Goal: Transaction & Acquisition: Purchase product/service

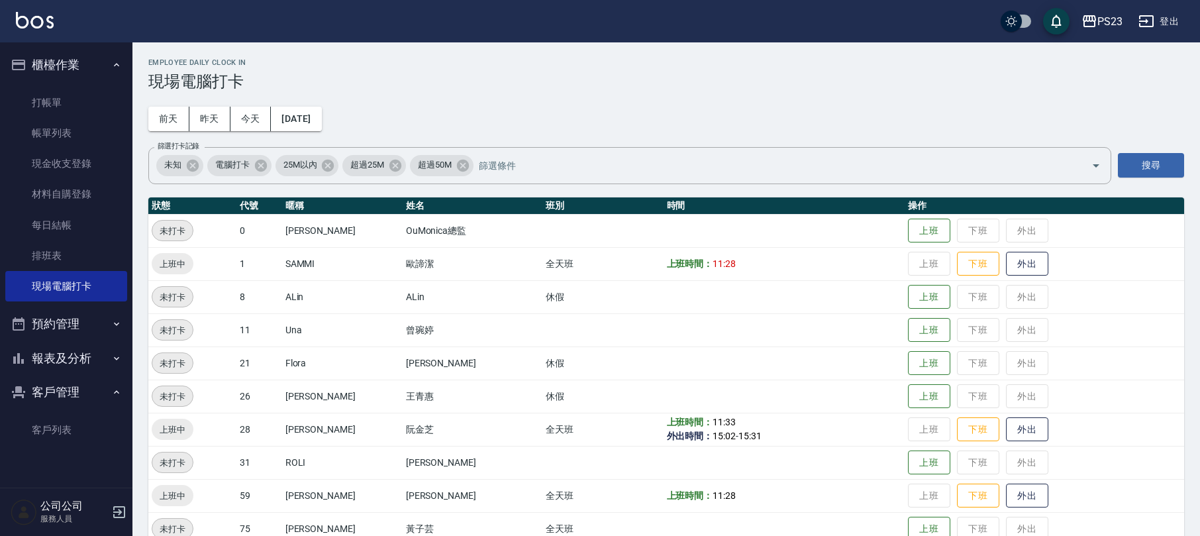
scroll to position [91, 0]
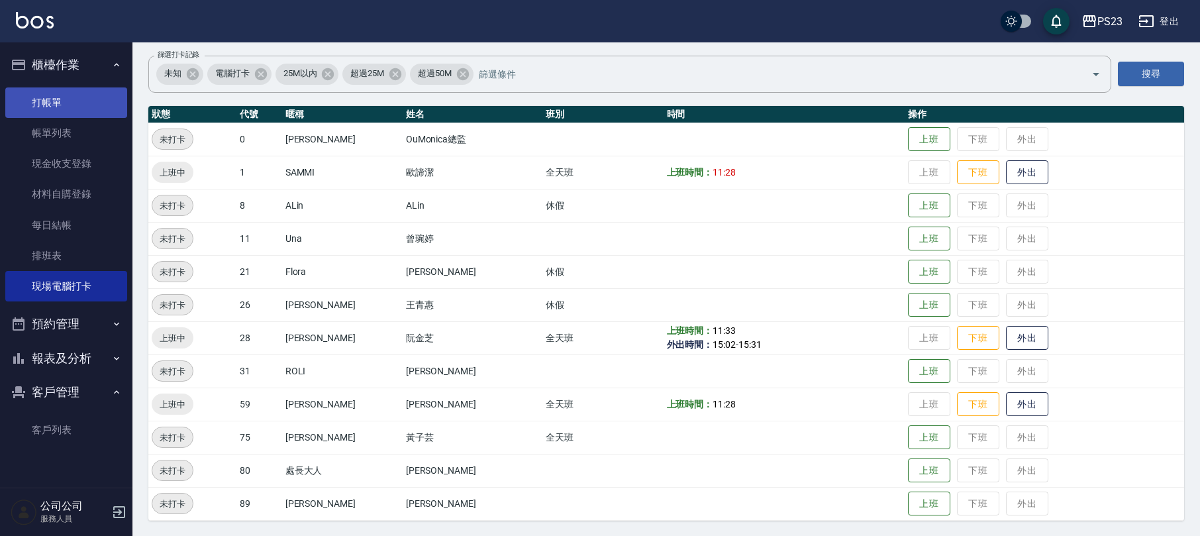
click at [40, 98] on link "打帳單" at bounding box center [66, 102] width 122 height 30
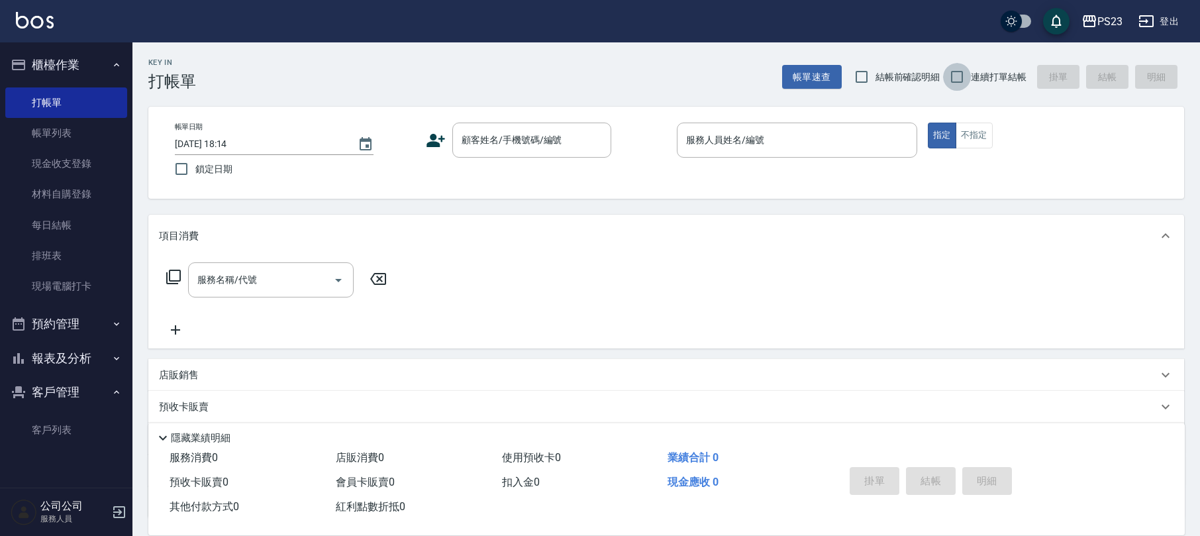
click at [958, 75] on input "連續打單結帳" at bounding box center [957, 77] width 28 height 28
checkbox input "true"
click at [501, 136] on input "顧客姓名/手機號碼/編號" at bounding box center [521, 139] width 127 height 23
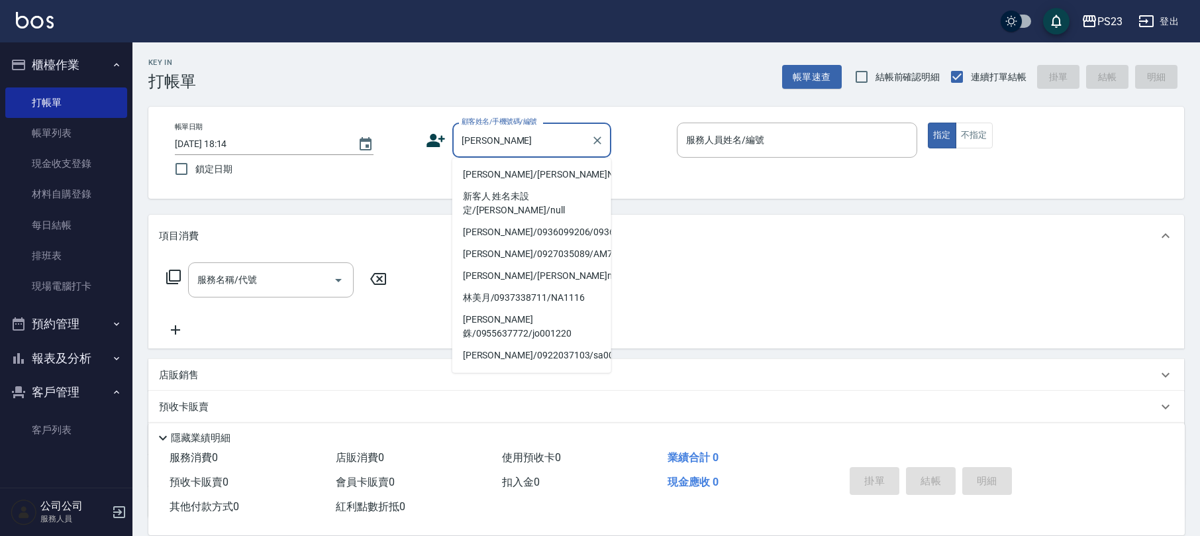
click at [502, 178] on li "[PERSON_NAME]/[PERSON_NAME]NA001207/NA001207" at bounding box center [531, 175] width 159 height 22
type input "[PERSON_NAME]/[PERSON_NAME]NA001207/NA001207"
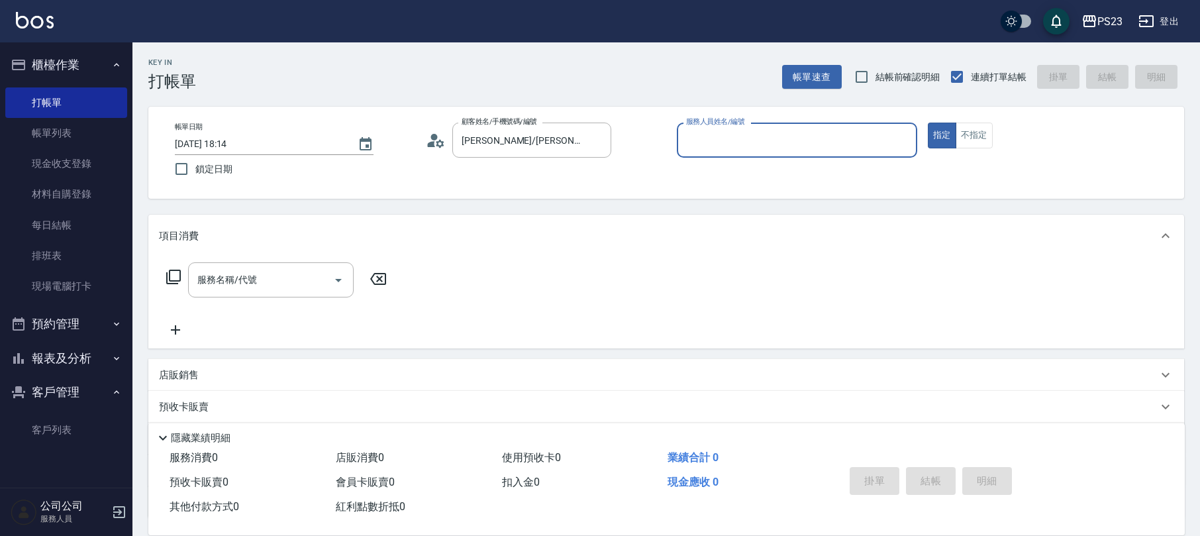
click at [433, 140] on icon at bounding box center [436, 140] width 20 height 20
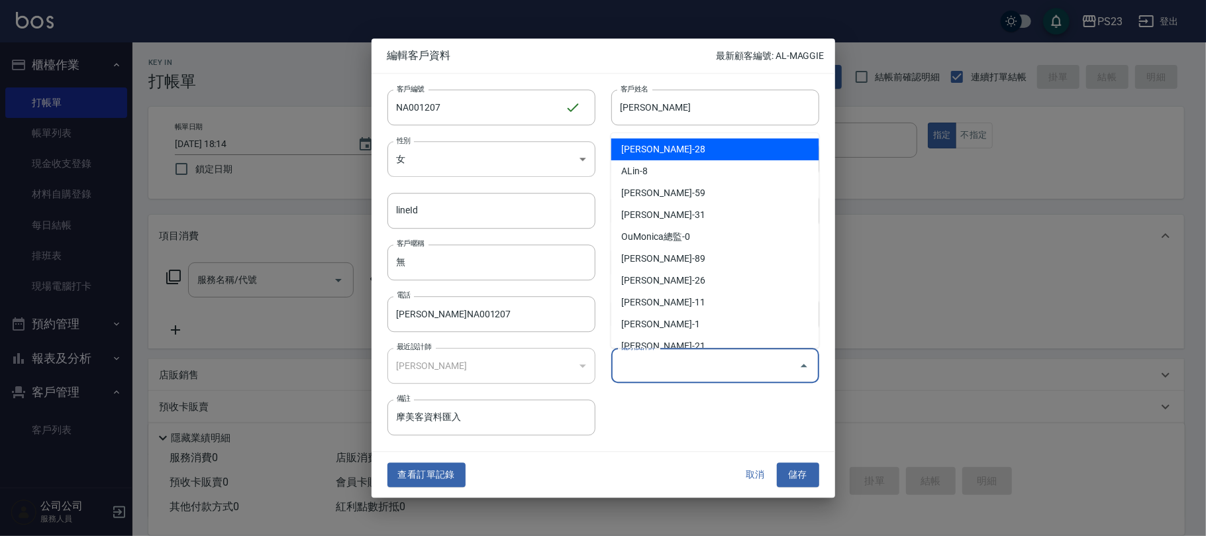
click at [653, 371] on input "偏好設計師" at bounding box center [705, 365] width 176 height 23
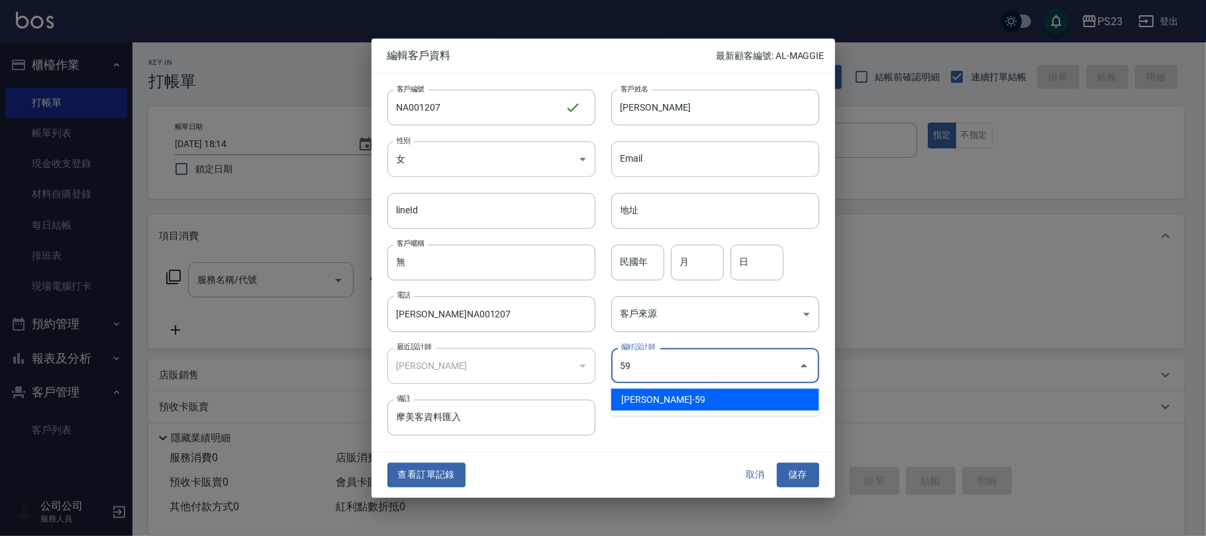
type input "[PERSON_NAME]"
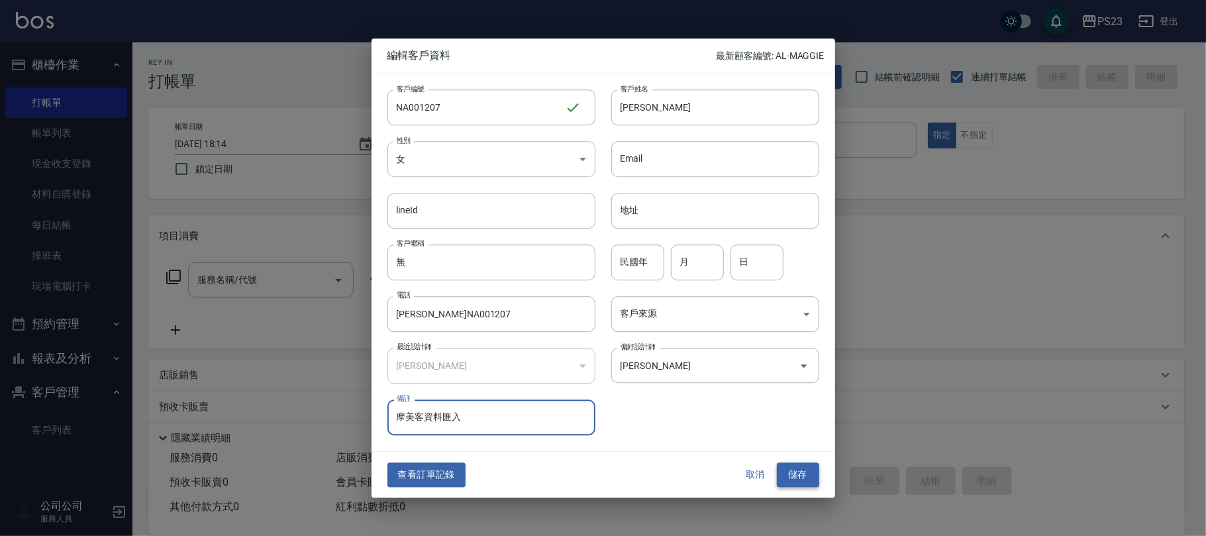
click at [799, 469] on button "儲存" at bounding box center [798, 475] width 42 height 25
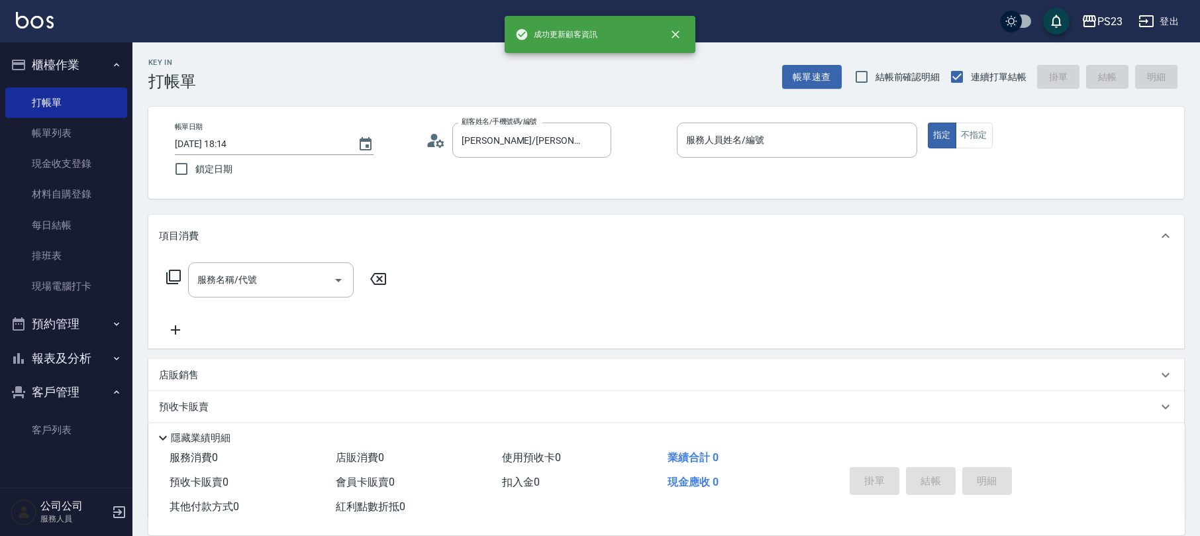
click at [177, 277] on icon at bounding box center [174, 277] width 16 height 16
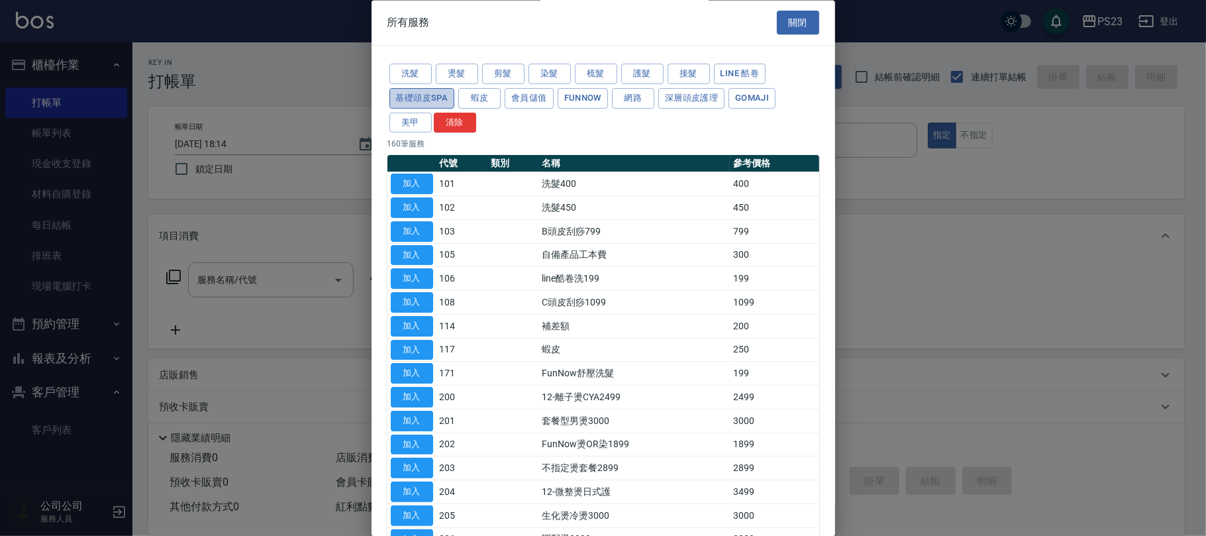
click at [419, 98] on button "基礎頭皮SPA" at bounding box center [422, 98] width 66 height 21
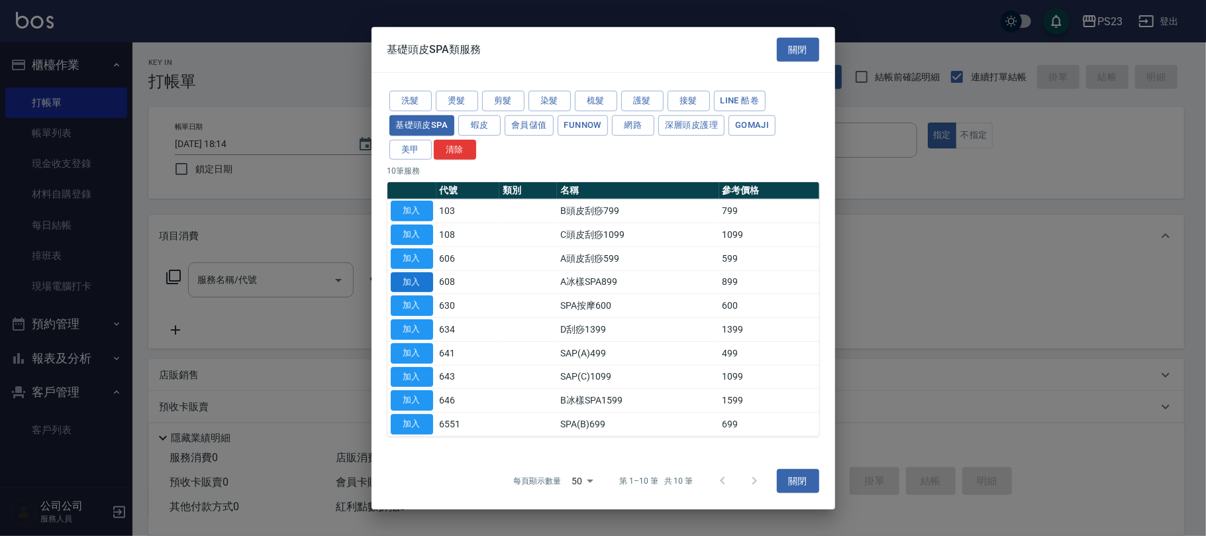
click at [413, 276] on button "加入" at bounding box center [412, 282] width 42 height 21
type input "A冰樣SPA899(608)"
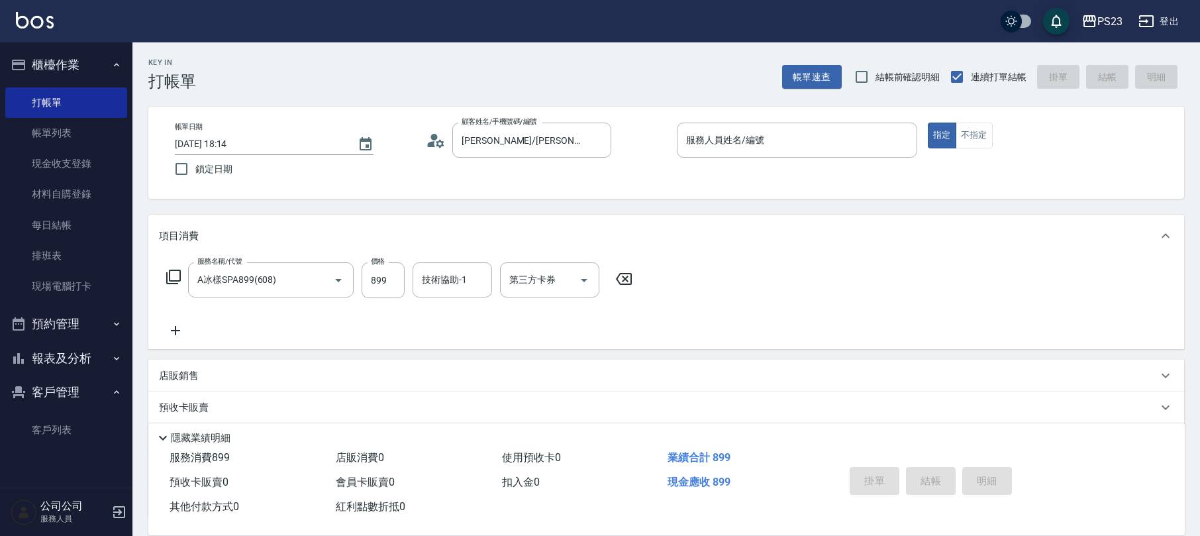
click at [172, 278] on icon at bounding box center [174, 277] width 16 height 16
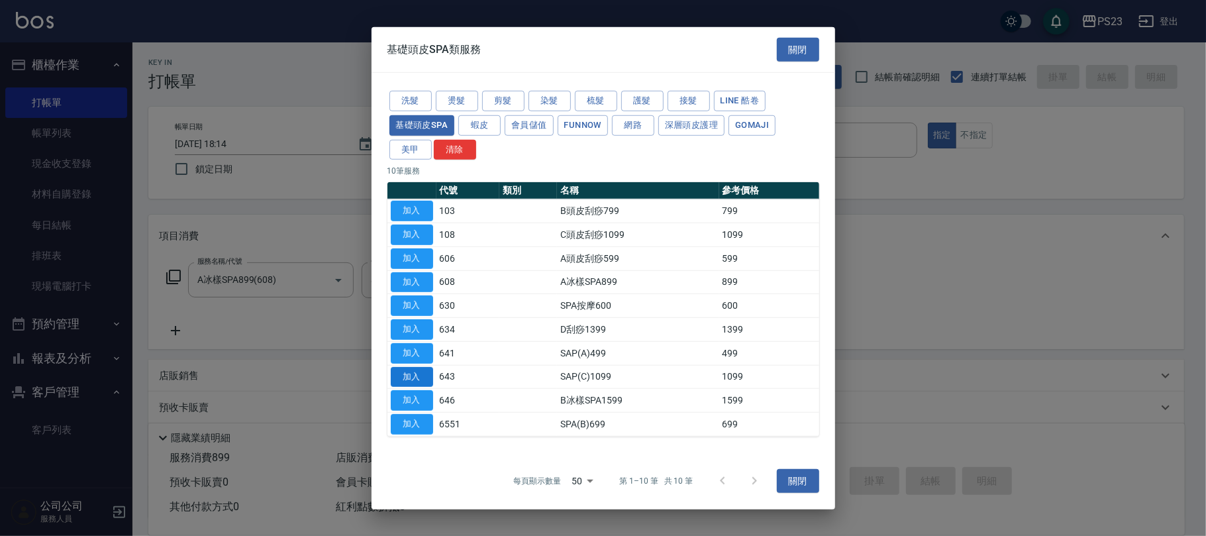
click at [409, 379] on button "加入" at bounding box center [412, 376] width 42 height 21
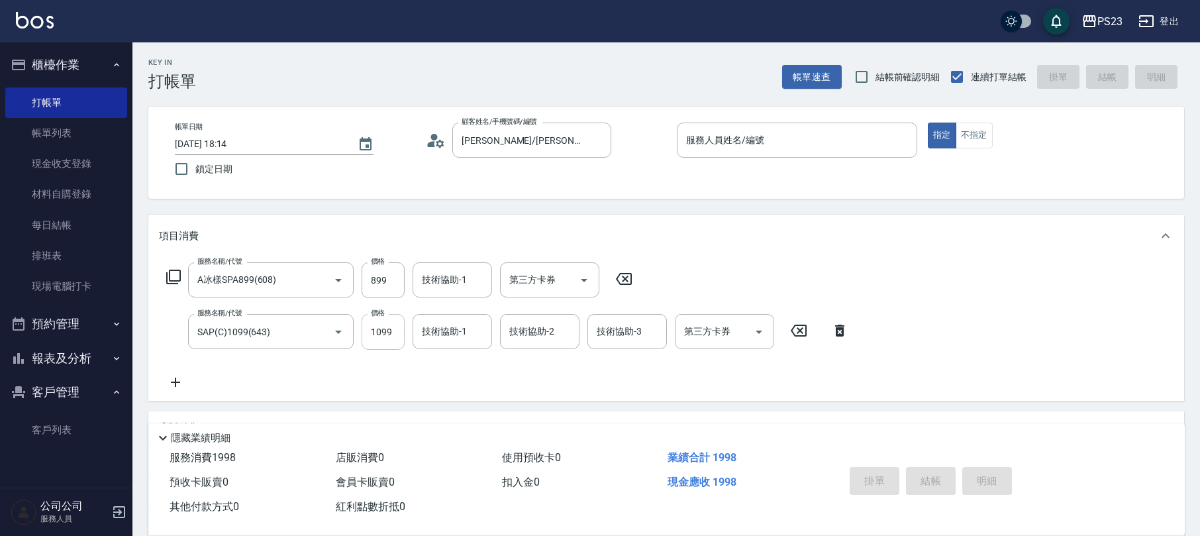
click at [379, 335] on input "1099" at bounding box center [383, 332] width 43 height 36
click at [380, 325] on input "11049" at bounding box center [383, 332] width 43 height 36
type input "1049"
type input "Nanako-59"
click at [456, 277] on input "技術協助-1" at bounding box center [453, 279] width 68 height 23
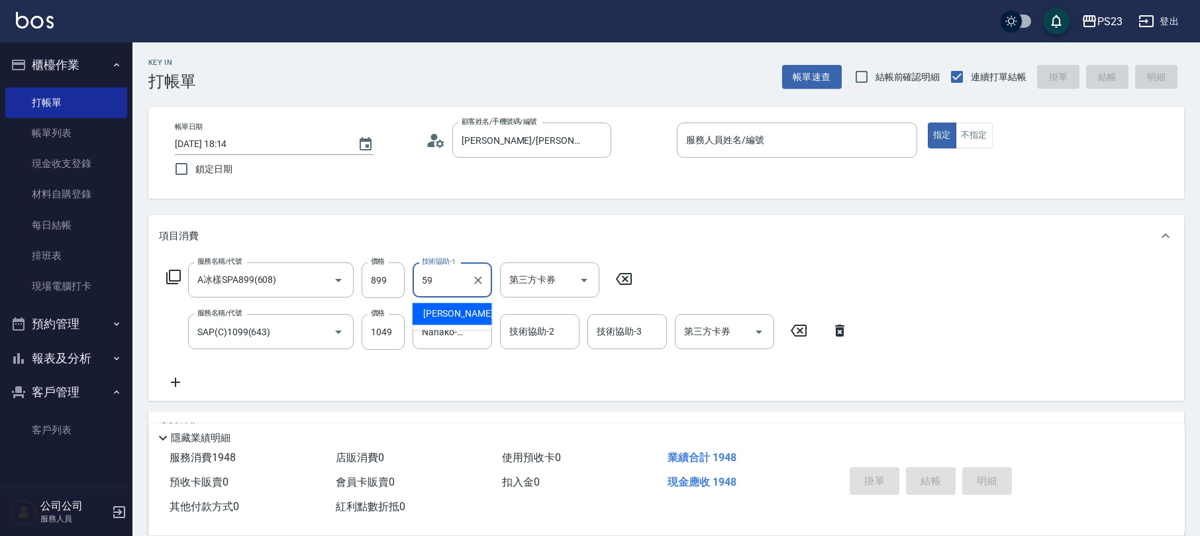
type input "Nanako-59"
click at [795, 136] on input "服務人員姓名/編號" at bounding box center [797, 139] width 228 height 23
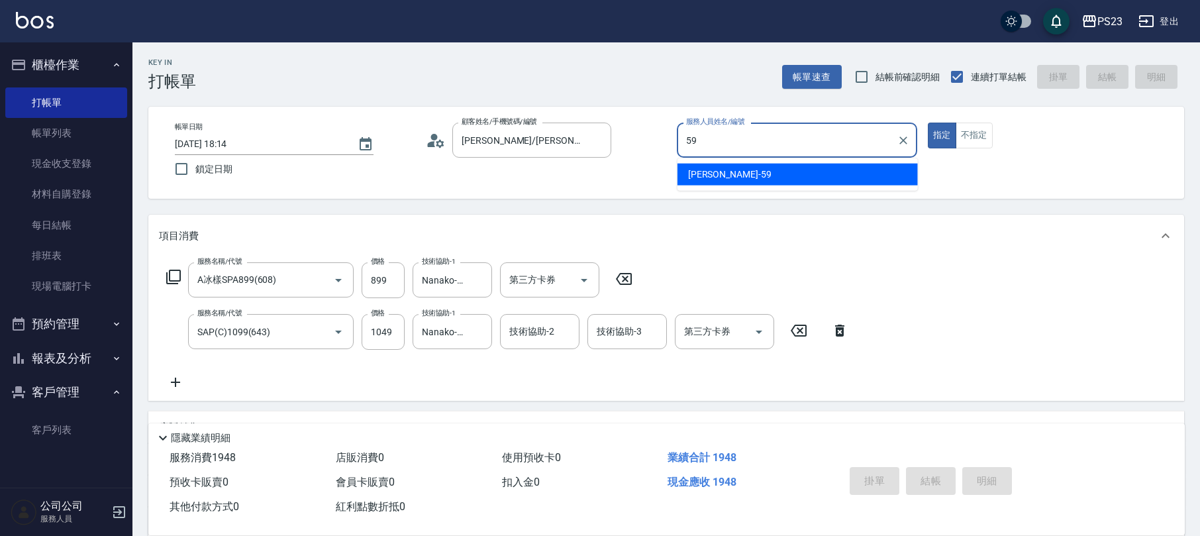
type input "Nanako-59"
type button "true"
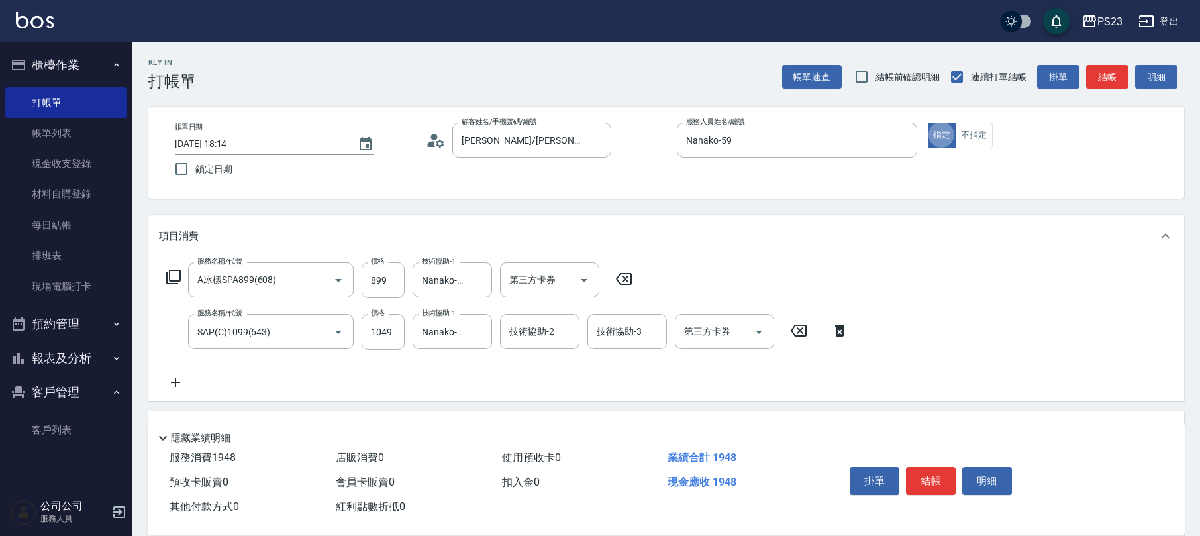
scroll to position [159, 0]
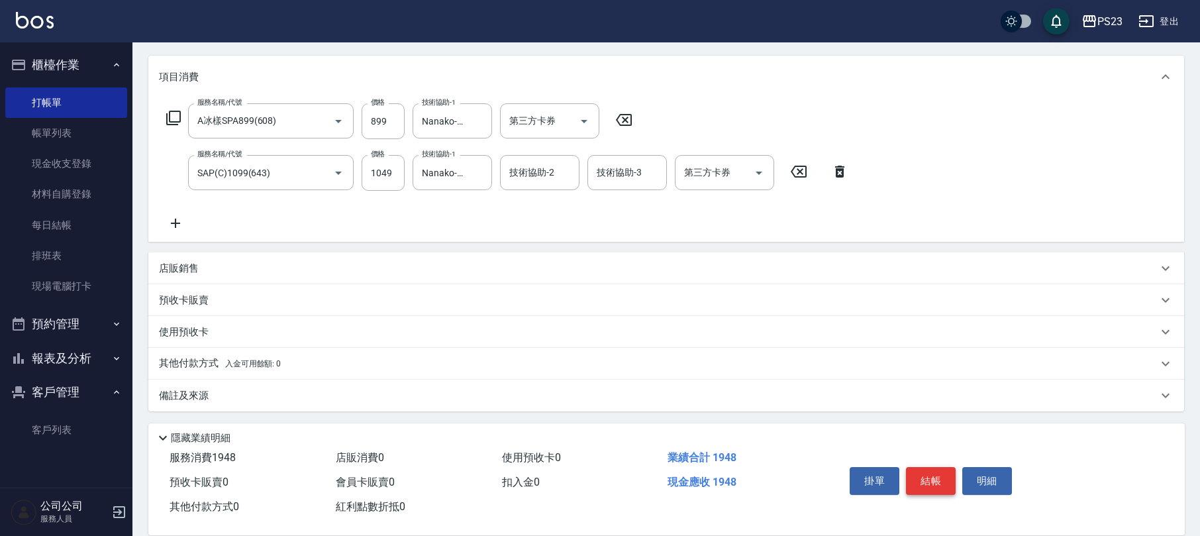
click at [923, 475] on button "結帳" at bounding box center [931, 481] width 50 height 28
type input "[DATE] 18:15"
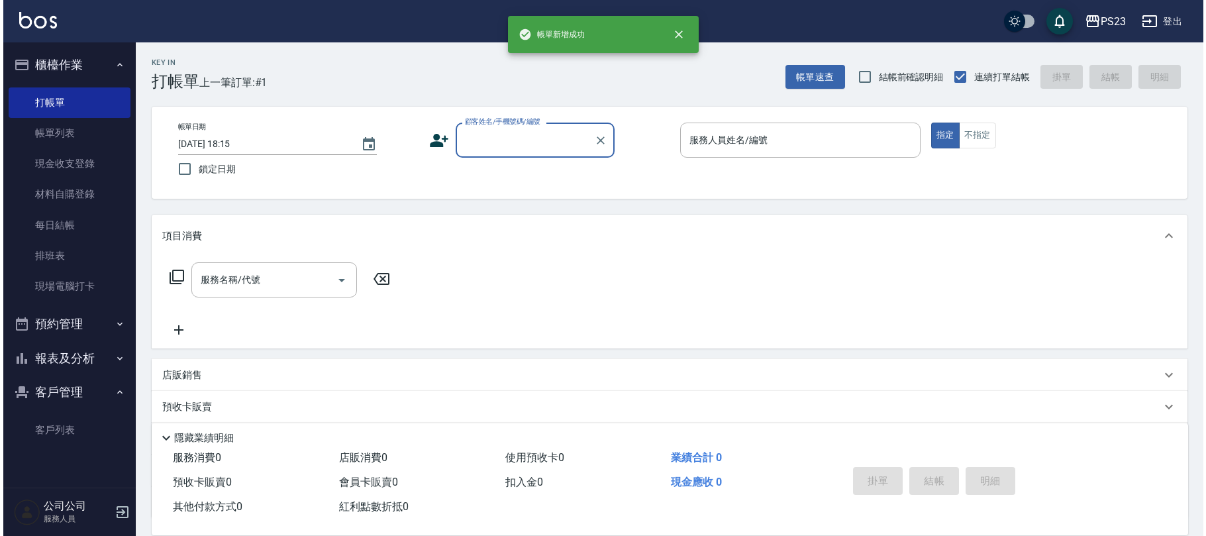
scroll to position [0, 0]
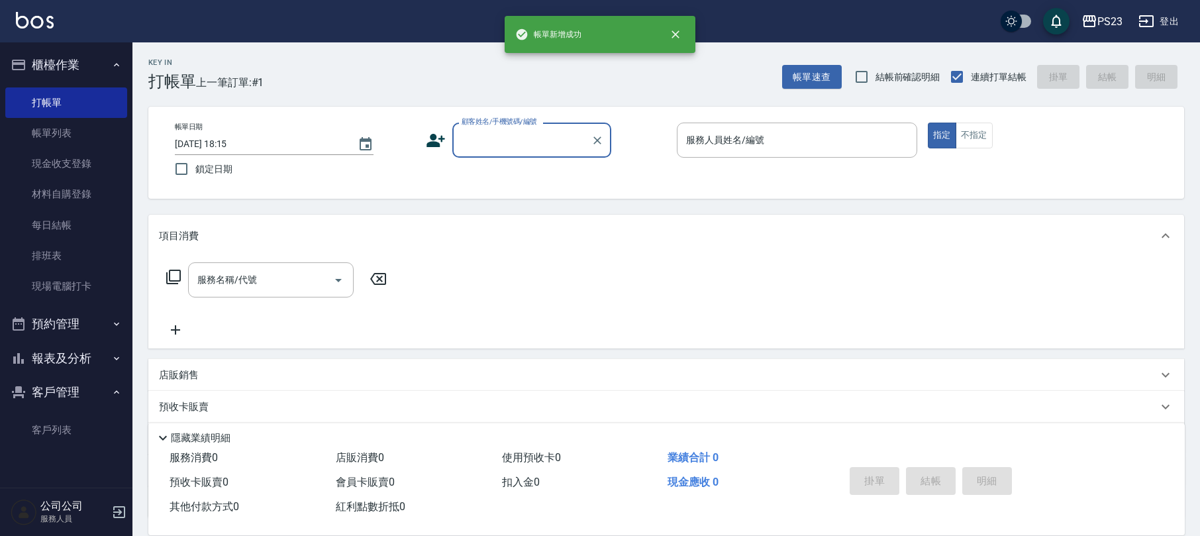
click at [515, 134] on input "顧客姓名/手機號碼/編號" at bounding box center [521, 139] width 127 height 23
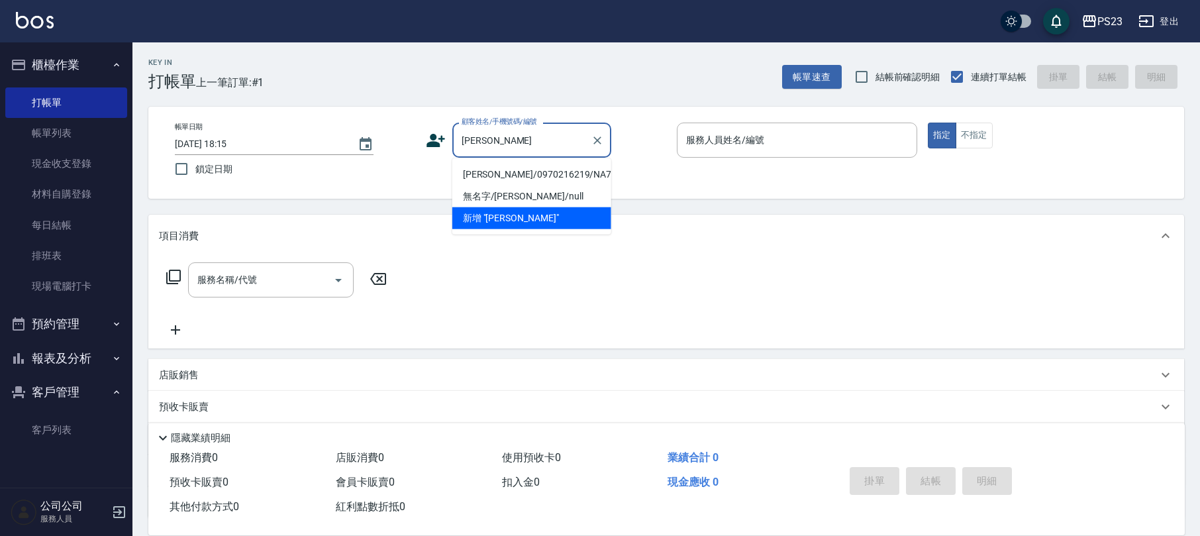
click at [517, 174] on li "[PERSON_NAME]/0970216219/NA710403" at bounding box center [531, 175] width 159 height 22
type input "[PERSON_NAME]/0970216219/NA710403"
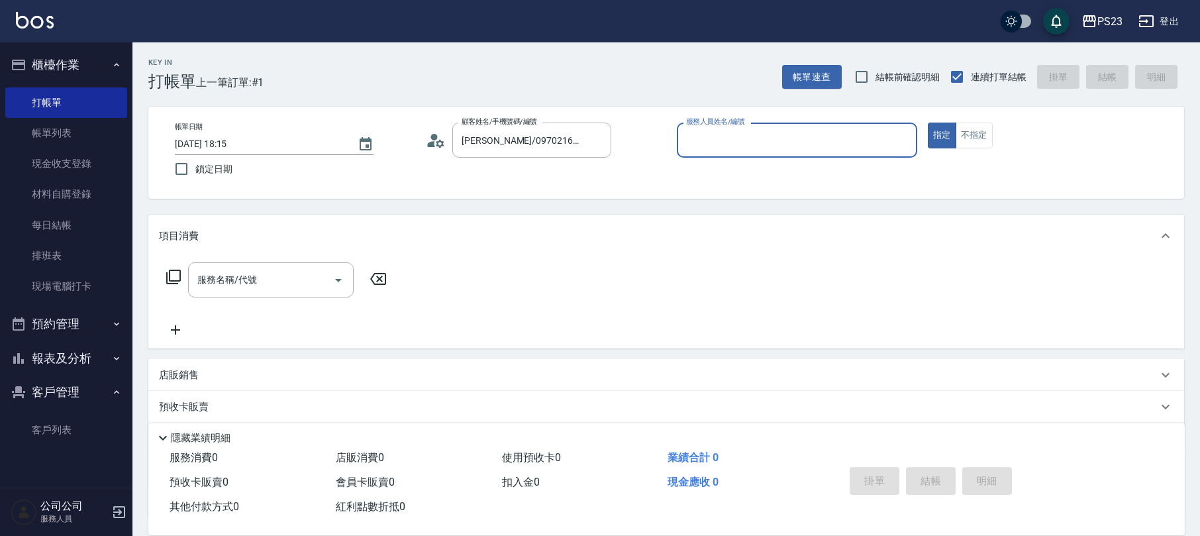
type input "Nanako-59"
click at [180, 278] on icon at bounding box center [173, 277] width 15 height 15
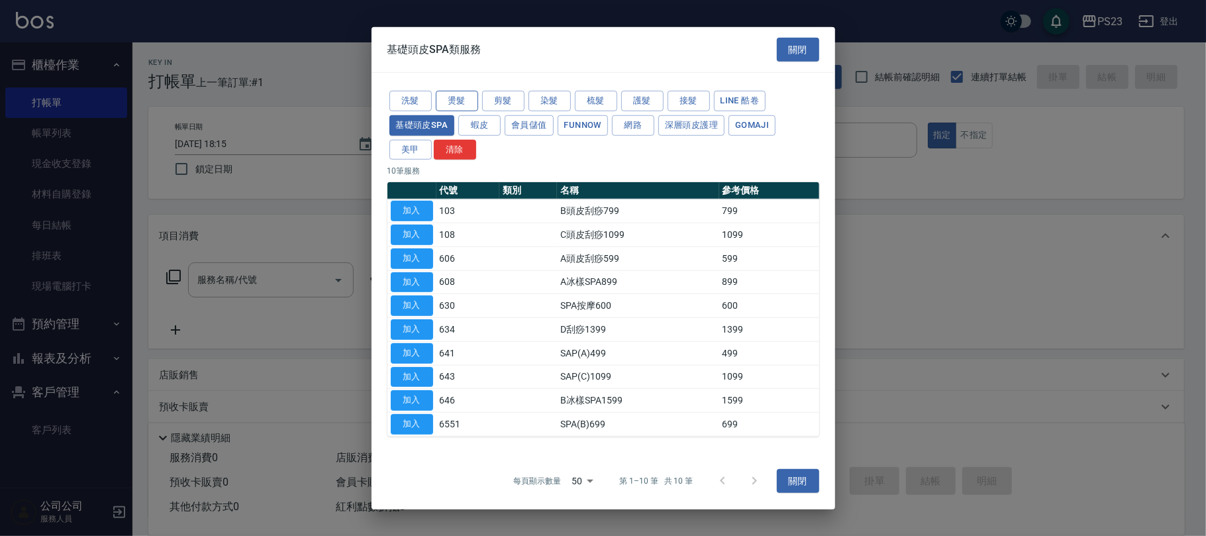
click at [460, 95] on button "燙髮" at bounding box center [457, 101] width 42 height 21
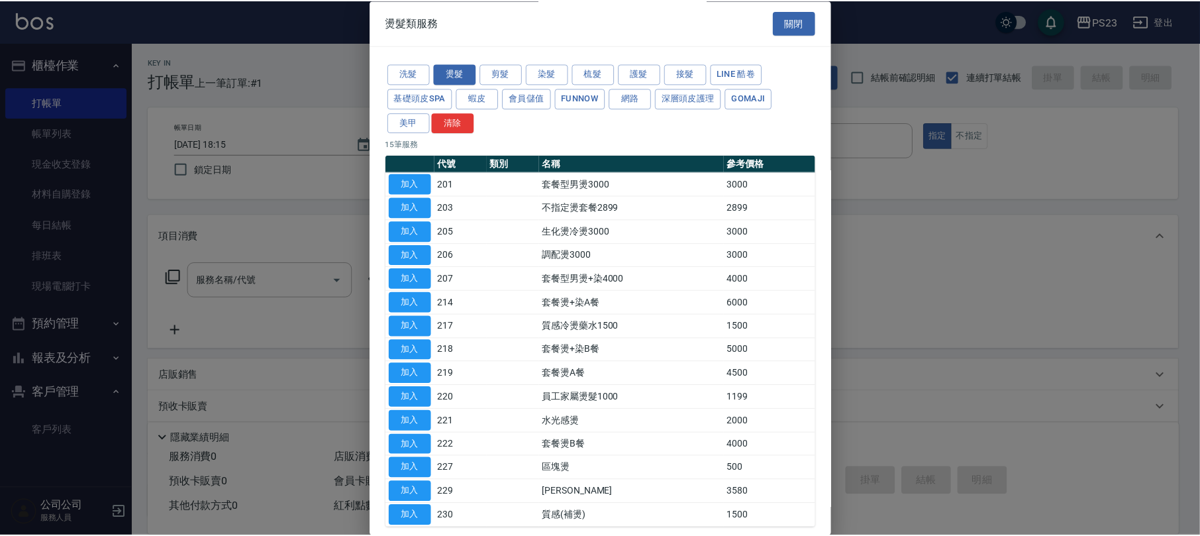
scroll to position [70, 0]
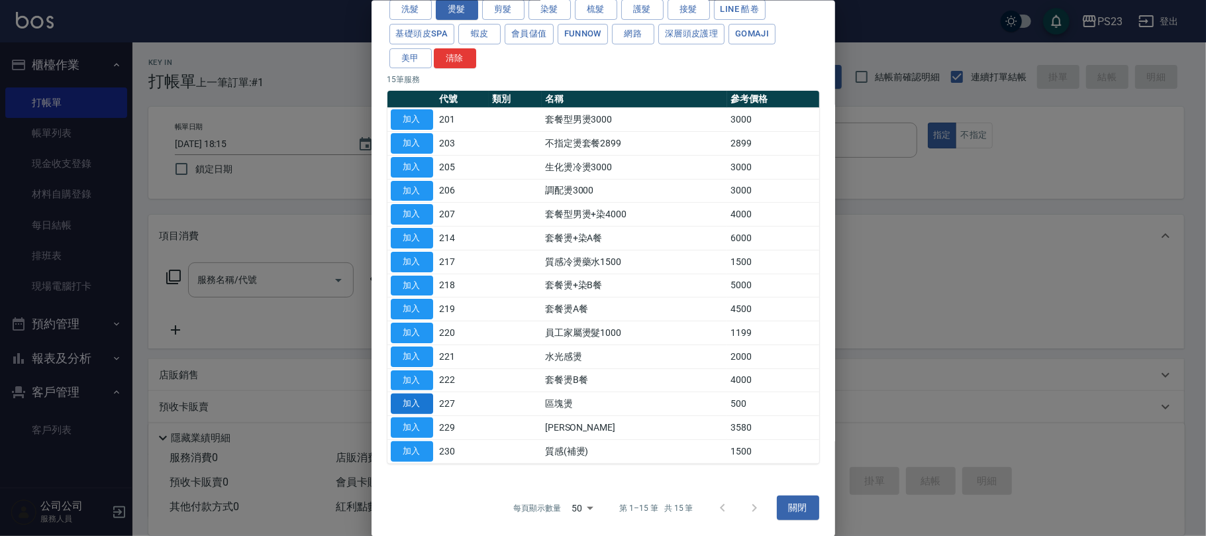
click at [413, 399] on button "加入" at bounding box center [412, 403] width 42 height 21
type input "區塊燙(227)"
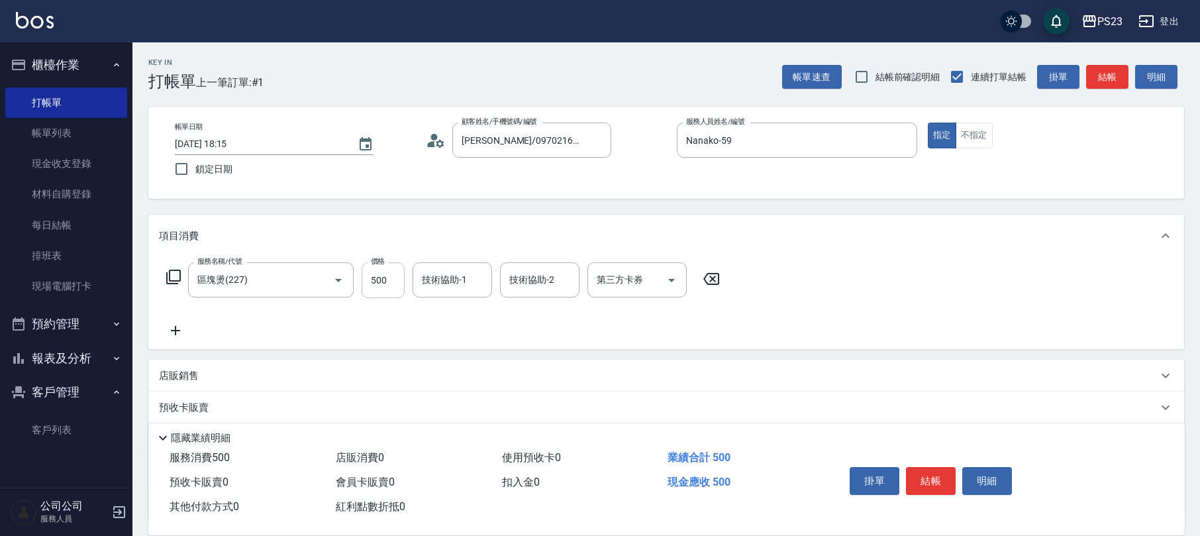
click at [369, 289] on input "500" at bounding box center [383, 280] width 43 height 36
click at [380, 284] on input "60059" at bounding box center [383, 280] width 43 height 36
type input "600"
click at [174, 277] on icon at bounding box center [174, 277] width 16 height 16
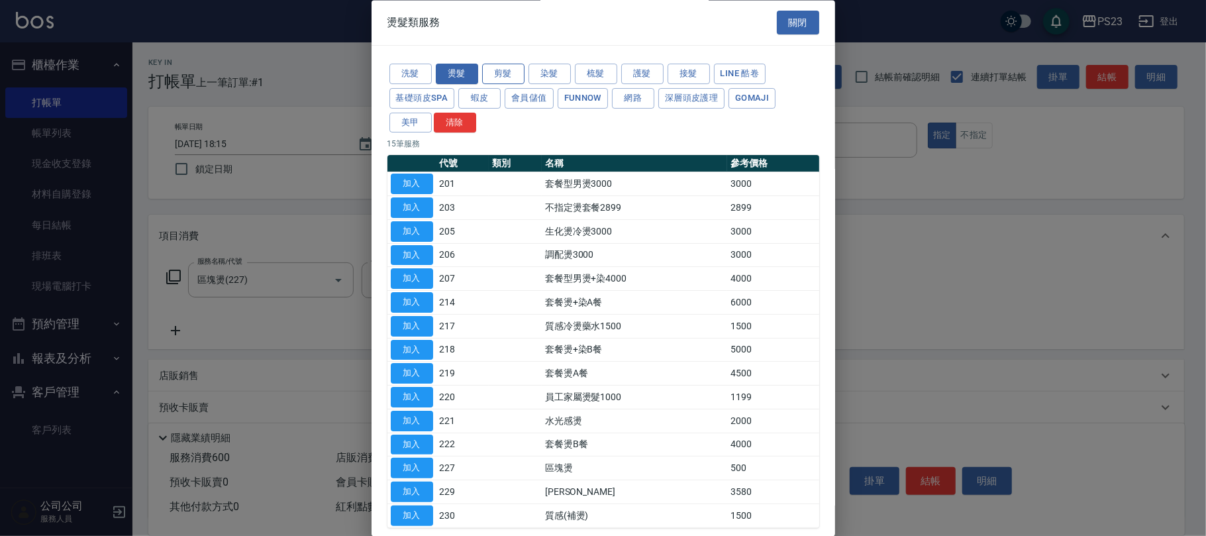
click at [499, 75] on button "剪髮" at bounding box center [503, 74] width 42 height 21
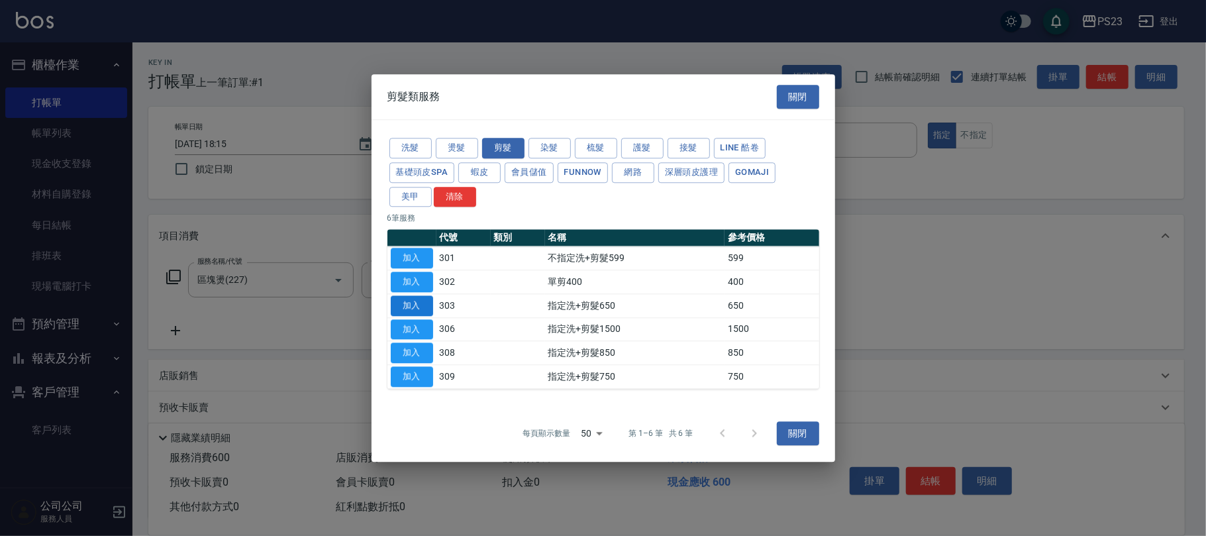
click at [414, 300] on button "加入" at bounding box center [412, 305] width 42 height 21
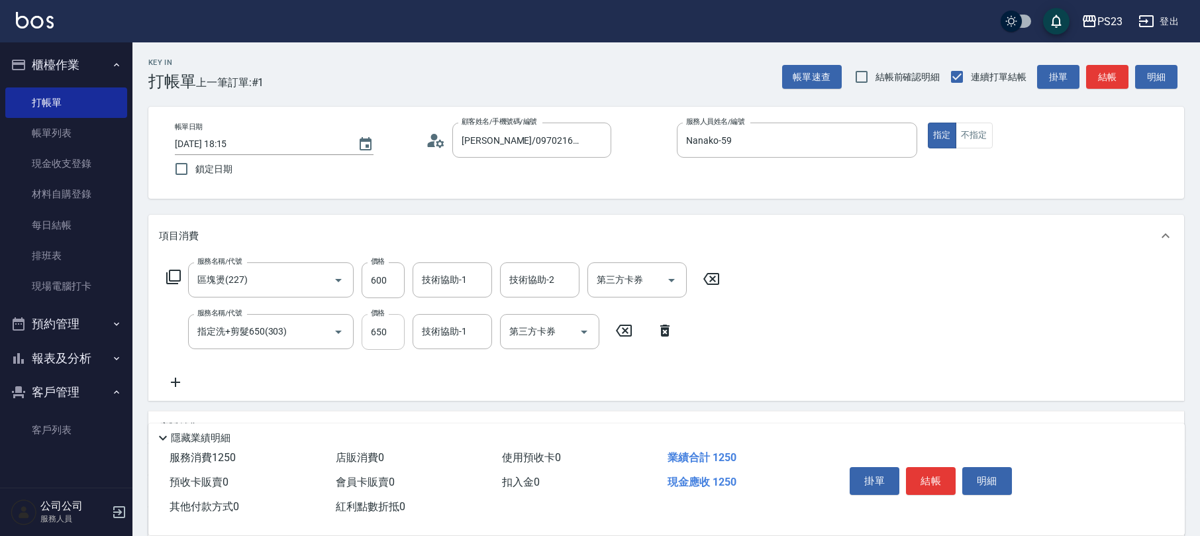
click at [380, 342] on input "650" at bounding box center [383, 332] width 43 height 36
type input "657200"
type input "Nanako-59"
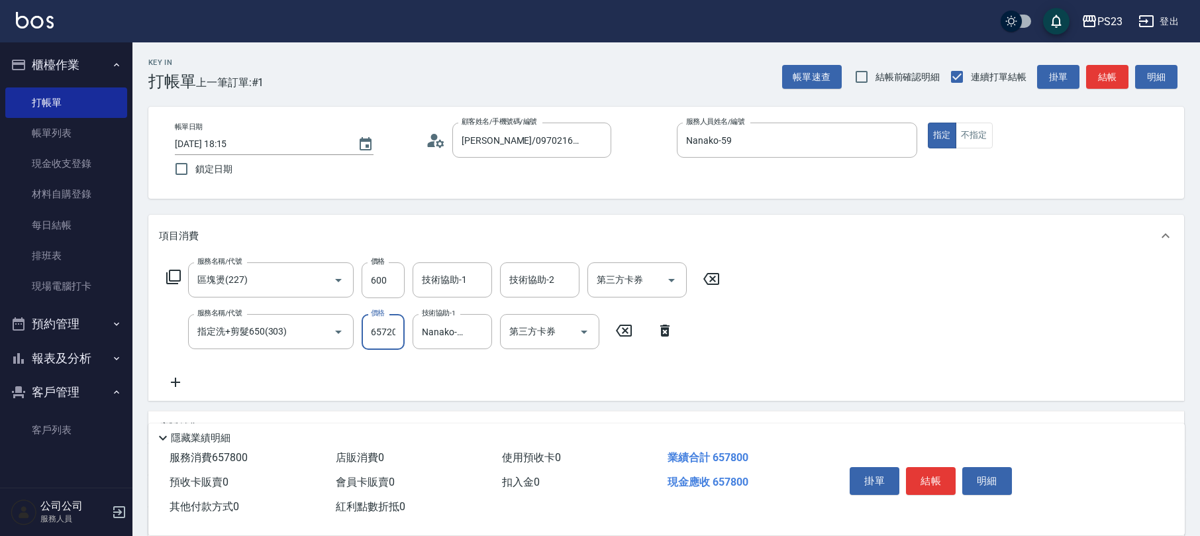
click at [385, 332] on input "657200" at bounding box center [383, 332] width 43 height 36
type input "720"
click at [478, 387] on div "服務名稱/代號 區塊燙(227) 服務名稱/代號 價格 600 價格 技術協助-1 技術協助-1 技術協助-2 技術協助-2 第三方卡券 第三方卡券 服務名稱…" at bounding box center [443, 326] width 569 height 128
click at [464, 282] on div "技術協助-1" at bounding box center [452, 279] width 79 height 35
type input "Nanako-59"
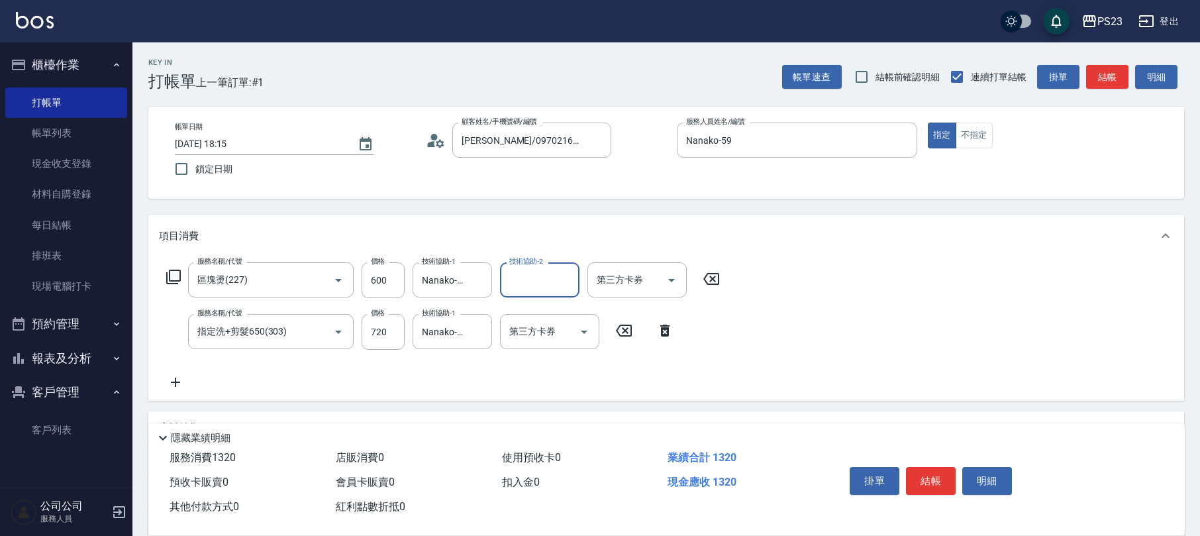
scroll to position [159, 0]
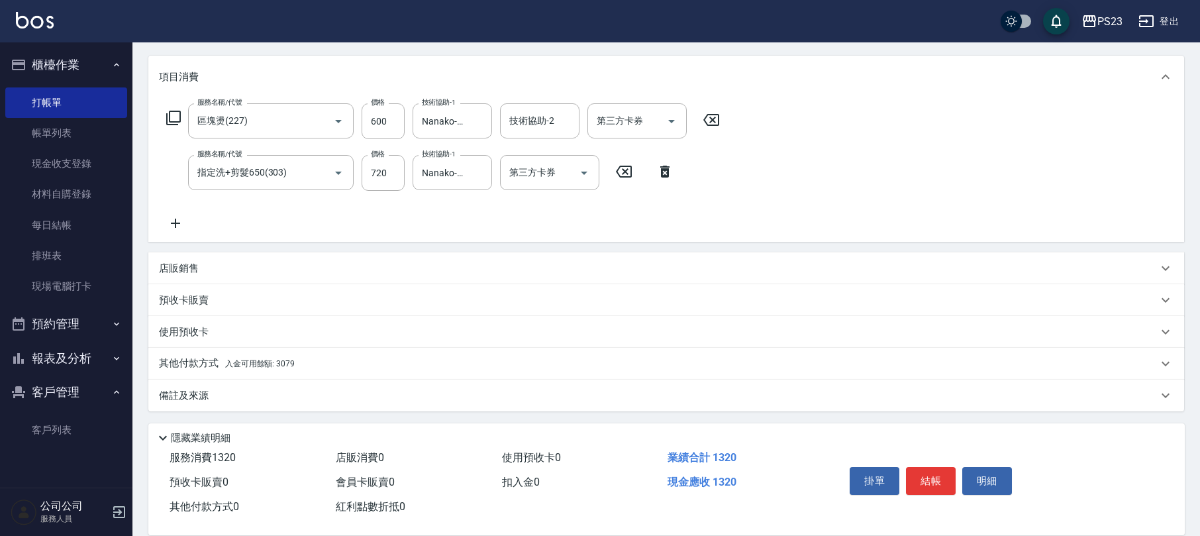
click at [336, 366] on div "其他付款方式 入金可用餘額: 3079" at bounding box center [658, 363] width 999 height 15
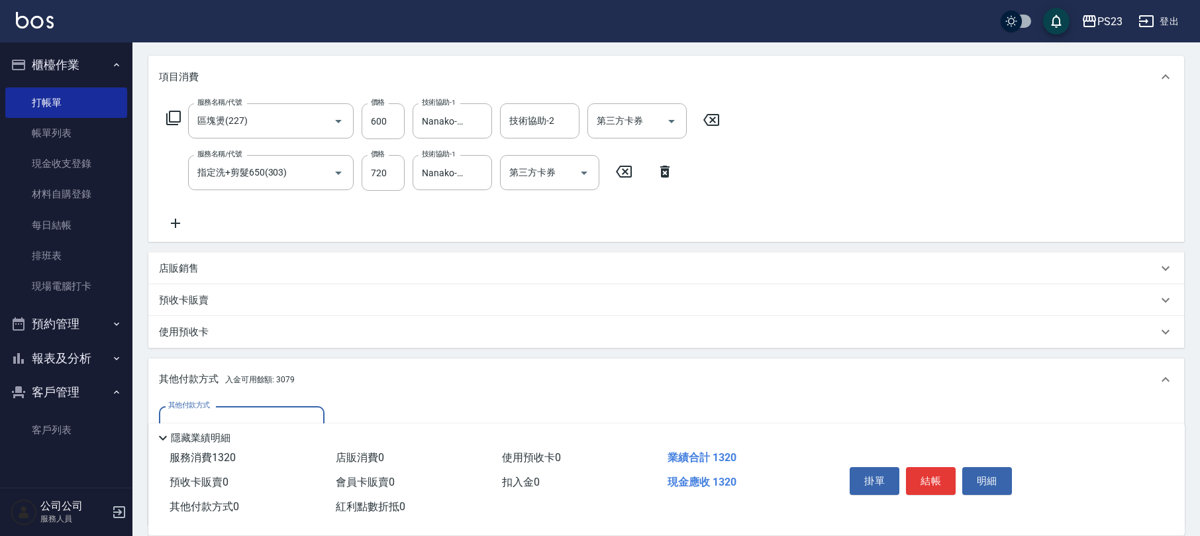
scroll to position [313, 0]
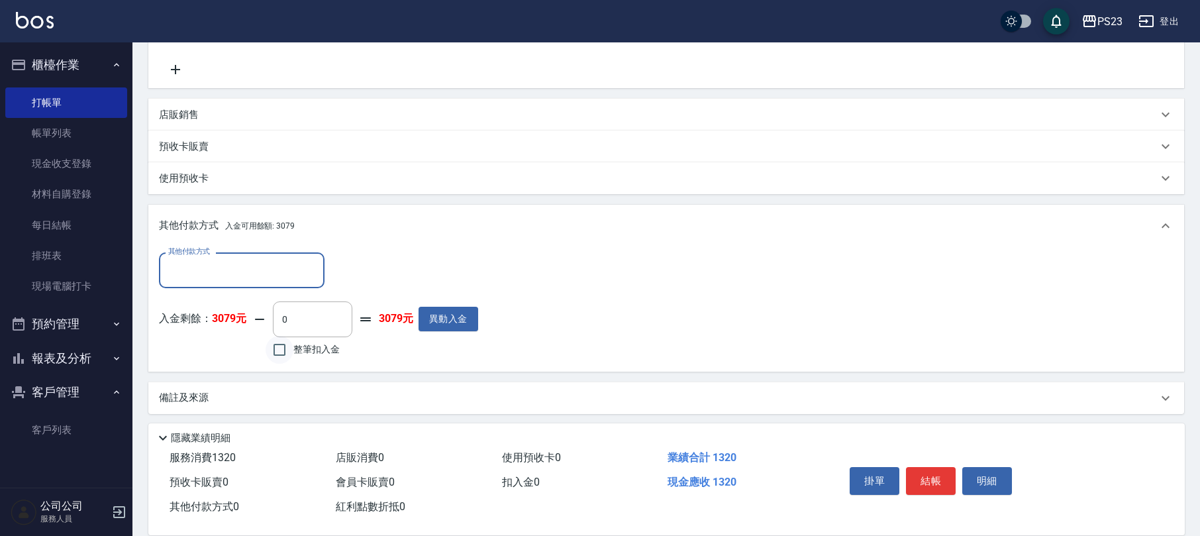
click at [285, 355] on input "整筆扣入金" at bounding box center [280, 350] width 28 height 28
checkbox input "true"
type input "1320"
click at [925, 469] on button "結帳" at bounding box center [931, 481] width 50 height 28
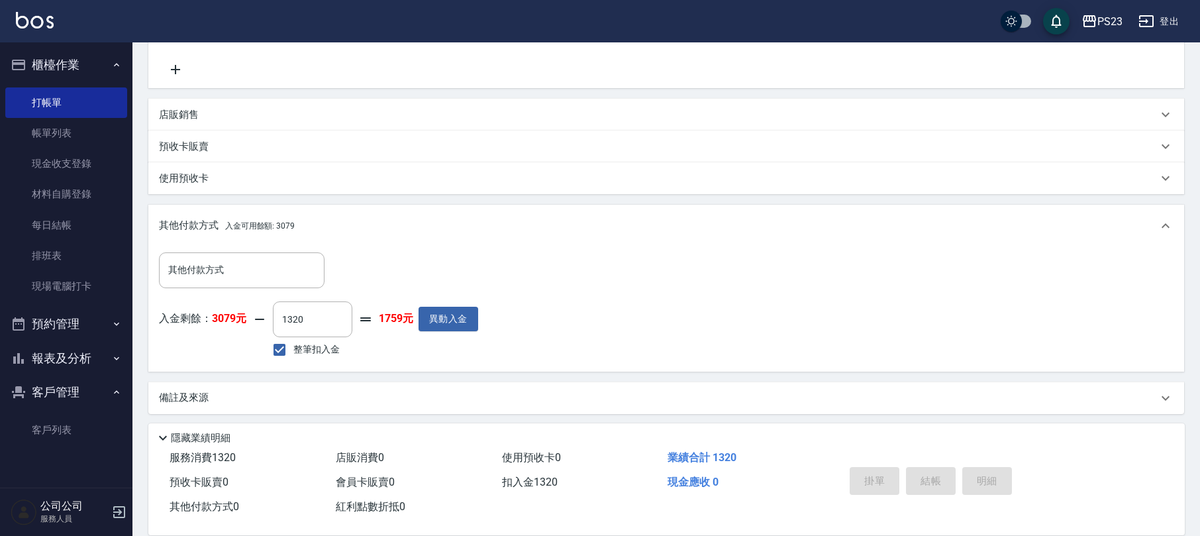
type input "[DATE] 18:16"
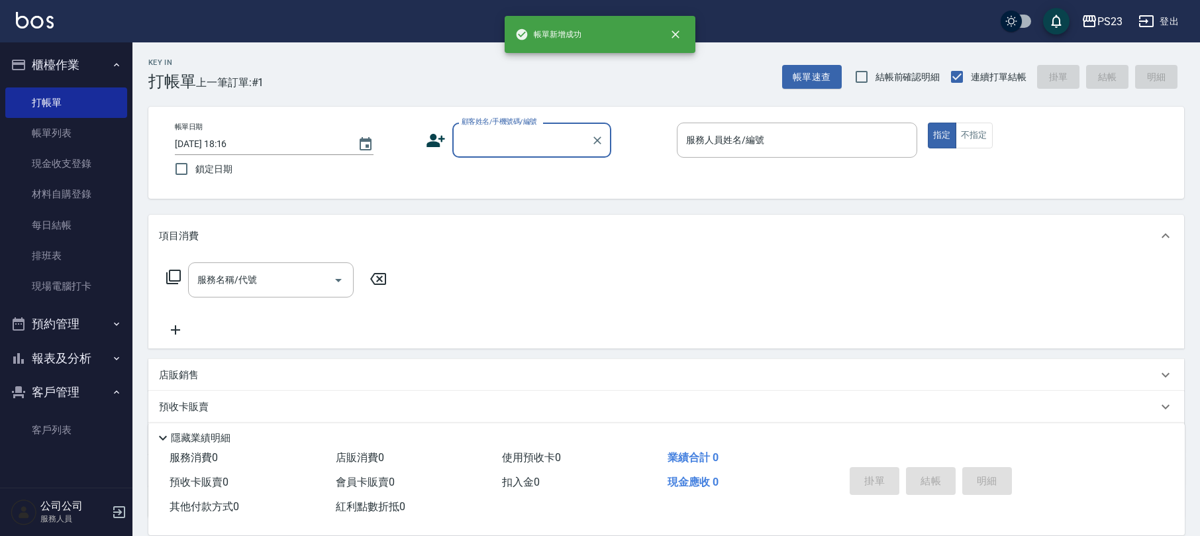
scroll to position [0, 0]
click at [522, 140] on input "顧客姓名/手機號碼/編號" at bounding box center [521, 139] width 127 height 23
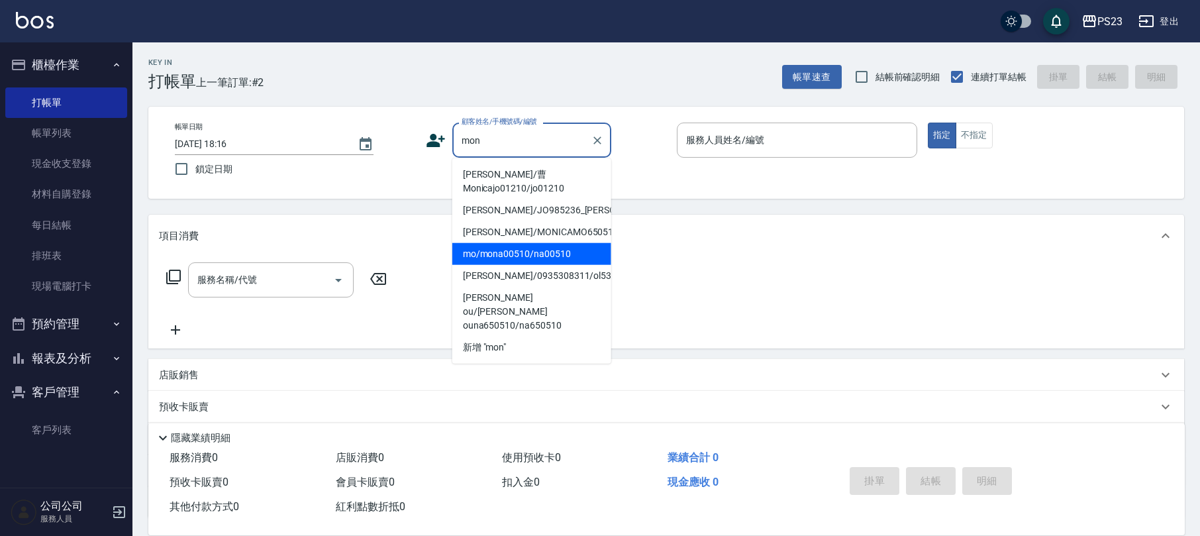
click at [551, 264] on li "mo/mona00510/na00510" at bounding box center [531, 254] width 159 height 22
type input "mo/mona00510/na00510"
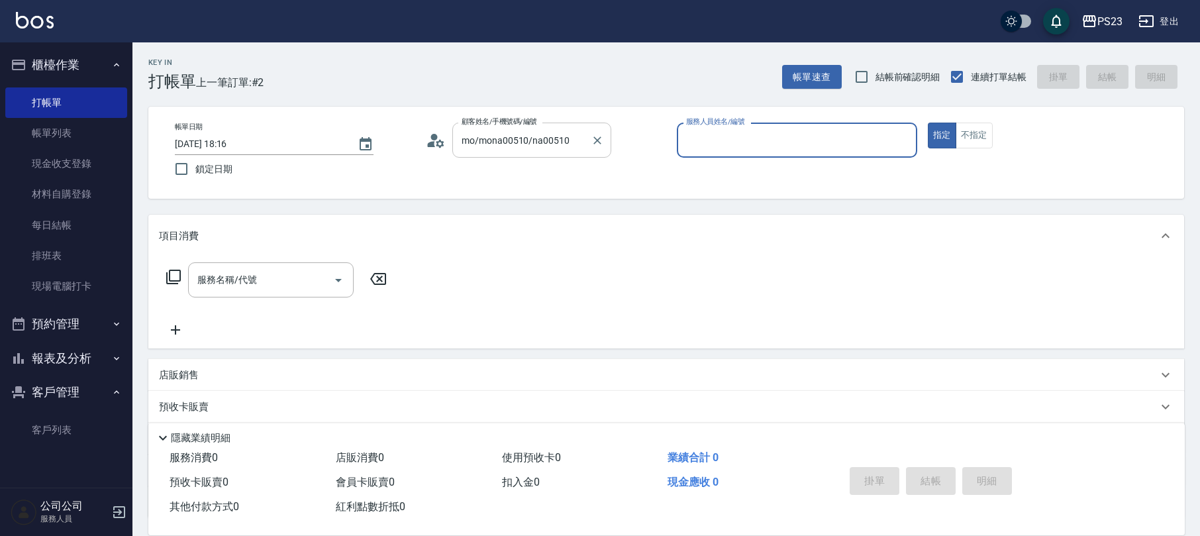
click at [536, 144] on input "mo/mona00510/na00510" at bounding box center [521, 139] width 127 height 23
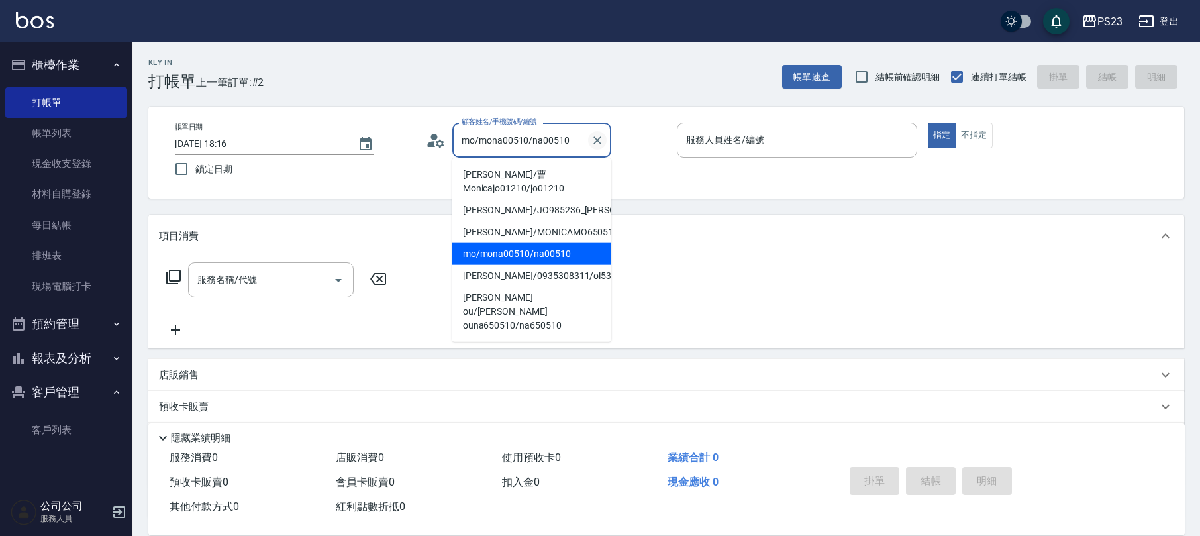
click at [601, 143] on icon "Clear" at bounding box center [597, 140] width 13 height 13
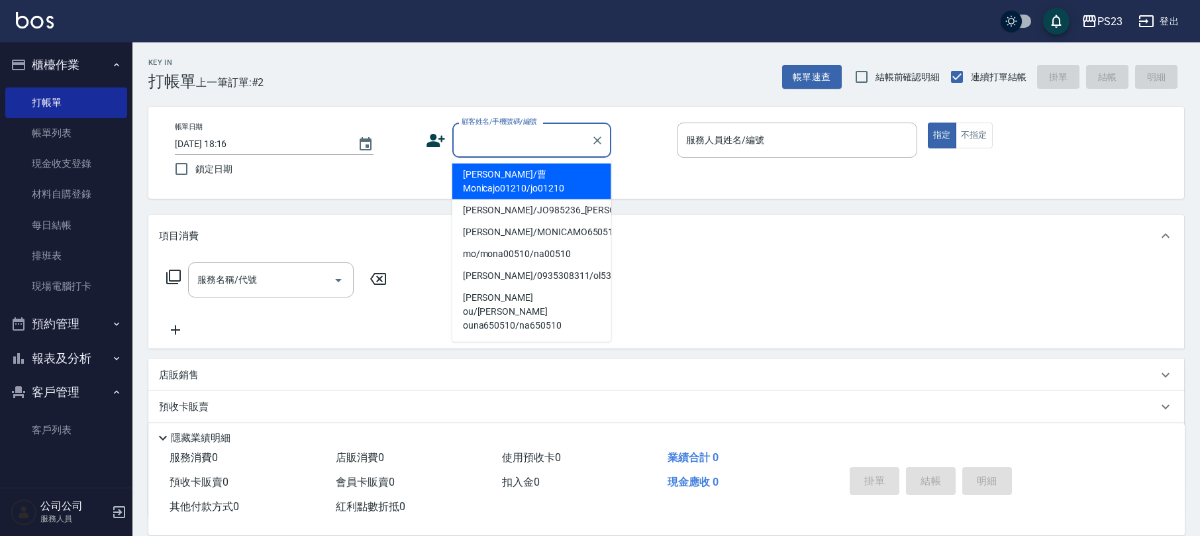
click at [509, 142] on input "顧客姓名/手機號碼/編號" at bounding box center [521, 139] width 127 height 23
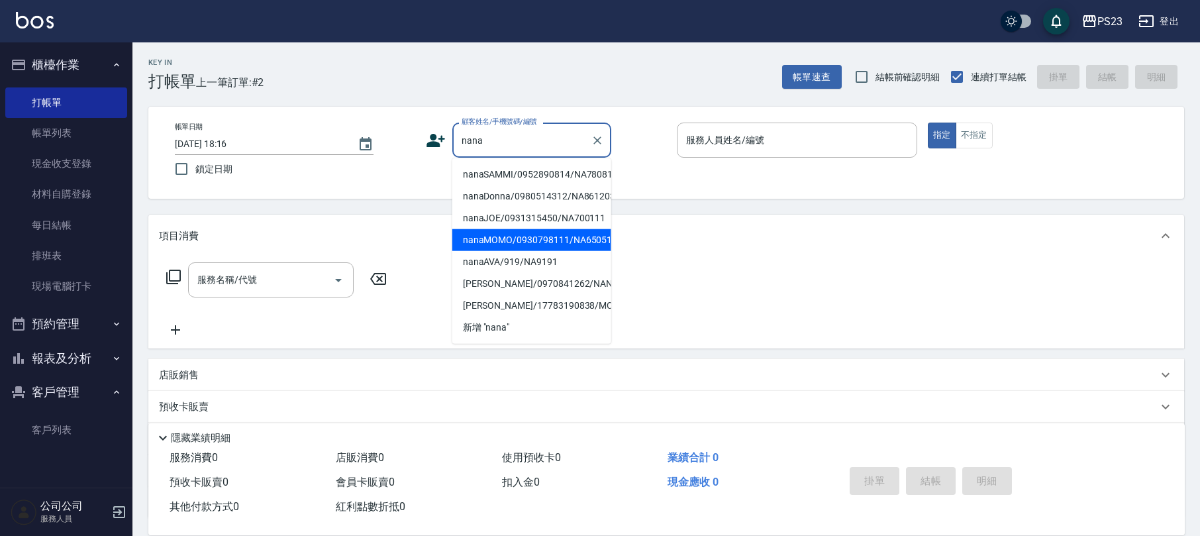
click at [509, 237] on li "nanaMOMO/0930798111/NA650510" at bounding box center [531, 240] width 159 height 22
type input "nanaMOMO/0930798111/NA650510"
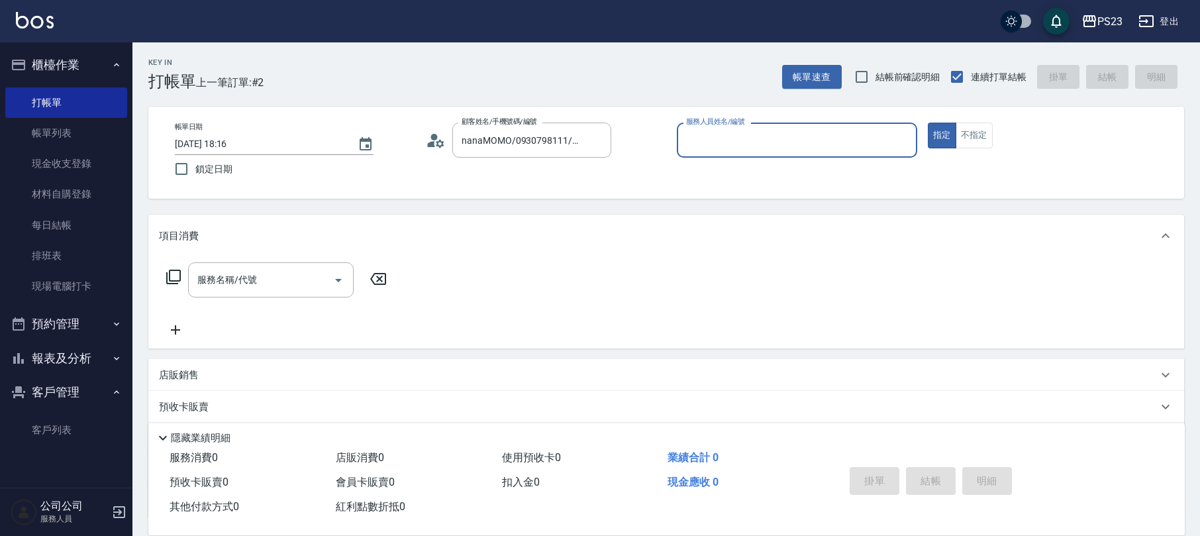
type input "Nanako-59"
click at [174, 270] on icon at bounding box center [173, 277] width 15 height 15
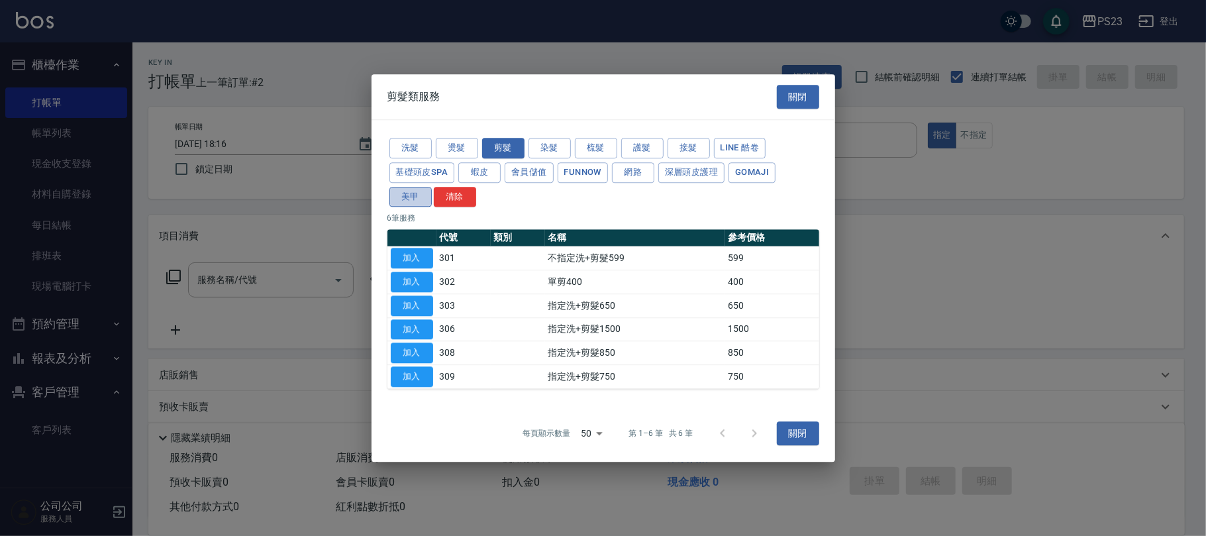
click at [412, 201] on button "美甲" at bounding box center [410, 197] width 42 height 21
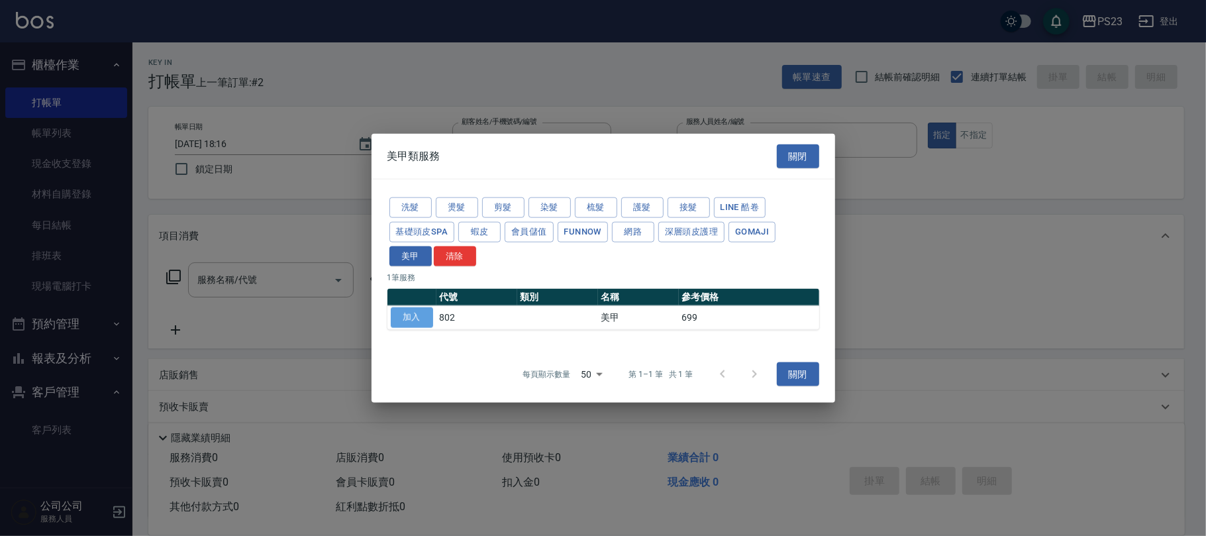
click at [398, 321] on button "加入" at bounding box center [412, 317] width 42 height 21
type input "美甲(802)"
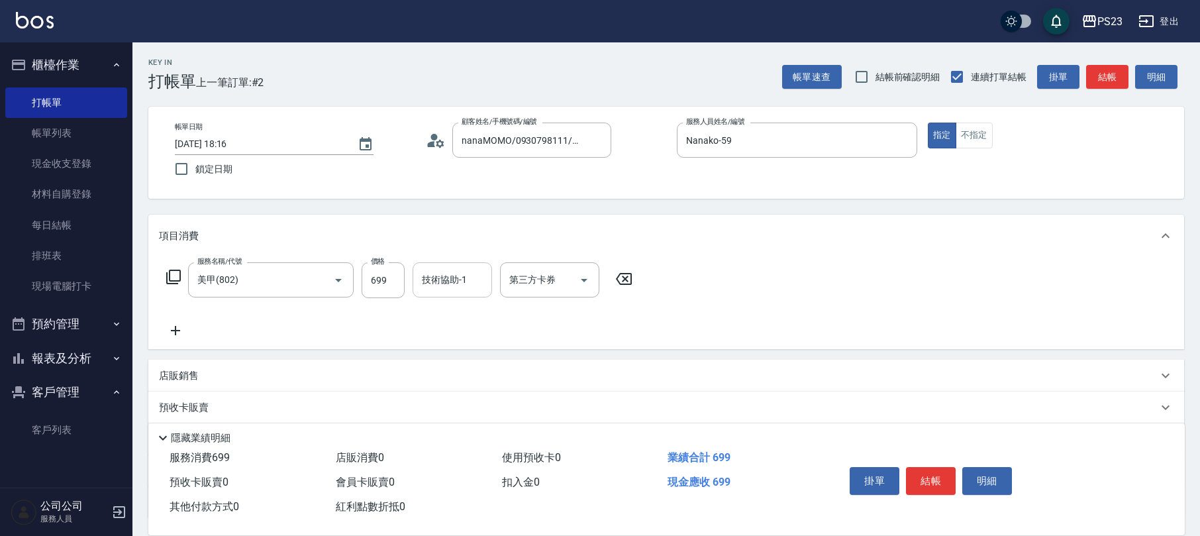
click at [451, 278] on input "技術協助-1" at bounding box center [453, 279] width 68 height 23
click at [387, 279] on input "699" at bounding box center [383, 280] width 43 height 36
type input "700"
click at [923, 473] on button "結帳" at bounding box center [931, 481] width 50 height 28
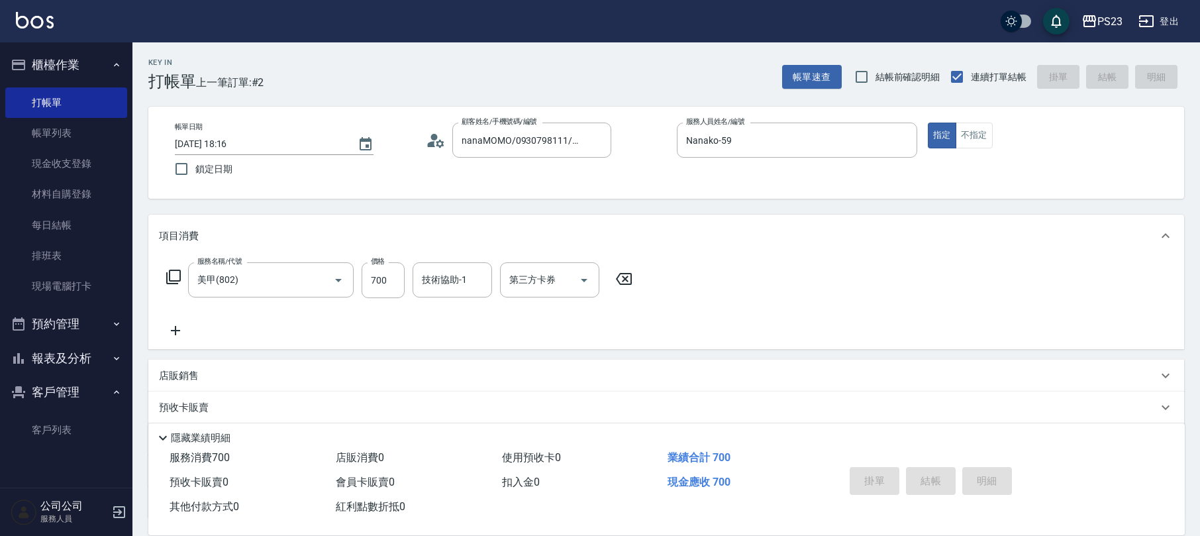
type input "[DATE] 18:17"
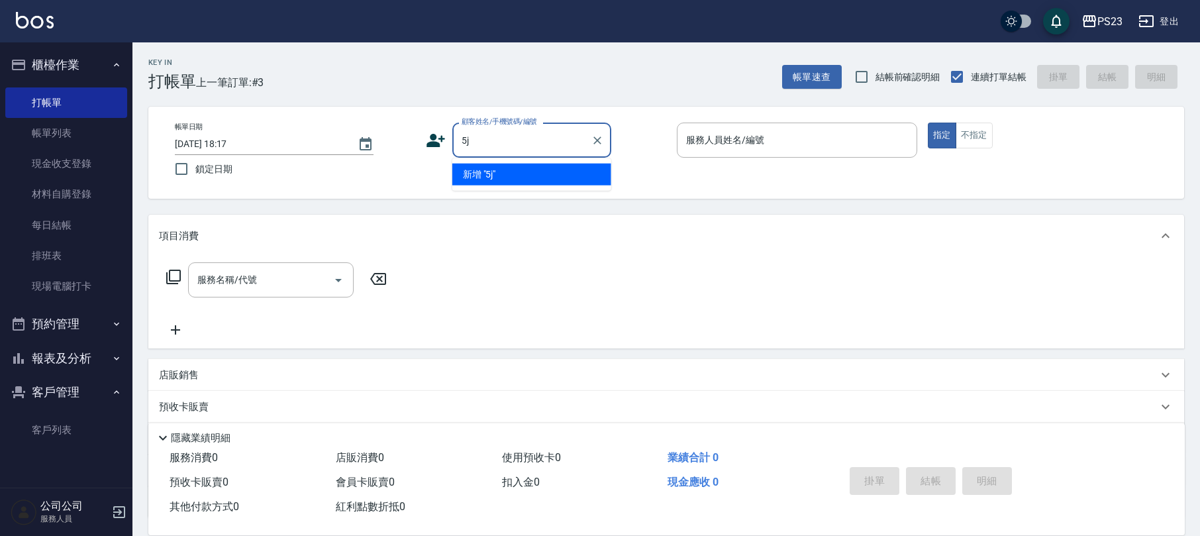
type input "5"
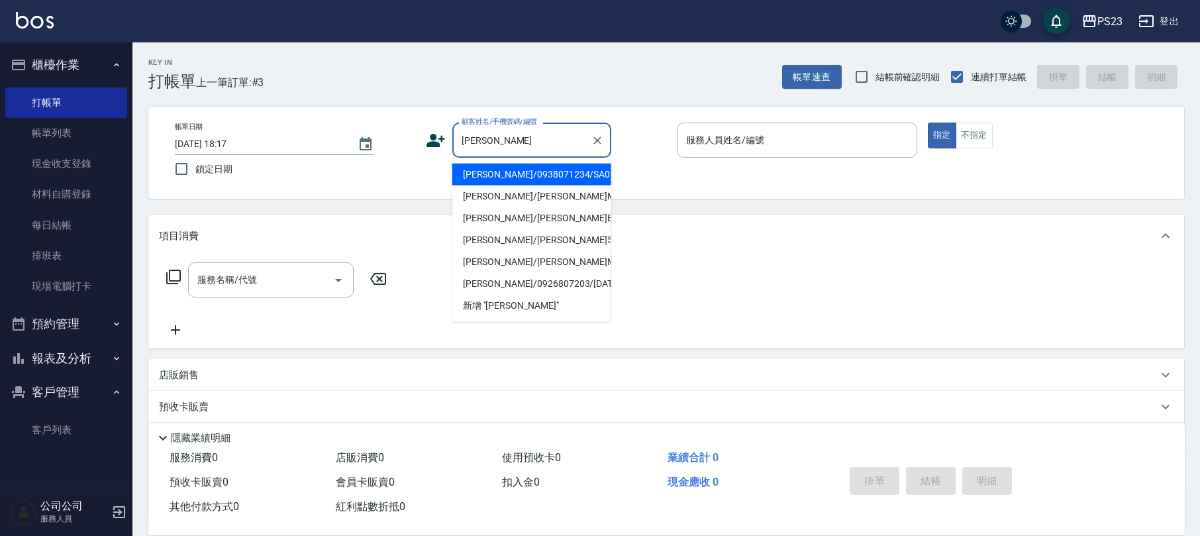
click at [559, 175] on li "[PERSON_NAME]/0938071234/SA0127" at bounding box center [531, 175] width 159 height 22
type input "[PERSON_NAME]/0938071234/SA0127"
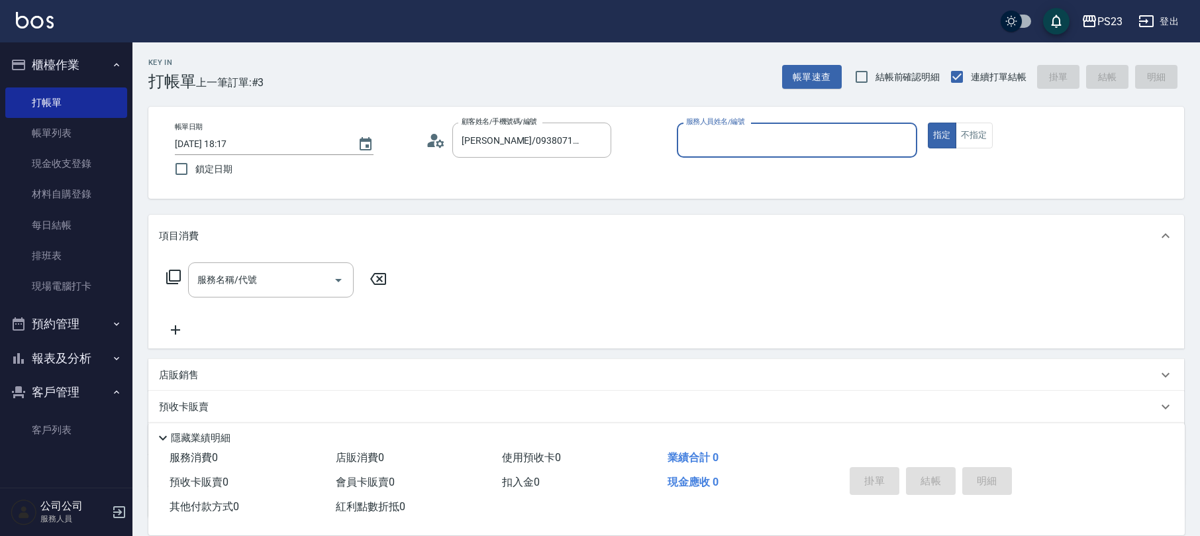
type input "SAMMI-1"
click at [174, 279] on icon at bounding box center [174, 277] width 16 height 16
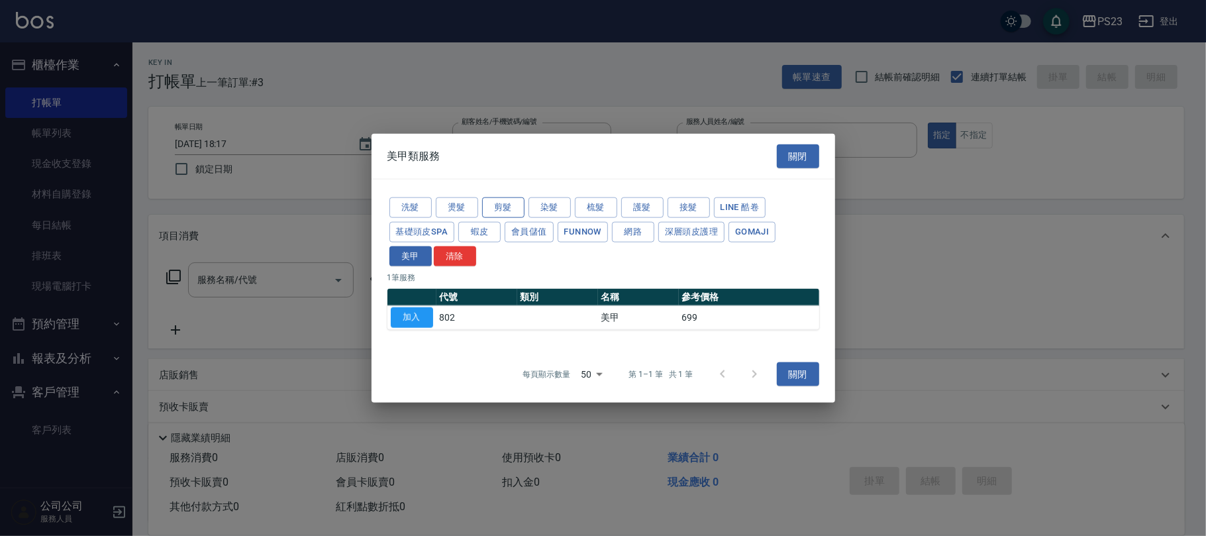
click at [501, 211] on button "剪髮" at bounding box center [503, 207] width 42 height 21
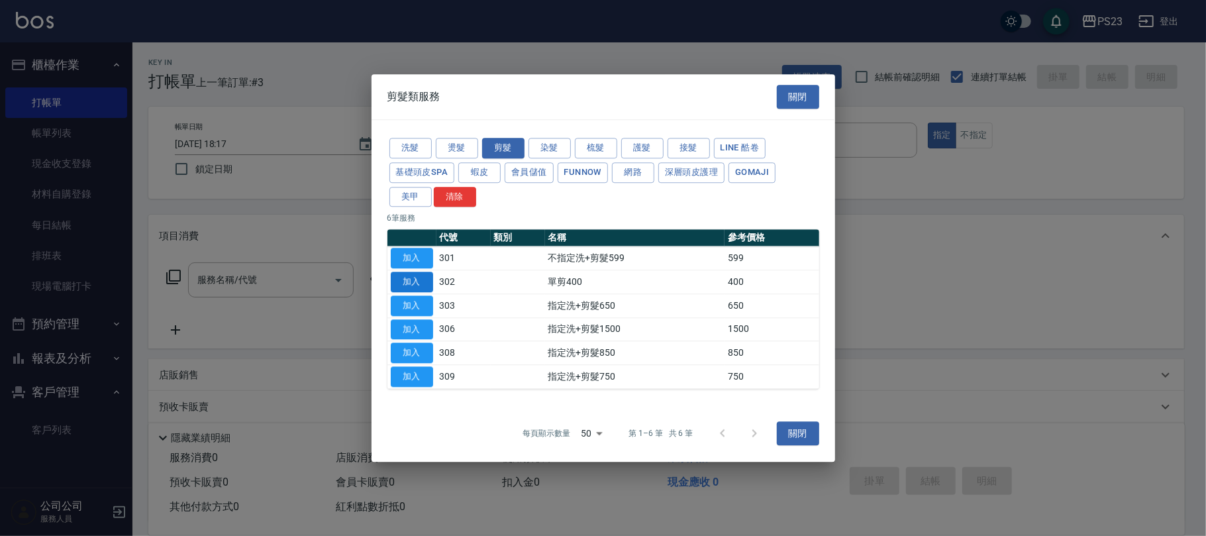
click at [396, 284] on button "加入" at bounding box center [412, 282] width 42 height 21
type input "單剪400(302)"
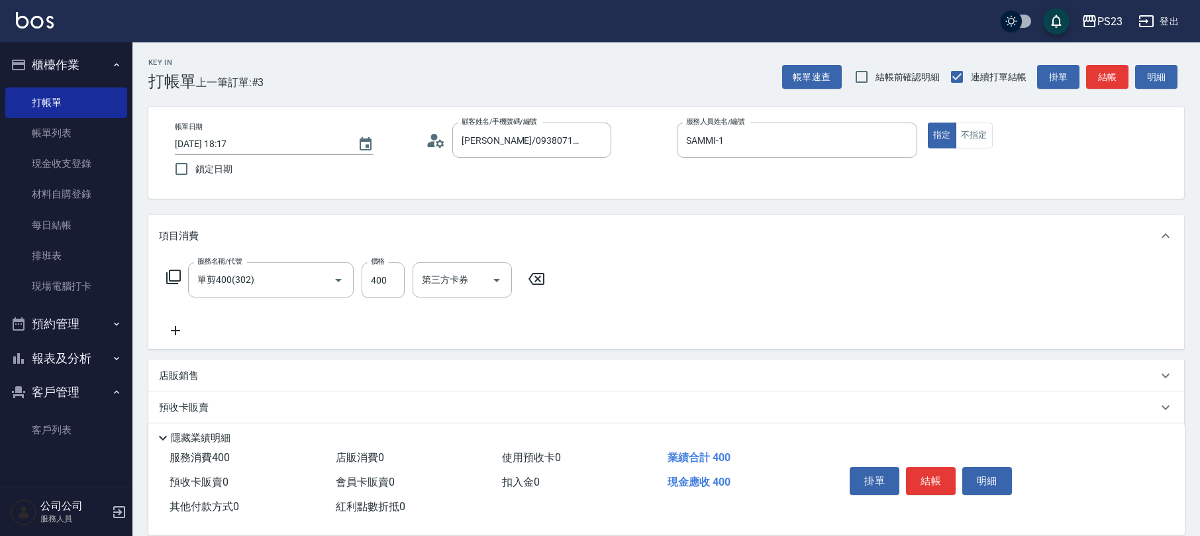
click at [167, 274] on icon at bounding box center [173, 277] width 15 height 15
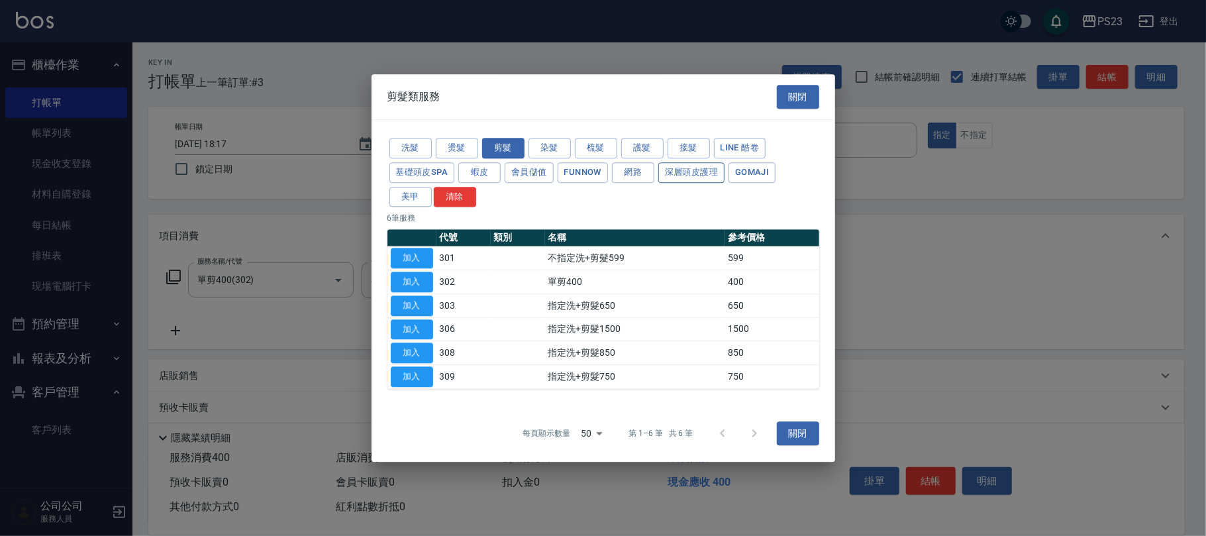
click at [684, 176] on button "深層頭皮護理" at bounding box center [691, 172] width 66 height 21
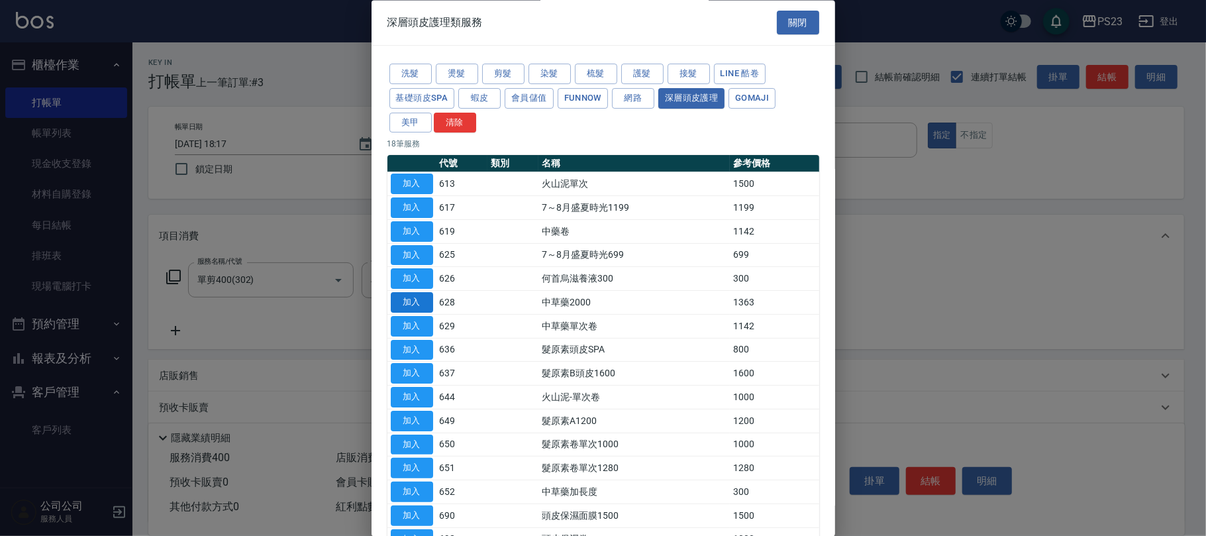
click at [419, 298] on button "加入" at bounding box center [412, 303] width 42 height 21
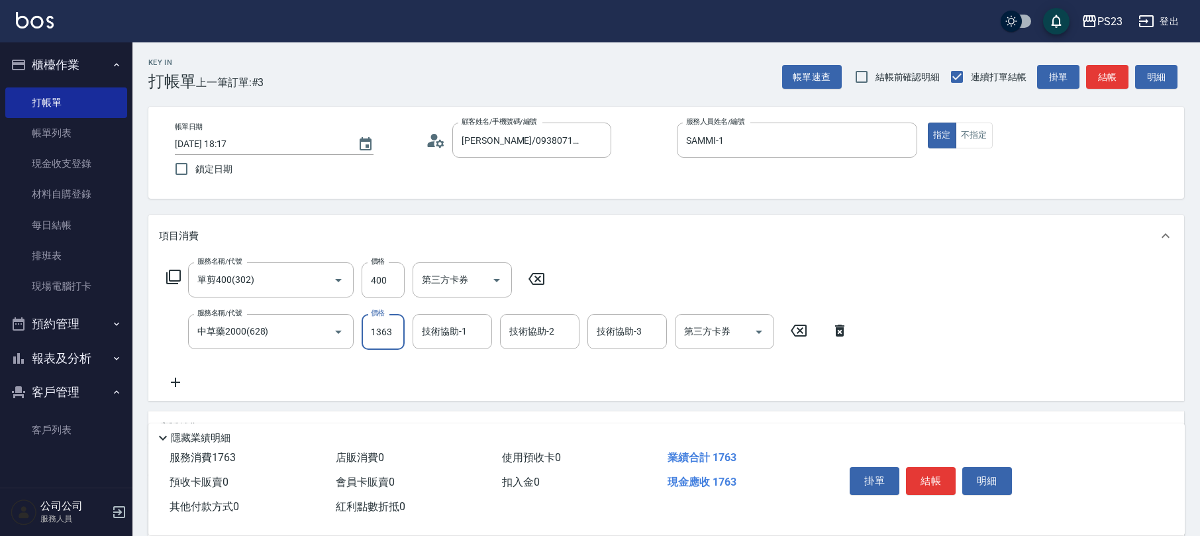
click at [382, 343] on input "1363" at bounding box center [383, 332] width 43 height 36
type input "1640"
type input "SAMMI-1"
click at [372, 287] on input "400" at bounding box center [383, 280] width 43 height 36
click at [368, 279] on input "400" at bounding box center [383, 280] width 43 height 36
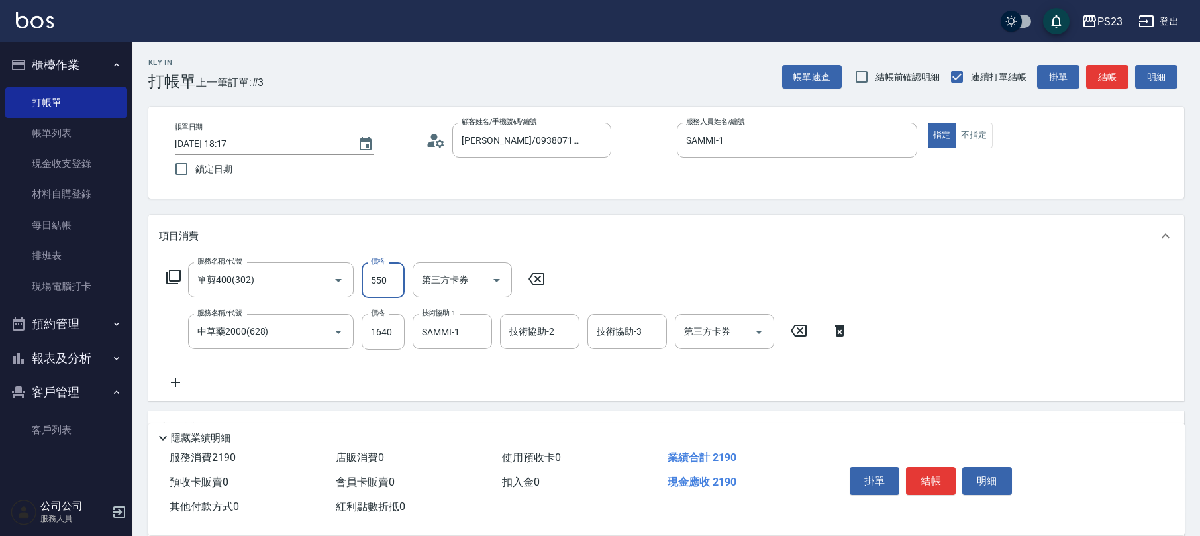
type input "550"
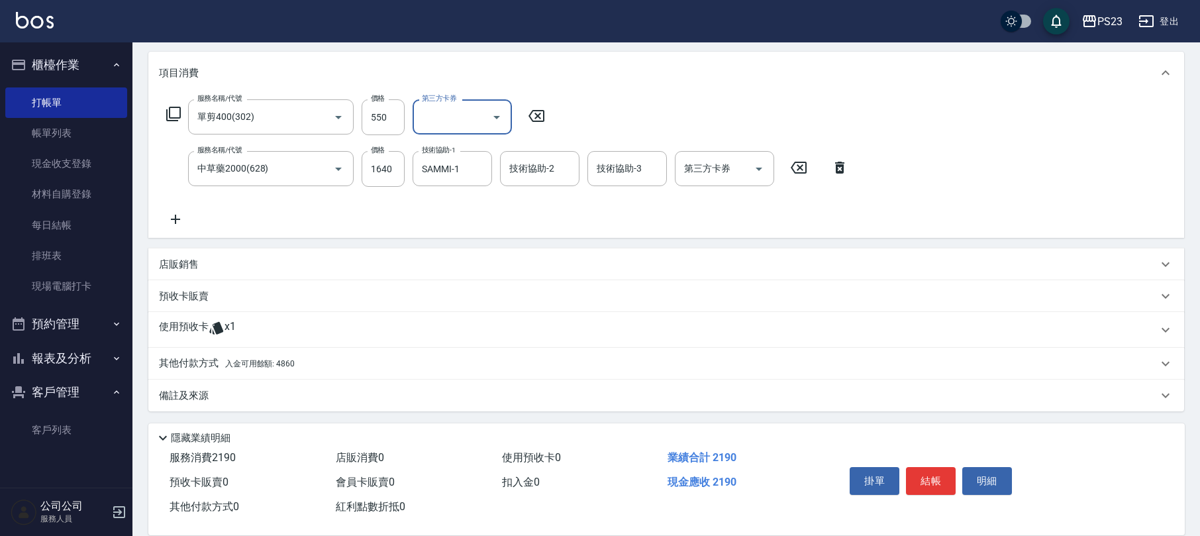
click at [330, 358] on div "其他付款方式 入金可用餘額: 4860" at bounding box center [658, 363] width 999 height 15
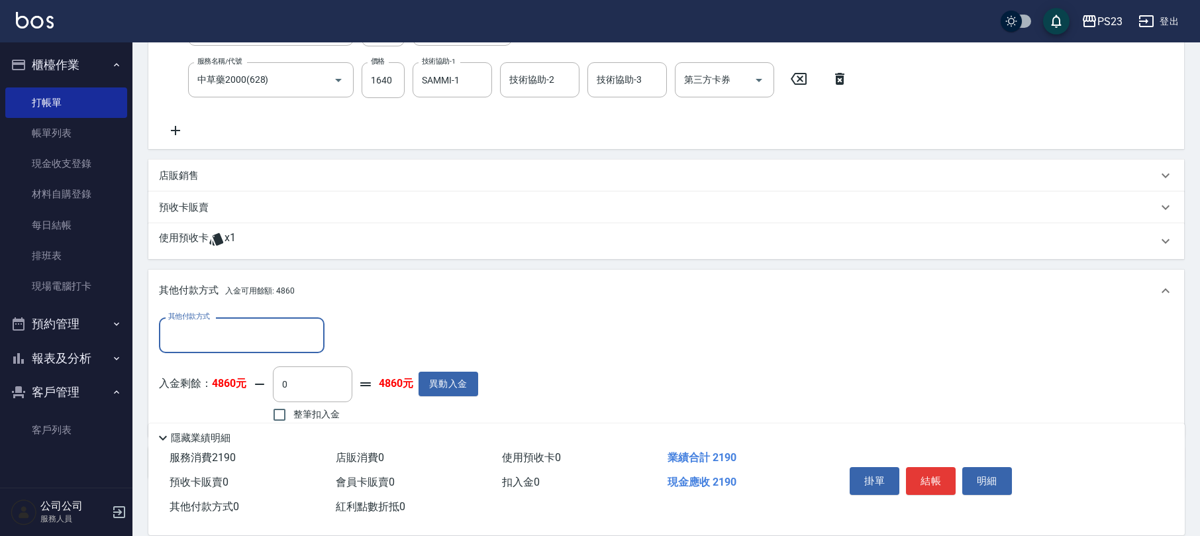
scroll to position [319, 0]
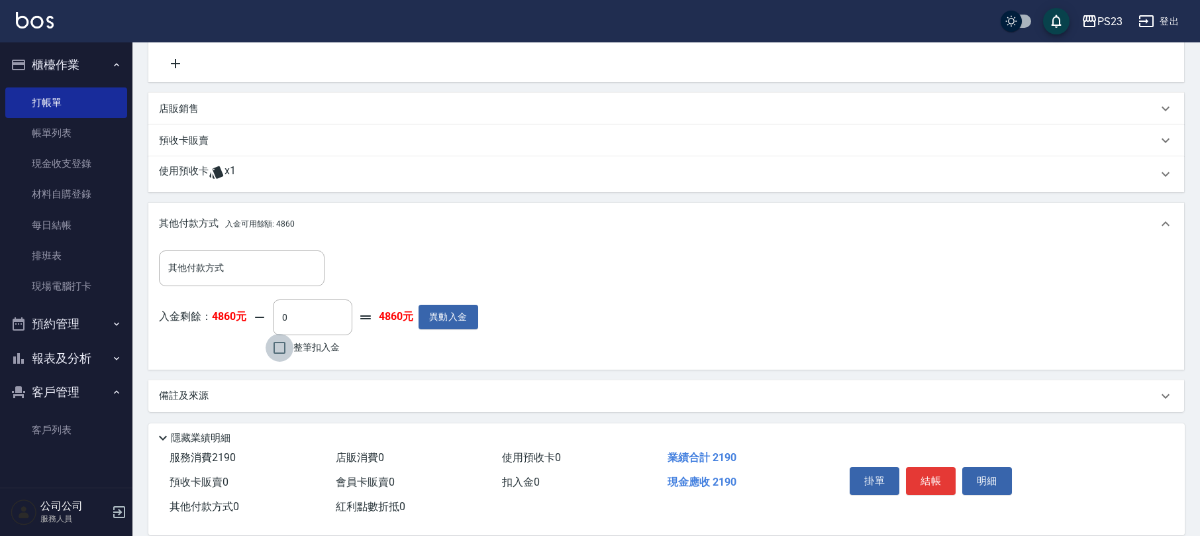
click at [279, 348] on input "整筆扣入金" at bounding box center [280, 348] width 28 height 28
checkbox input "true"
type input "2190"
click at [335, 173] on div "使用預收卡 x1" at bounding box center [658, 174] width 999 height 20
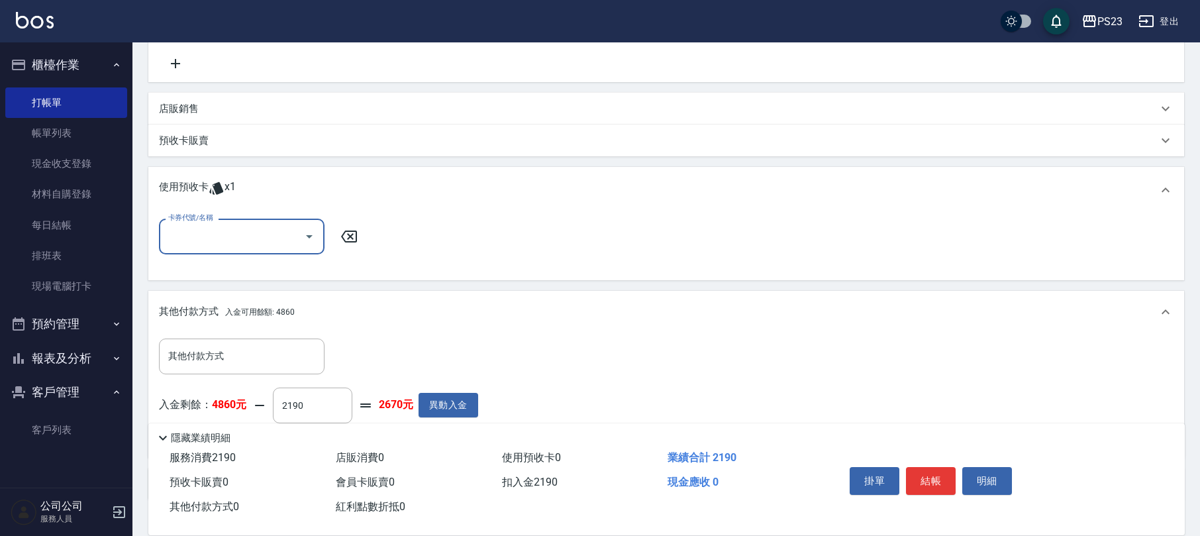
scroll to position [0, 0]
click at [348, 234] on icon at bounding box center [349, 236] width 16 height 12
click at [613, 303] on div "其他付款方式 入金可用餘額: 4860" at bounding box center [666, 312] width 1036 height 42
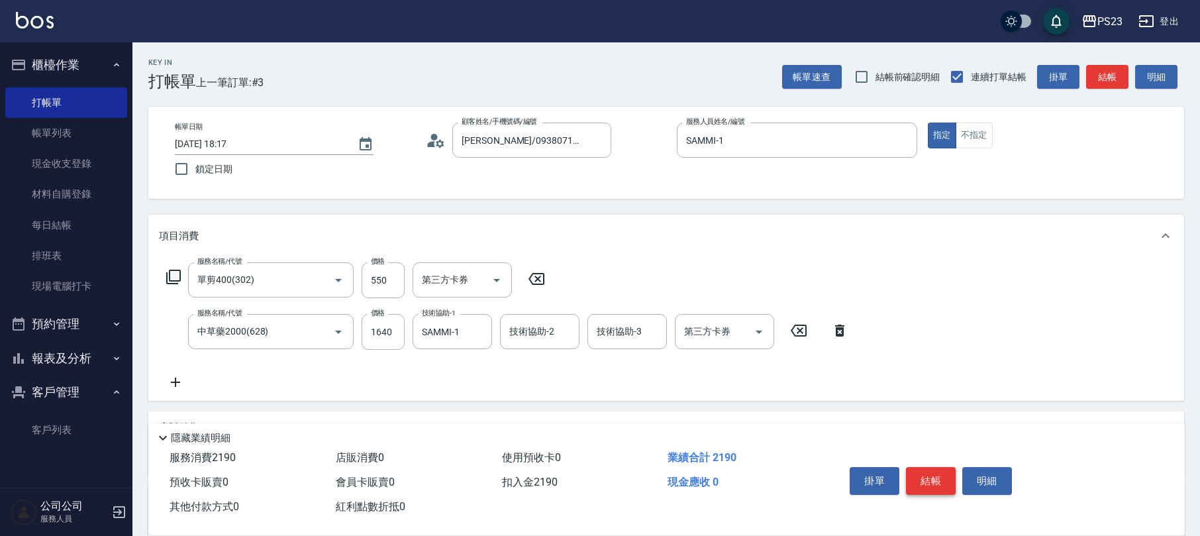
click at [918, 483] on button "結帳" at bounding box center [931, 481] width 50 height 28
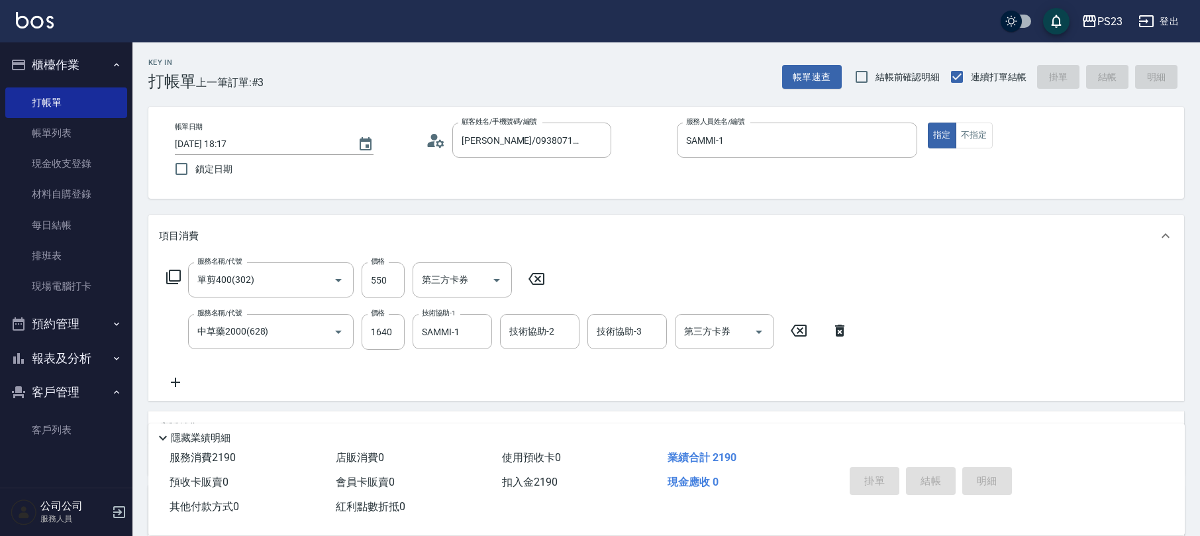
type input "[DATE] 18:18"
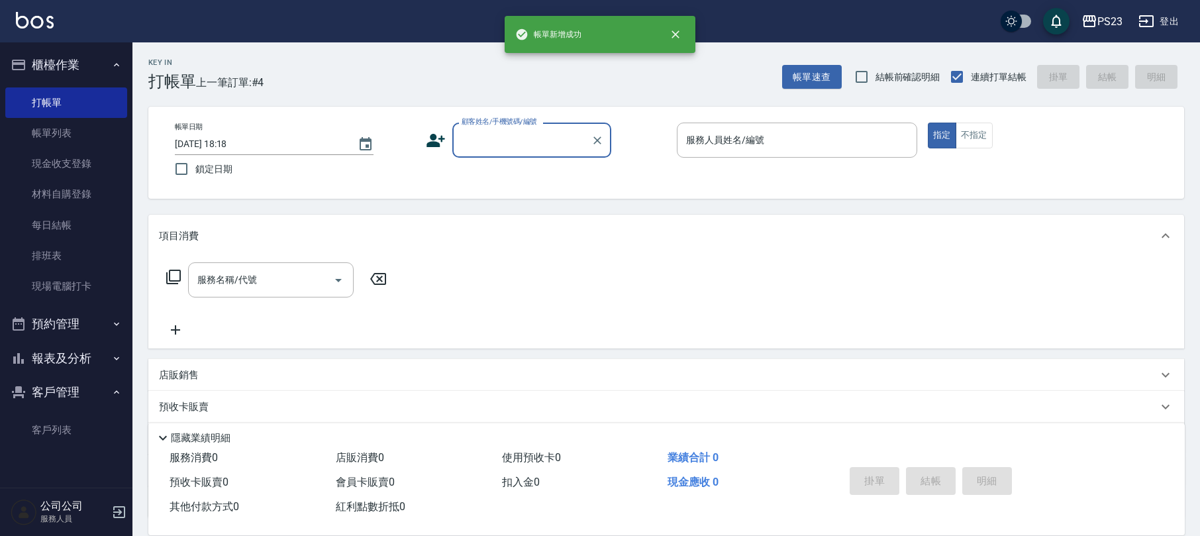
click at [498, 138] on input "顧客姓名/手機號碼/編號" at bounding box center [521, 139] width 127 height 23
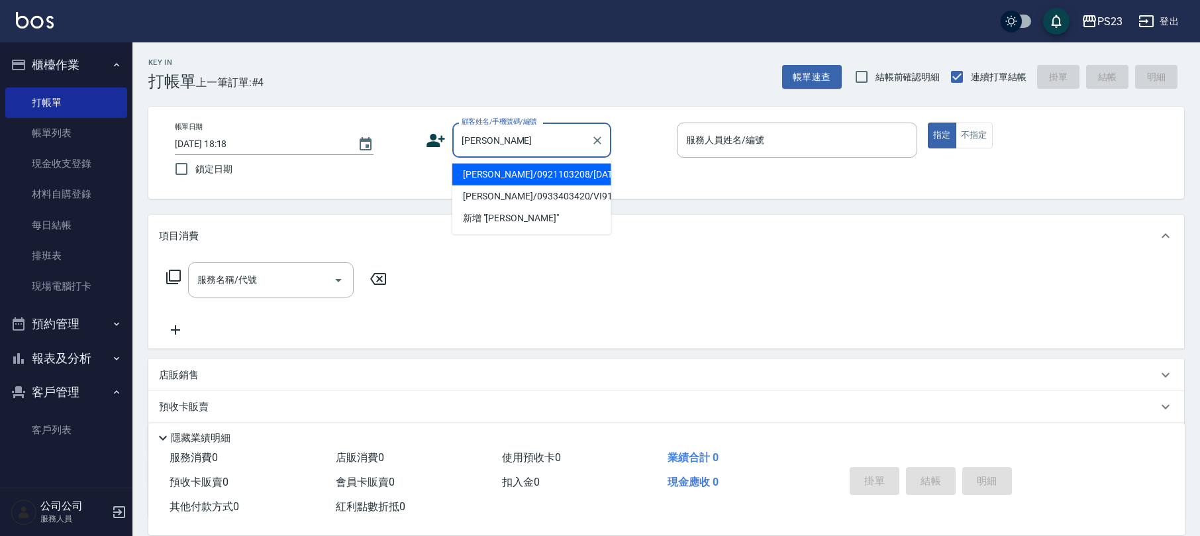
click at [538, 178] on li "[PERSON_NAME]/0921103208/[DATE]" at bounding box center [531, 175] width 159 height 22
type input "[PERSON_NAME]/0921103208/[DATE]"
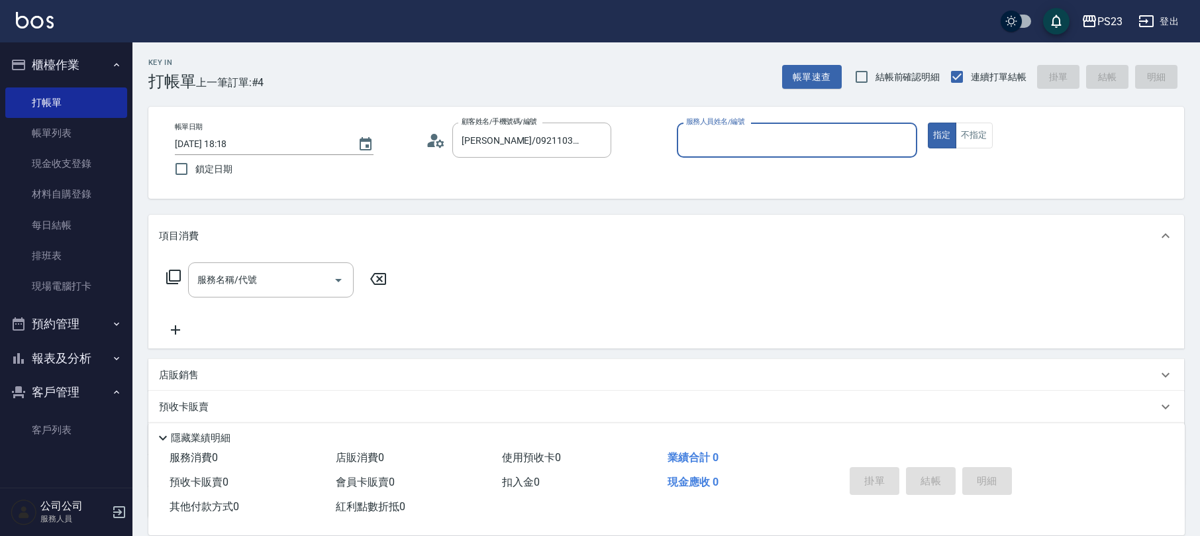
type input "SAMMI-1"
click at [171, 278] on icon at bounding box center [174, 277] width 16 height 16
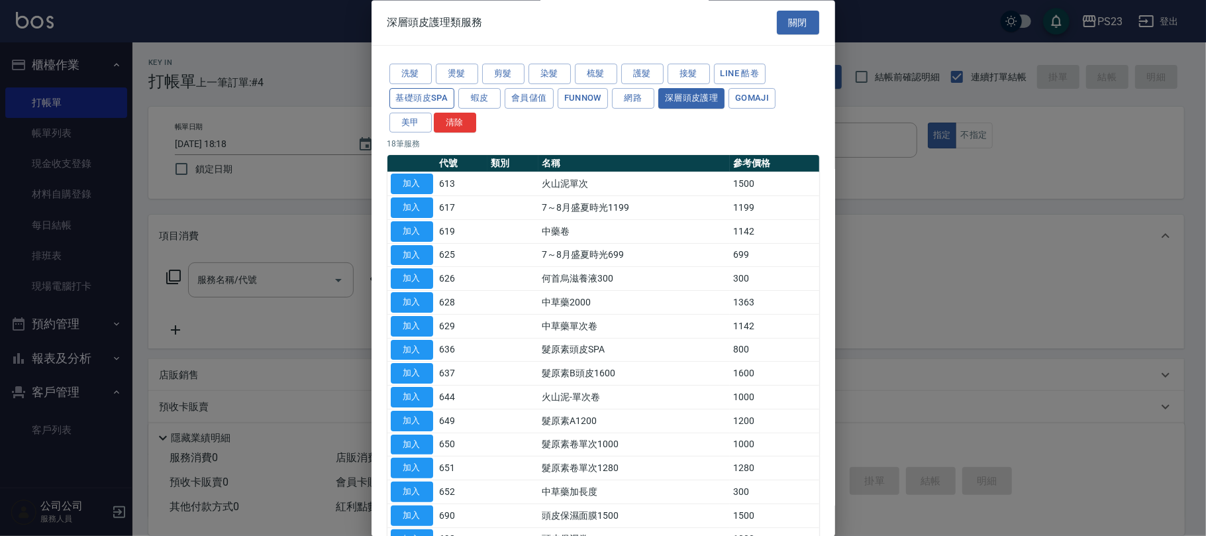
click at [423, 102] on button "基礎頭皮SPA" at bounding box center [422, 98] width 66 height 21
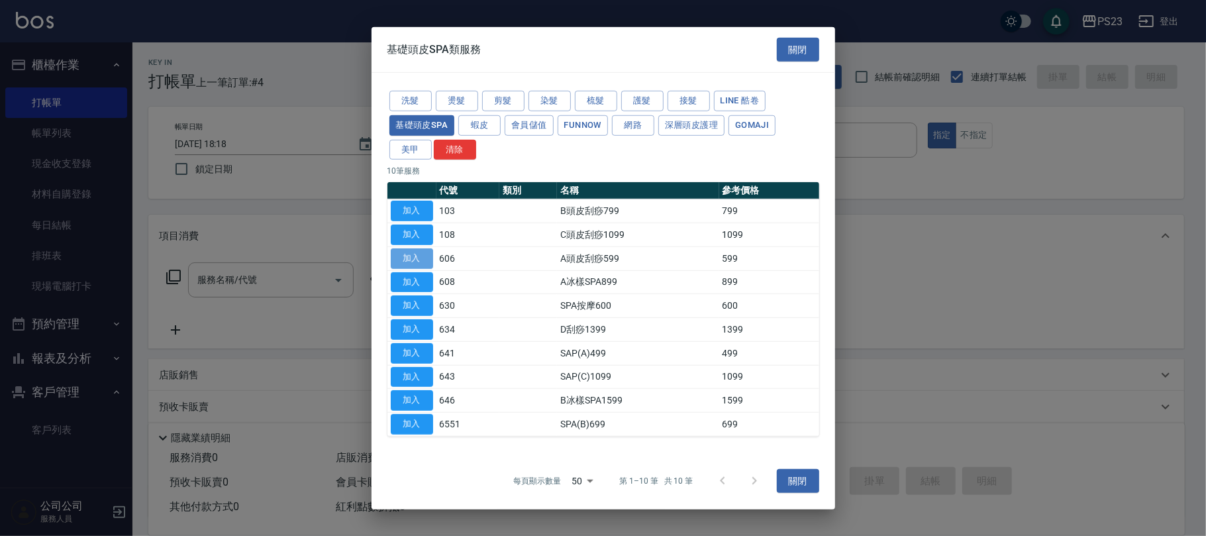
click at [416, 256] on button "加入" at bounding box center [412, 258] width 42 height 21
type input "A頭皮刮痧599(606)"
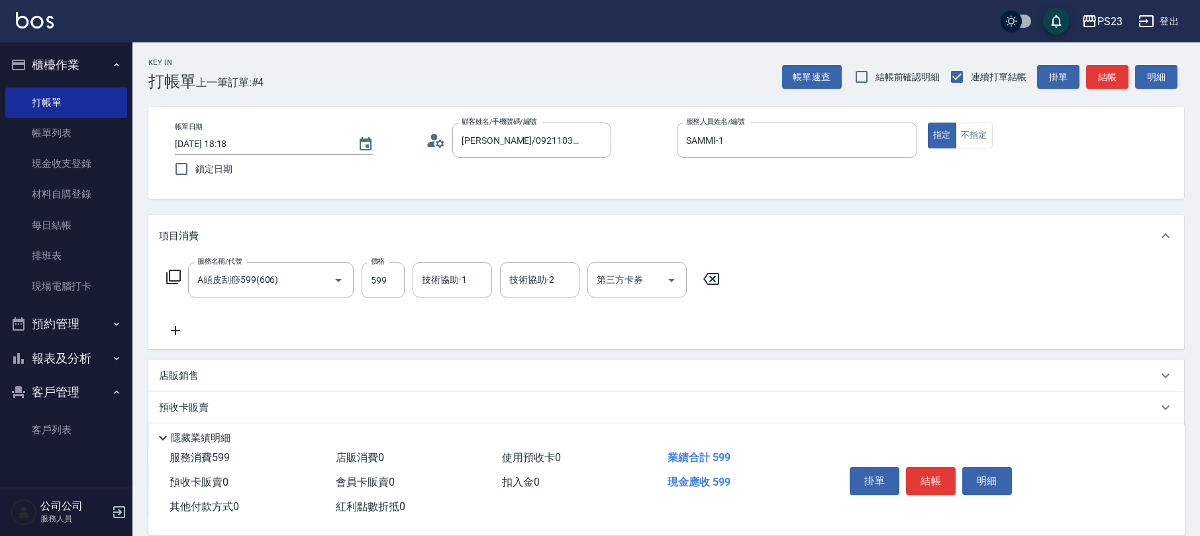
click at [702, 278] on icon at bounding box center [711, 279] width 33 height 16
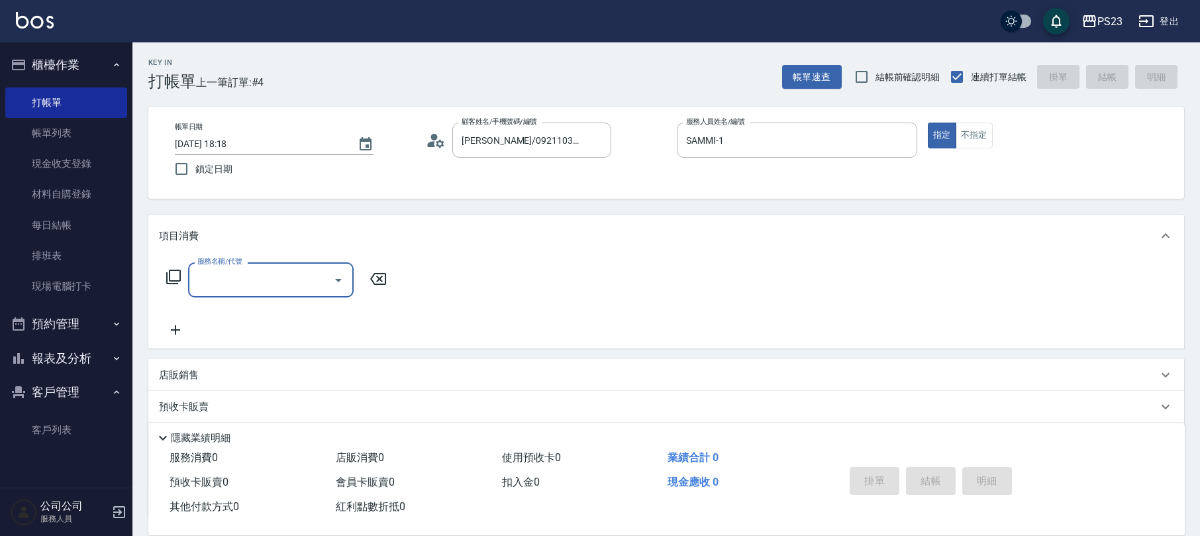
click at [174, 281] on icon at bounding box center [174, 277] width 16 height 16
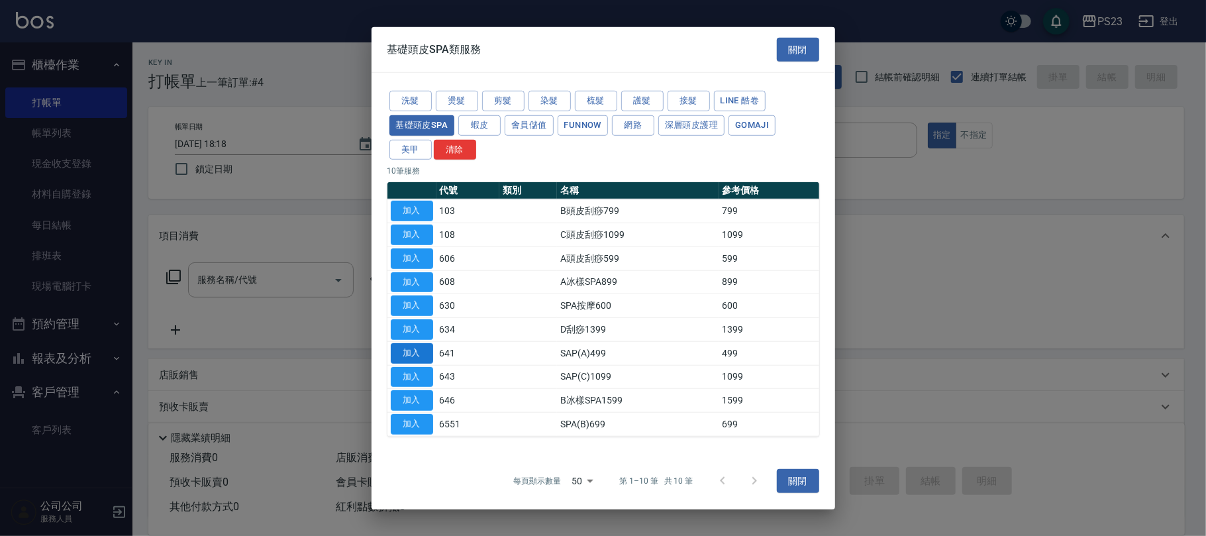
click at [401, 354] on button "加入" at bounding box center [412, 353] width 42 height 21
type input "SAP(A)499(641)"
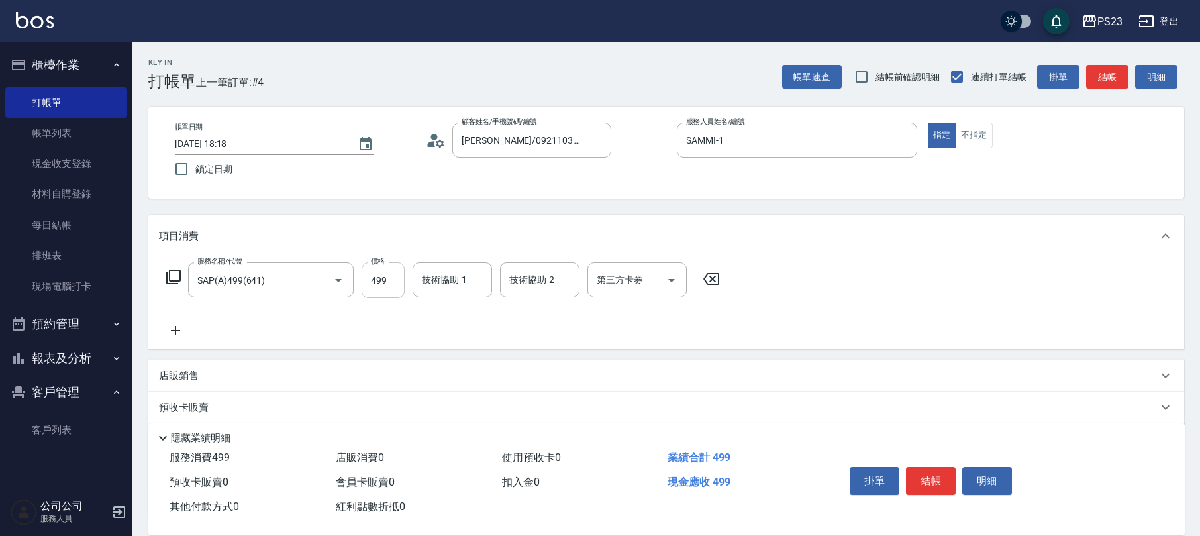
click at [388, 285] on input "499" at bounding box center [383, 280] width 43 height 36
click at [379, 286] on input "699" at bounding box center [383, 280] width 43 height 36
type input "899"
drag, startPoint x: 457, startPoint y: 289, endPoint x: 438, endPoint y: 287, distance: 18.7
click at [456, 289] on input "技術協助-1" at bounding box center [453, 279] width 68 height 23
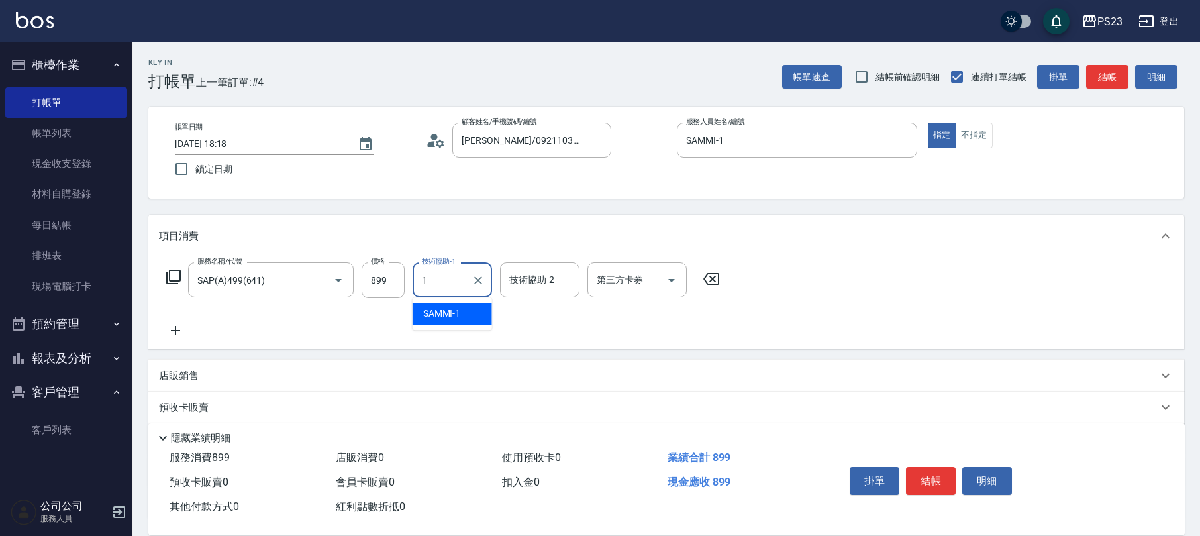
type input "SAMMI-1"
click at [173, 282] on icon at bounding box center [174, 277] width 16 height 16
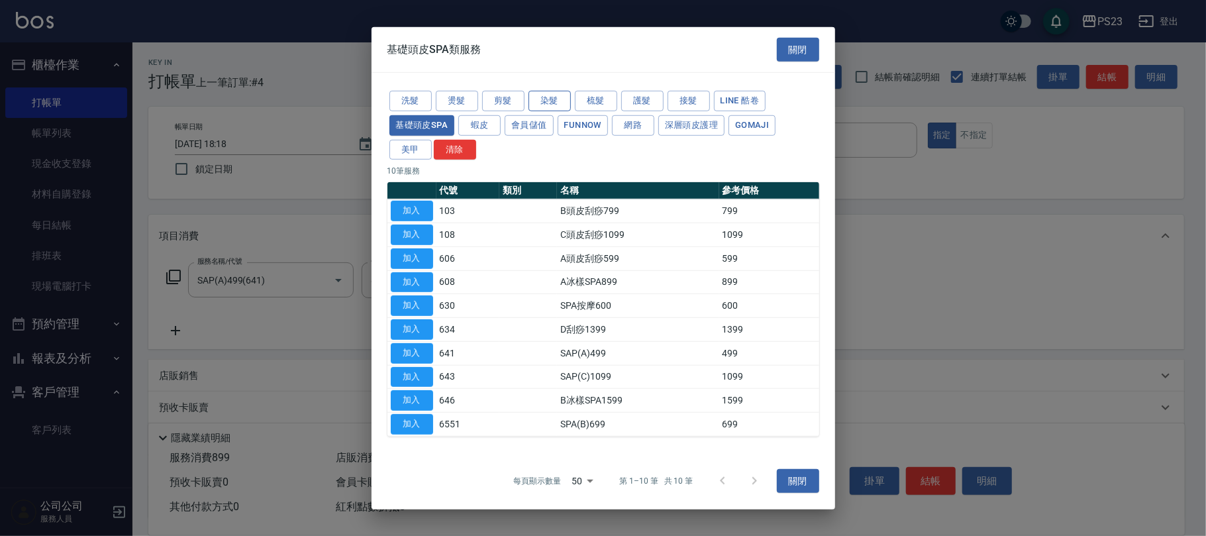
click at [543, 99] on button "染髮" at bounding box center [549, 101] width 42 height 21
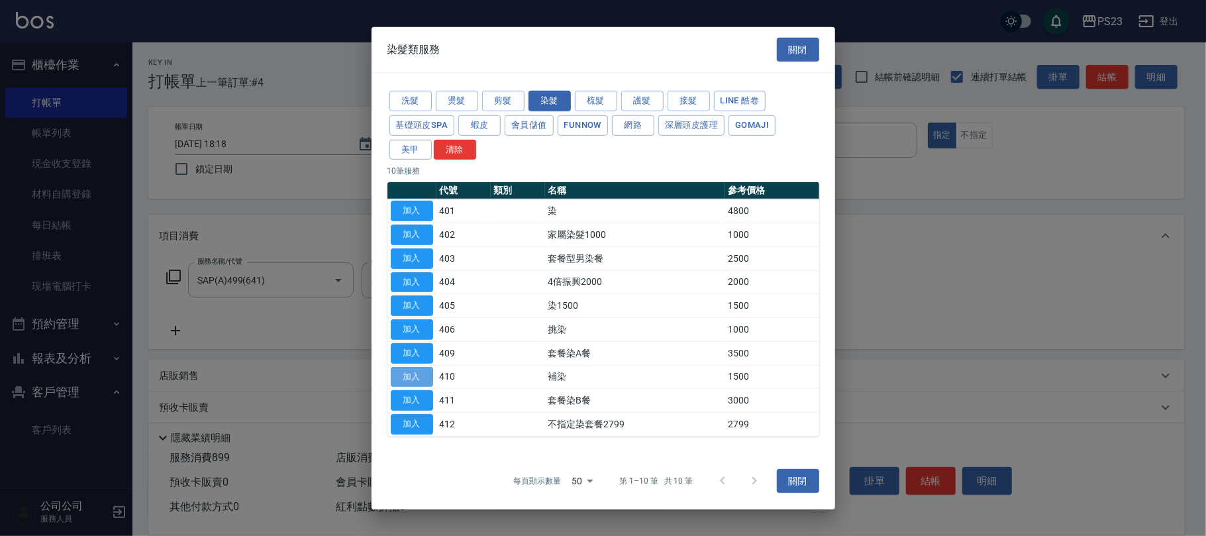
click at [407, 382] on button "加入" at bounding box center [412, 376] width 42 height 21
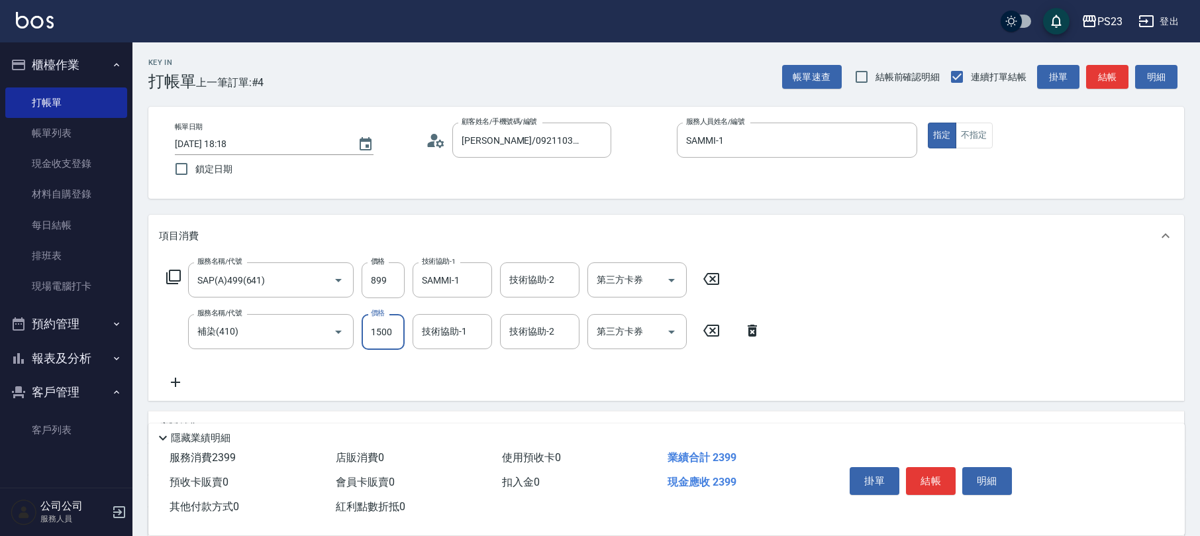
click at [379, 340] on input "1500" at bounding box center [383, 332] width 43 height 36
type input "1600"
type input "SAMMI-1"
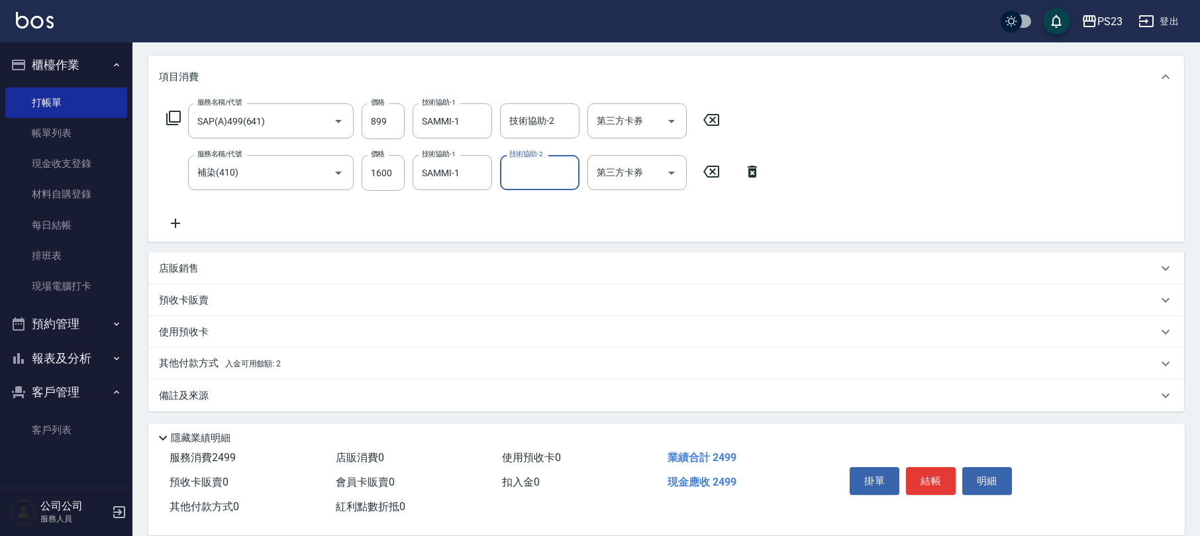
click at [326, 372] on div "其他付款方式 入金可用餘額: 2" at bounding box center [666, 364] width 1036 height 32
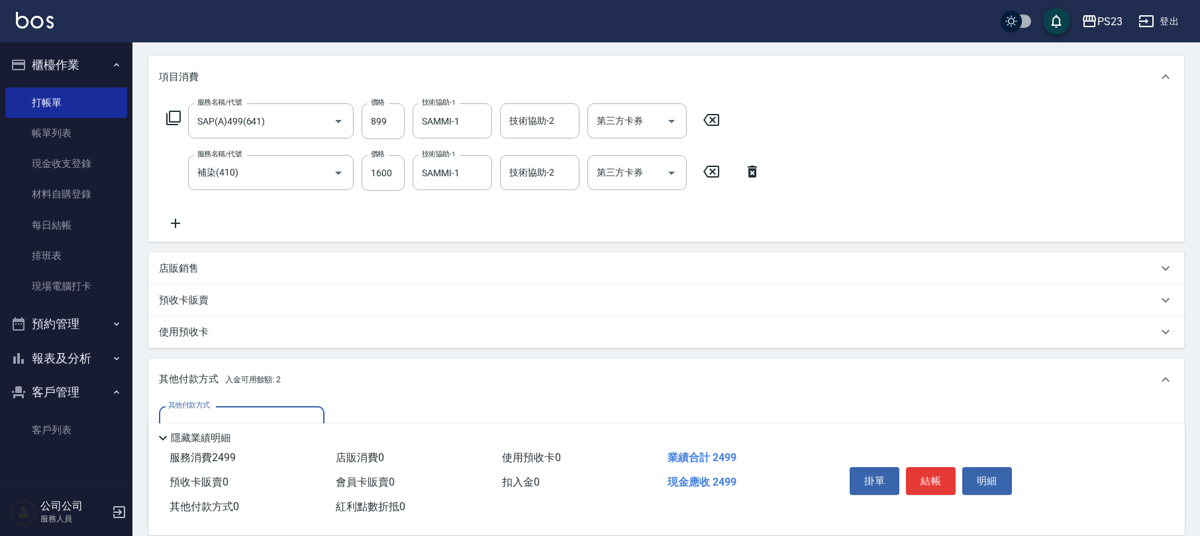
scroll to position [314, 0]
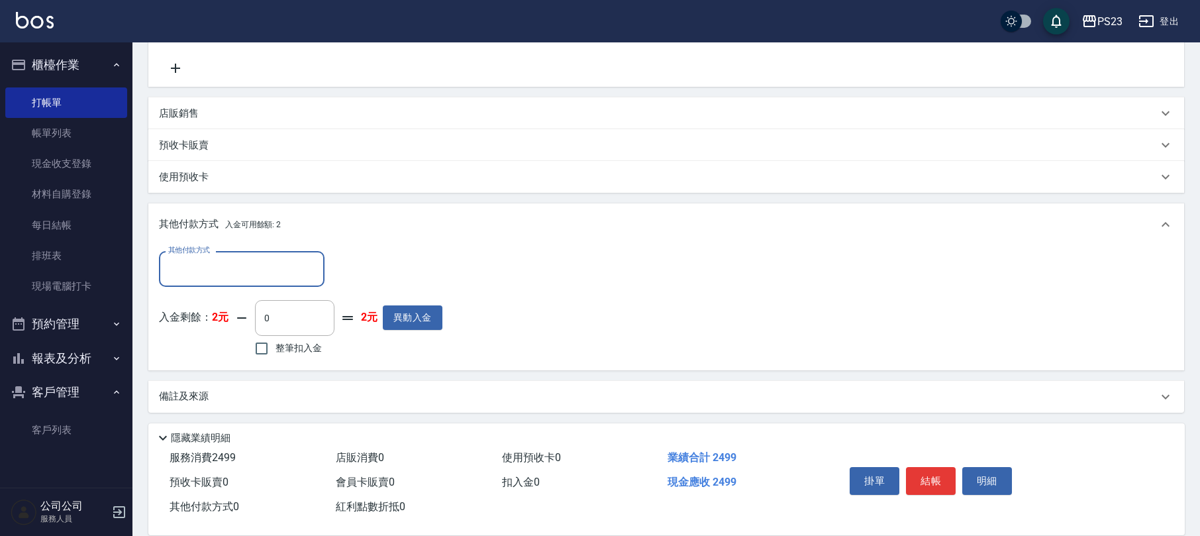
drag, startPoint x: 263, startPoint y: 261, endPoint x: 258, endPoint y: 274, distance: 13.4
click at [264, 261] on input "其他付款方式" at bounding box center [242, 268] width 154 height 23
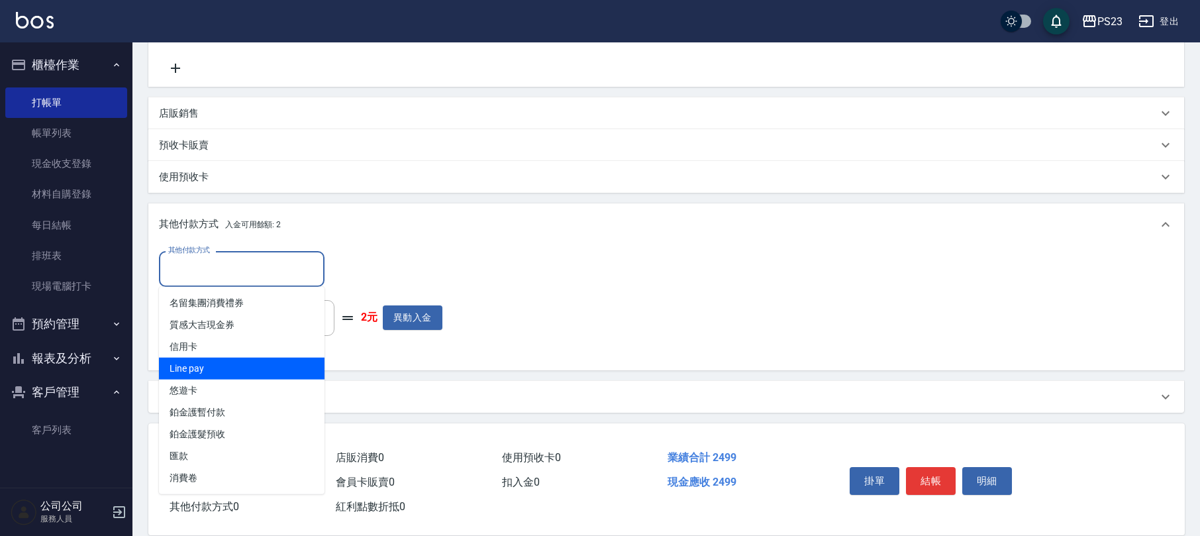
click at [217, 364] on span "Line pay" at bounding box center [242, 369] width 166 height 22
type input "Line pay"
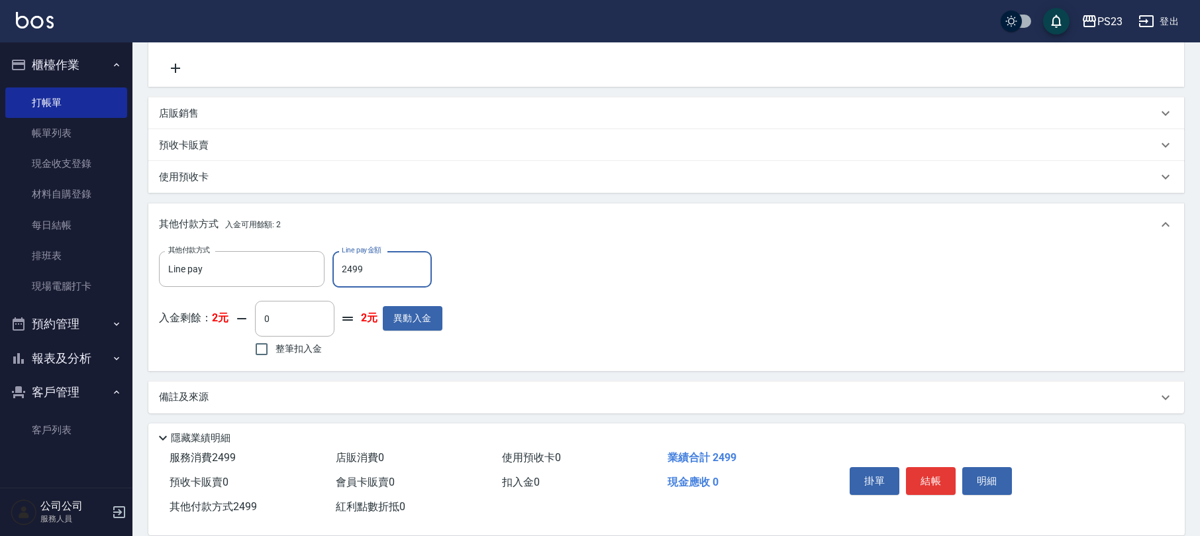
scroll to position [49, 0]
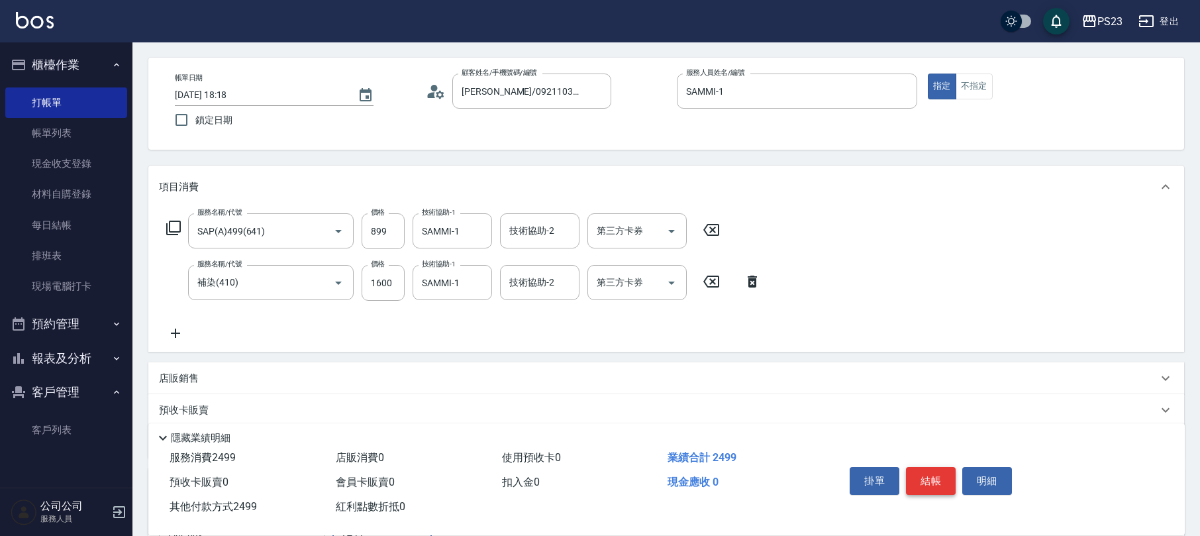
type input "2499"
click at [946, 481] on button "結帳" at bounding box center [931, 481] width 50 height 28
type input "[DATE] 18:19"
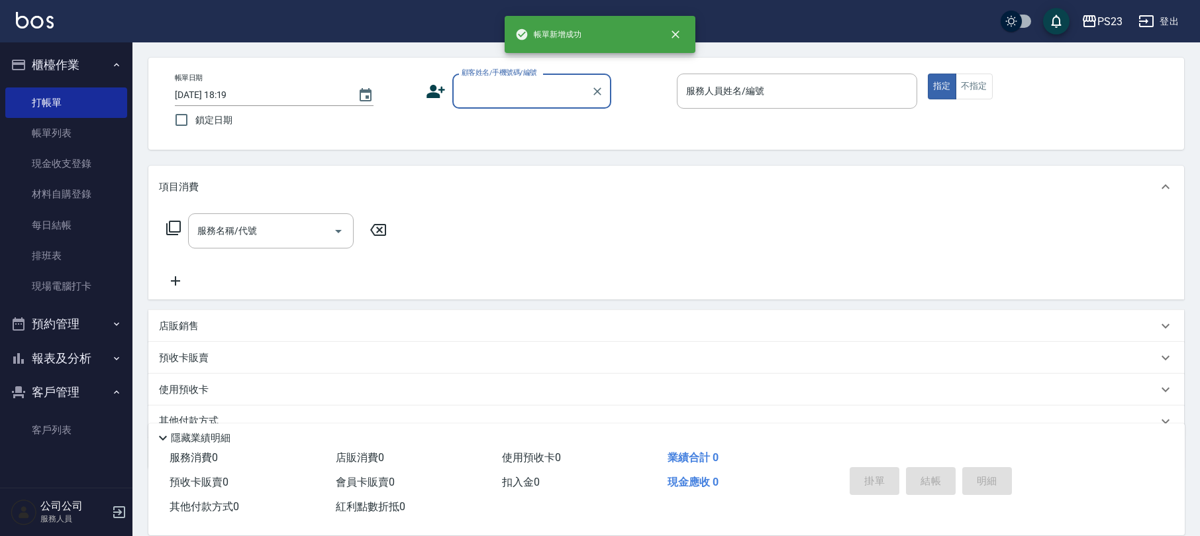
scroll to position [0, 0]
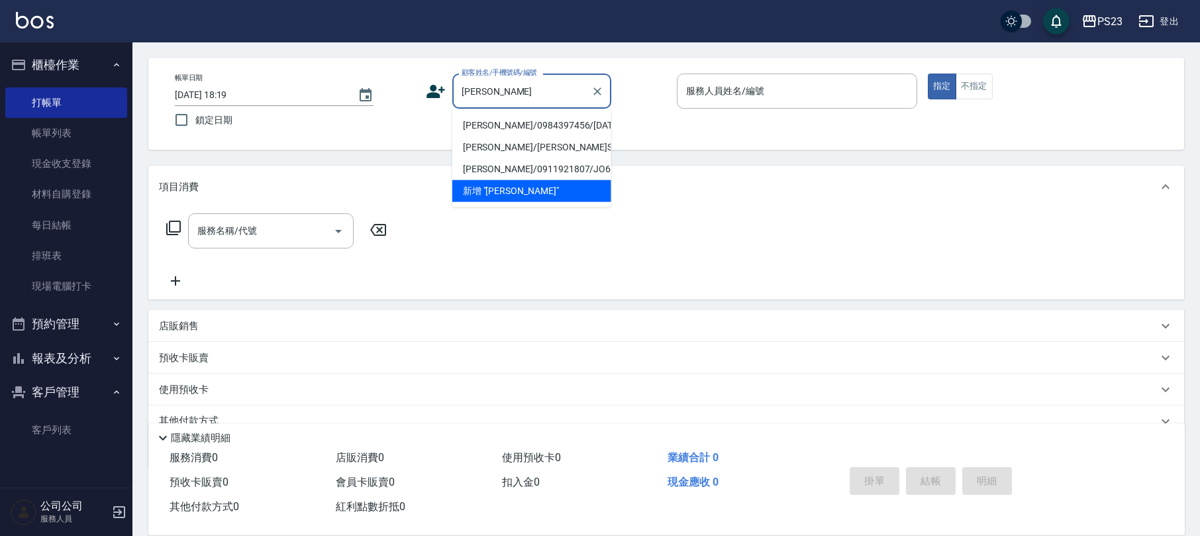
click at [522, 125] on li "[PERSON_NAME]/0984397456/[DATE]" at bounding box center [531, 126] width 159 height 22
type input "[PERSON_NAME]/0984397456/[DATE]"
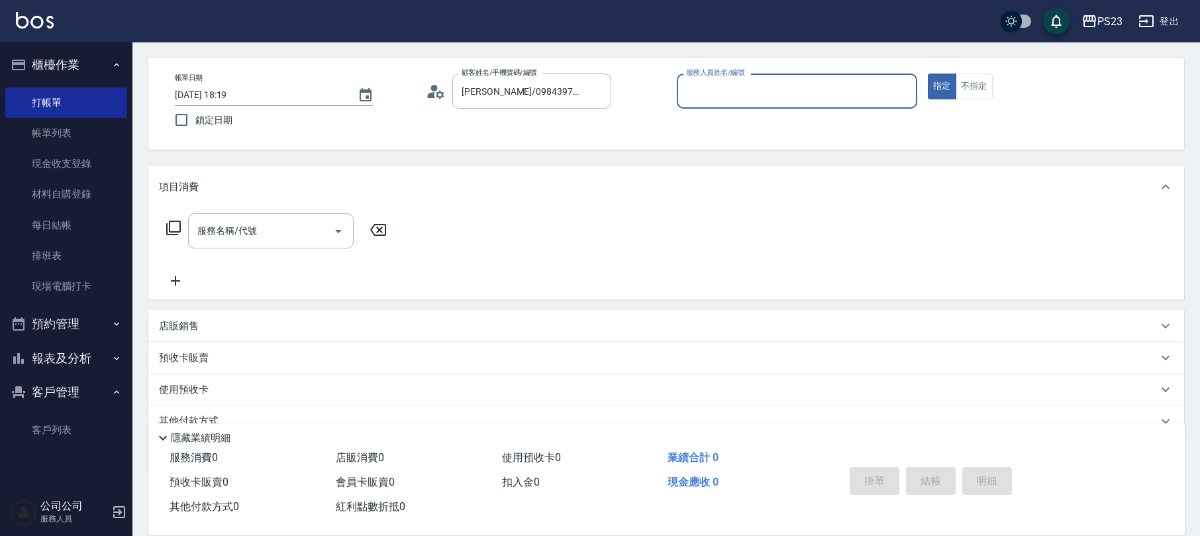
type input "[PERSON_NAME]-0"
click at [170, 226] on icon at bounding box center [174, 228] width 16 height 16
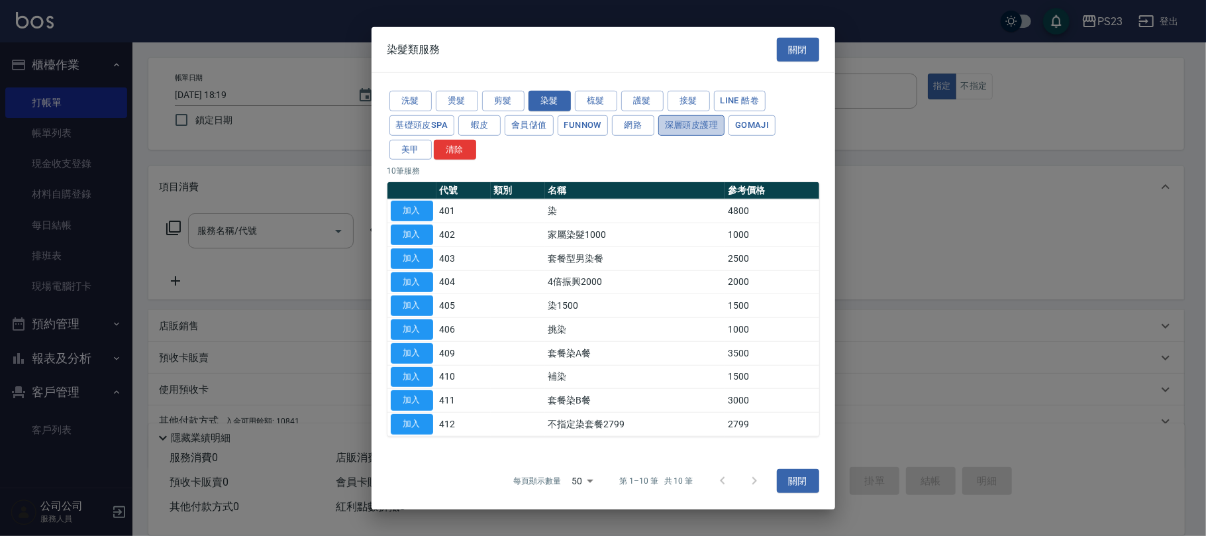
click at [693, 125] on button "深層頭皮護理" at bounding box center [691, 125] width 66 height 21
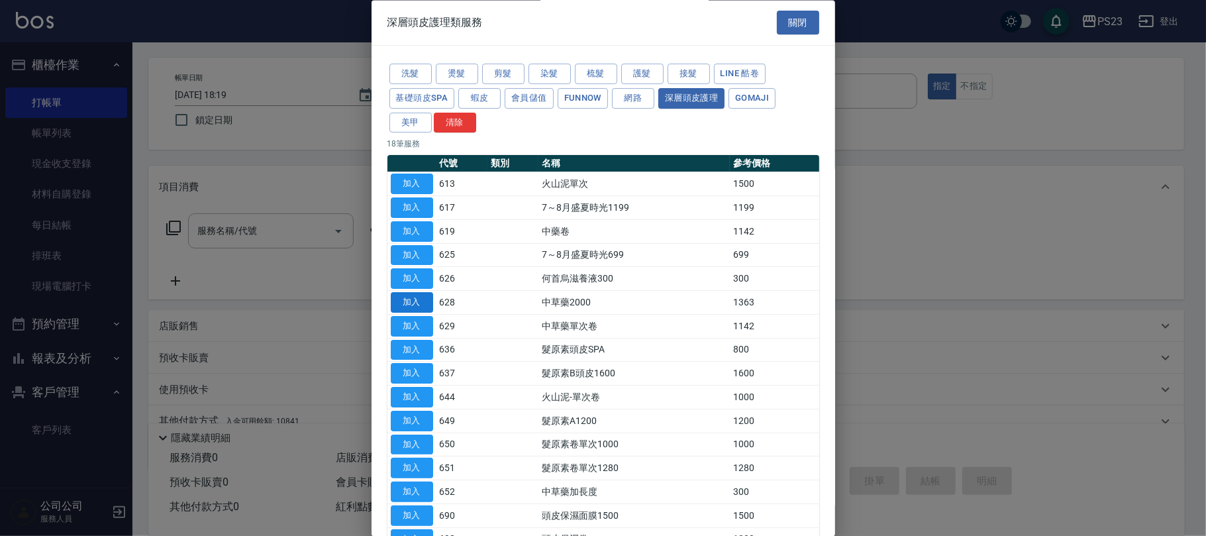
click at [417, 303] on button "加入" at bounding box center [412, 303] width 42 height 21
type input "中草藥2000(628)"
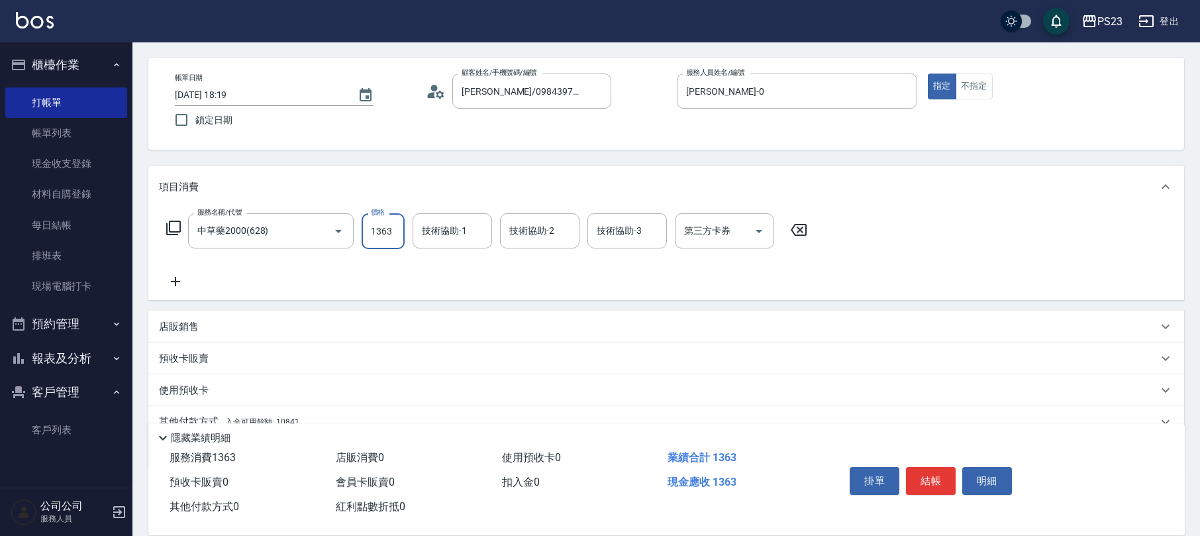
click at [391, 242] on input "1363" at bounding box center [383, 231] width 43 height 36
type input "1500"
type input "[PERSON_NAME]-0"
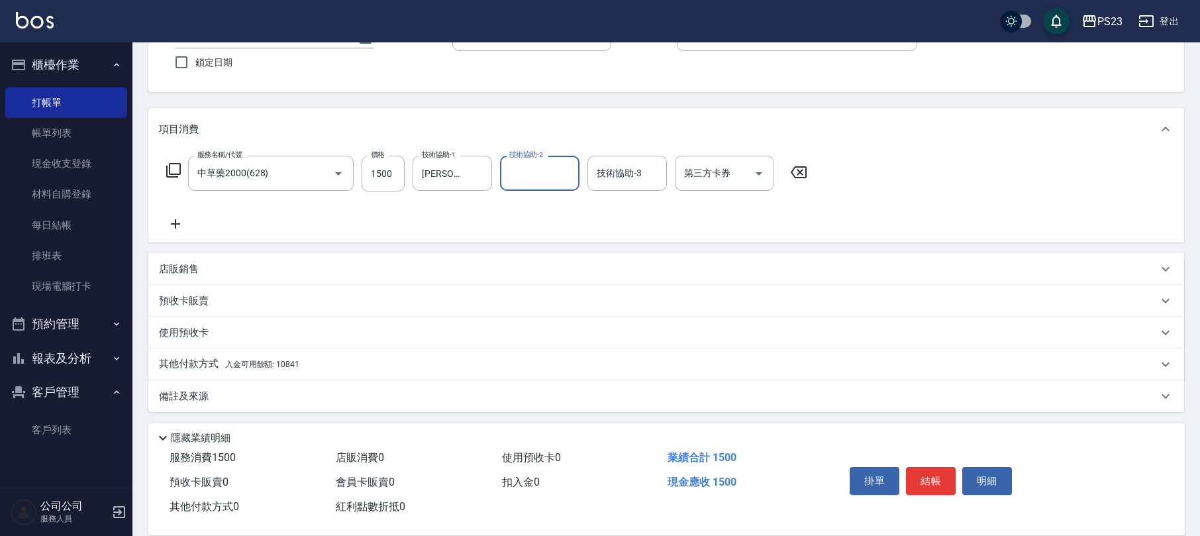
click at [301, 368] on div "其他付款方式 入金可用餘額: 10841" at bounding box center [658, 364] width 999 height 15
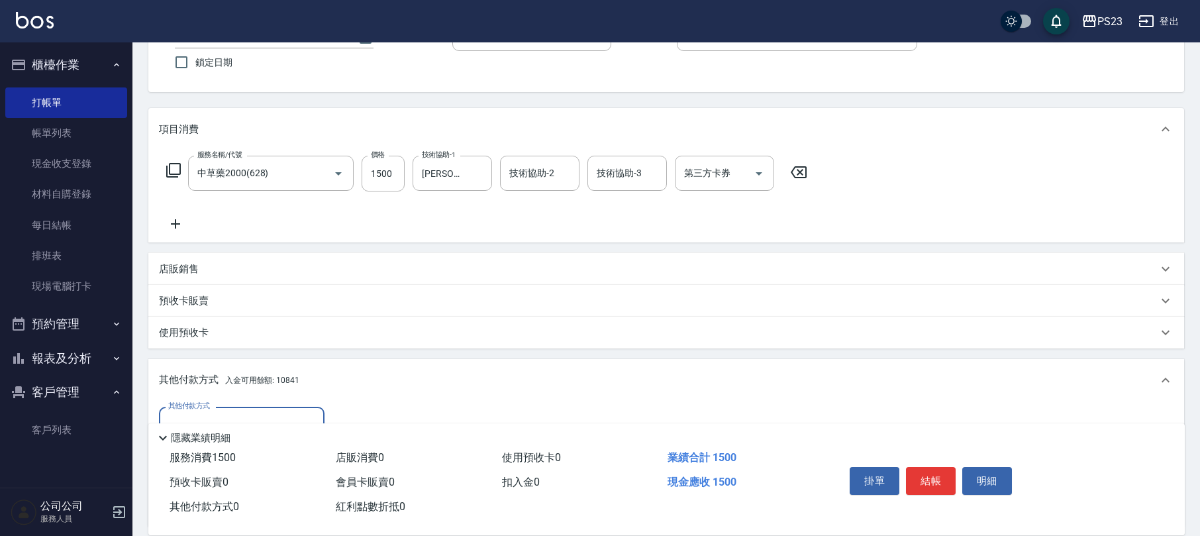
scroll to position [263, 0]
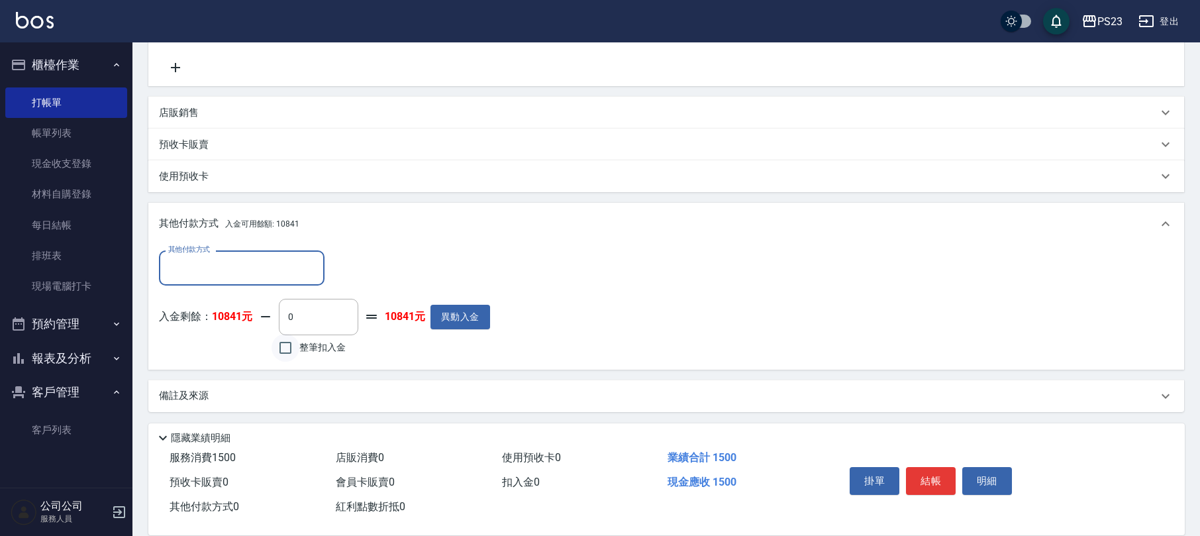
click at [292, 355] on input "整筆扣入金" at bounding box center [286, 348] width 28 height 28
checkbox input "true"
type input "1500"
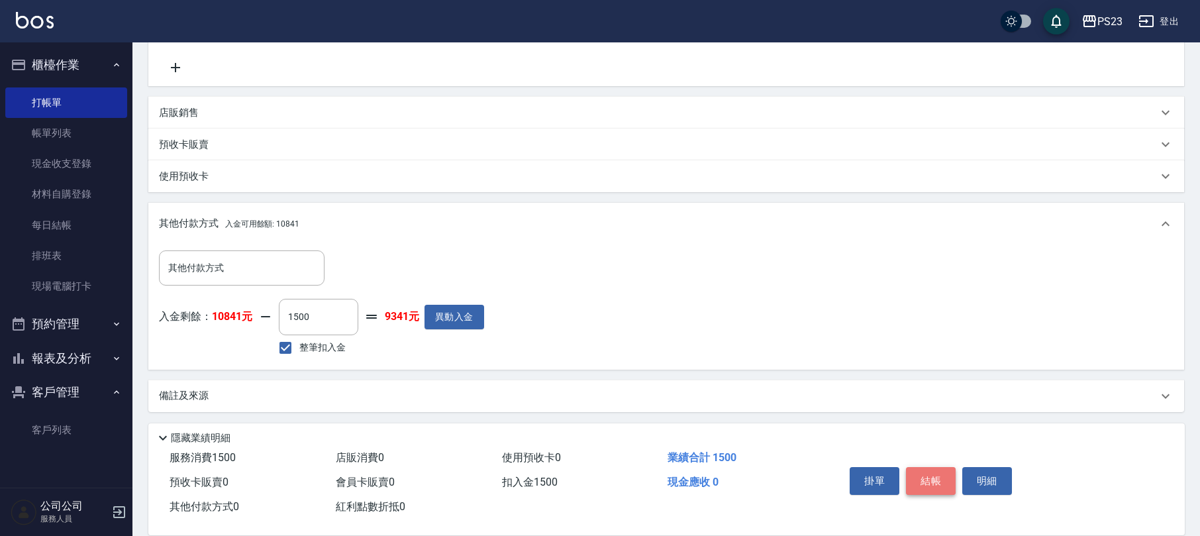
click at [932, 483] on button "結帳" at bounding box center [931, 481] width 50 height 28
type input "[DATE] 18:27"
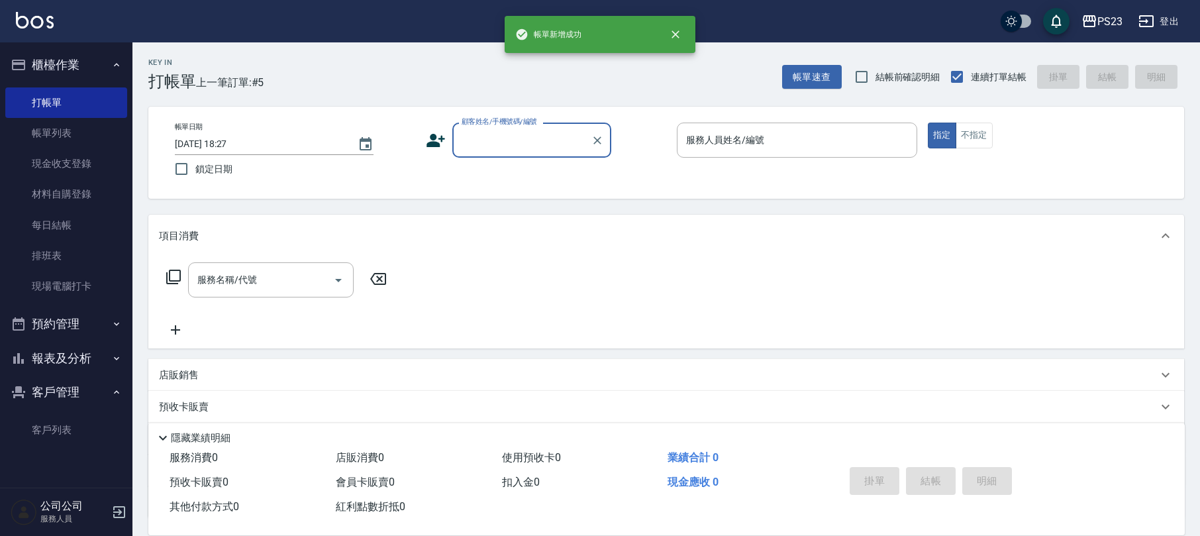
scroll to position [0, 0]
click at [515, 136] on input "顧客姓名/手機號碼/編號" at bounding box center [521, 139] width 127 height 23
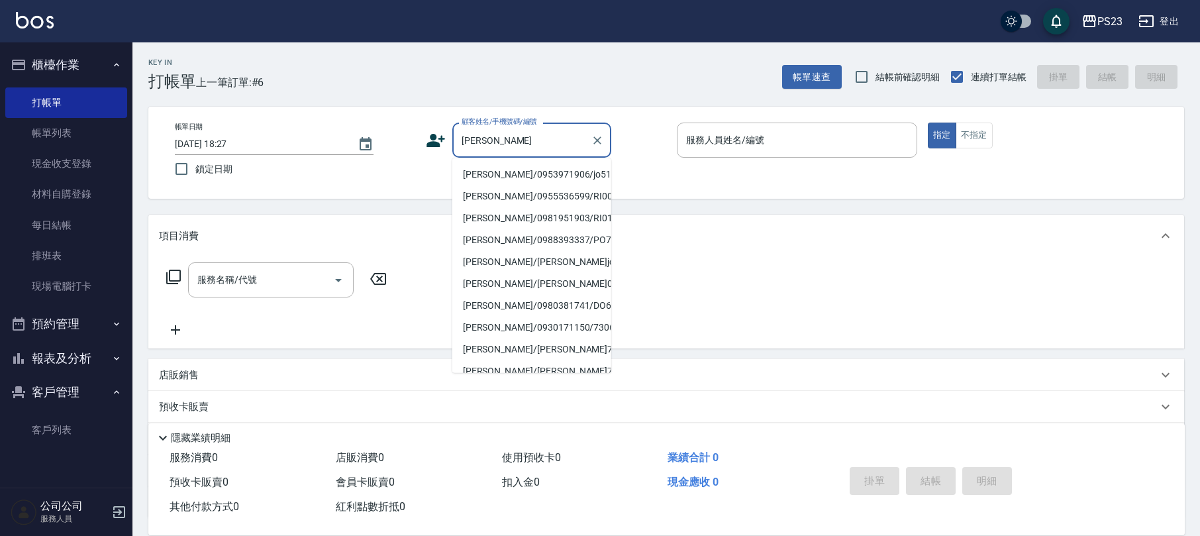
click at [523, 177] on li "[PERSON_NAME]/0953971906/jo510112" at bounding box center [531, 175] width 159 height 22
type input "[PERSON_NAME]/0953971906/jo510112"
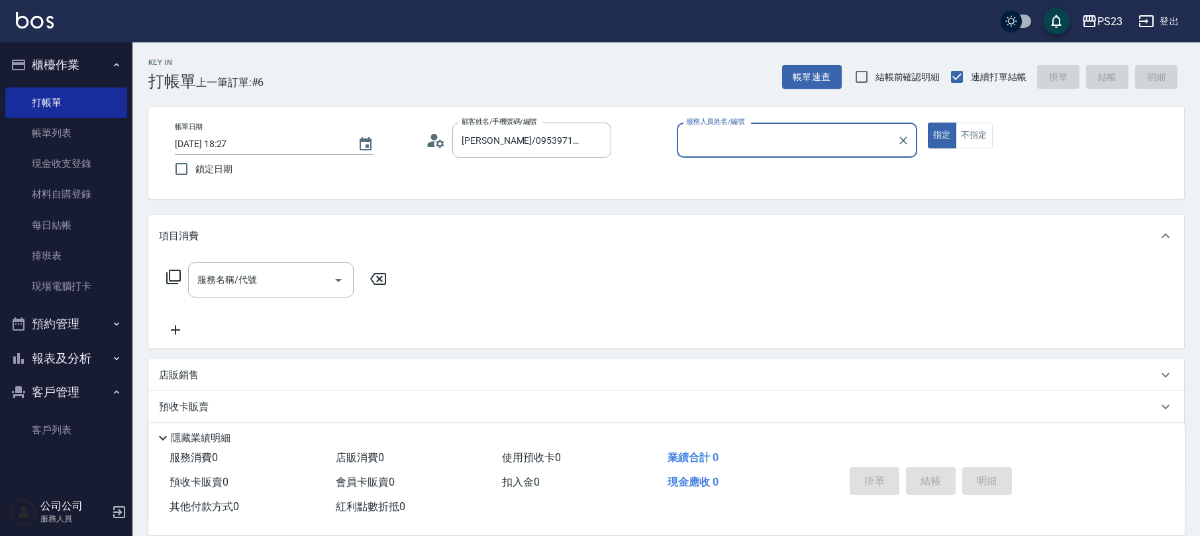
type input "[PERSON_NAME]-89"
click at [173, 276] on icon at bounding box center [174, 277] width 16 height 16
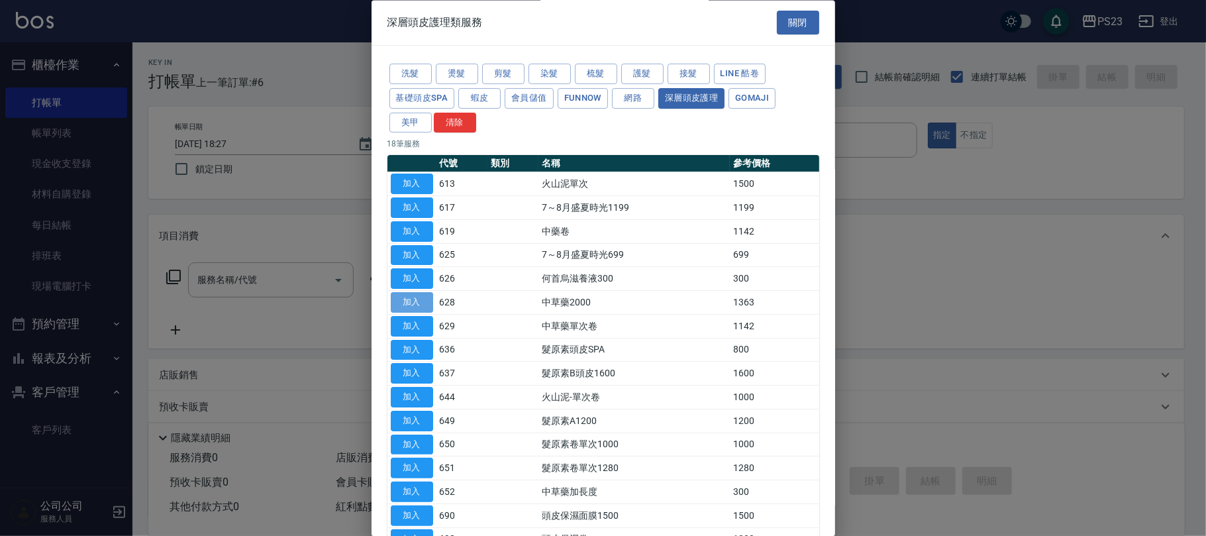
click at [405, 299] on button "加入" at bounding box center [412, 303] width 42 height 21
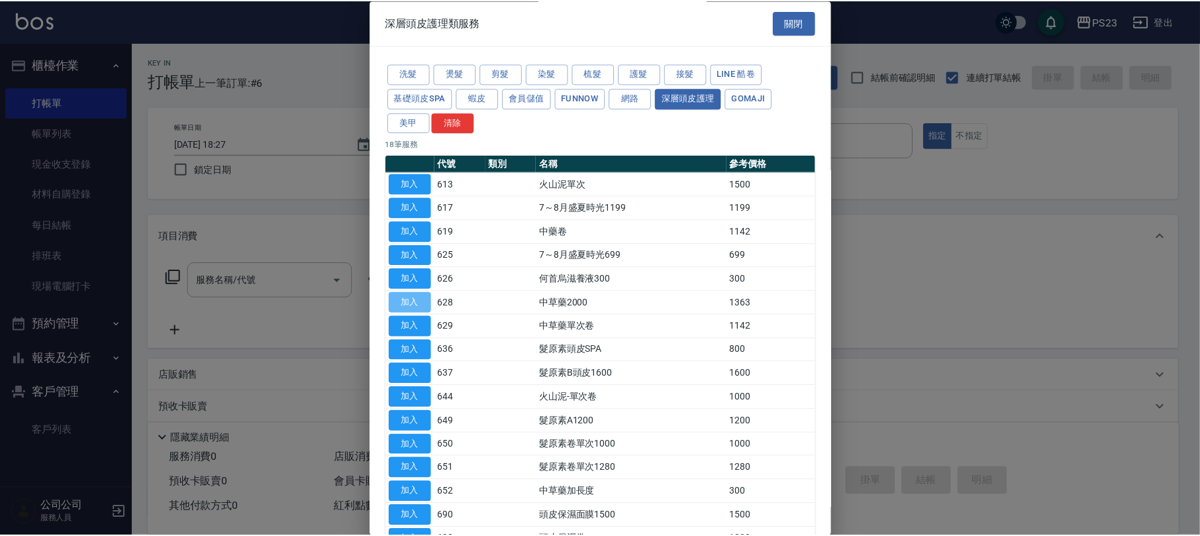
type input "中草藥2000(628)"
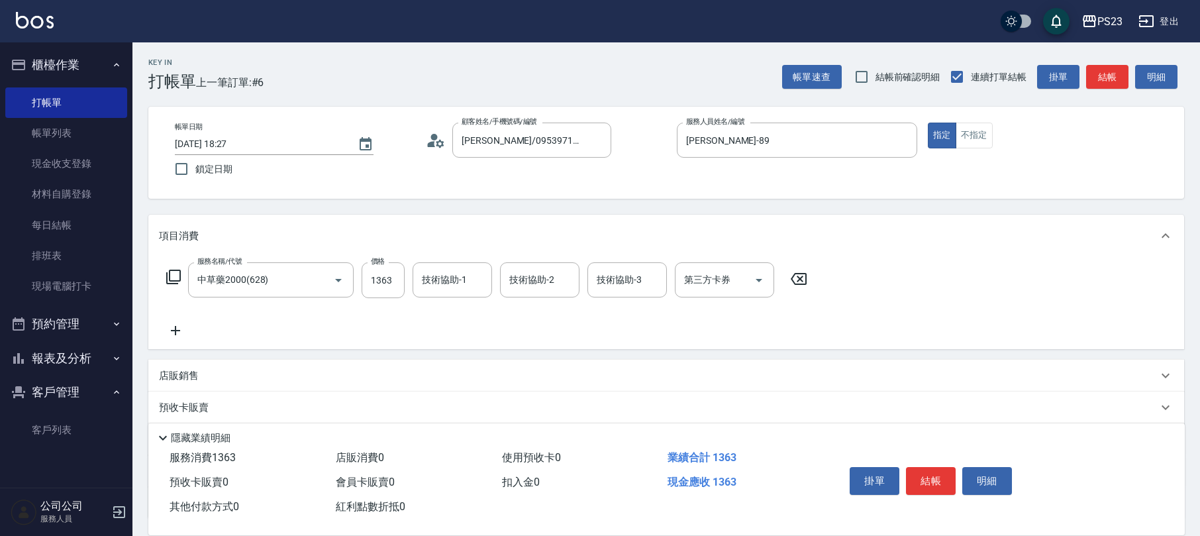
click at [170, 277] on icon at bounding box center [174, 277] width 16 height 16
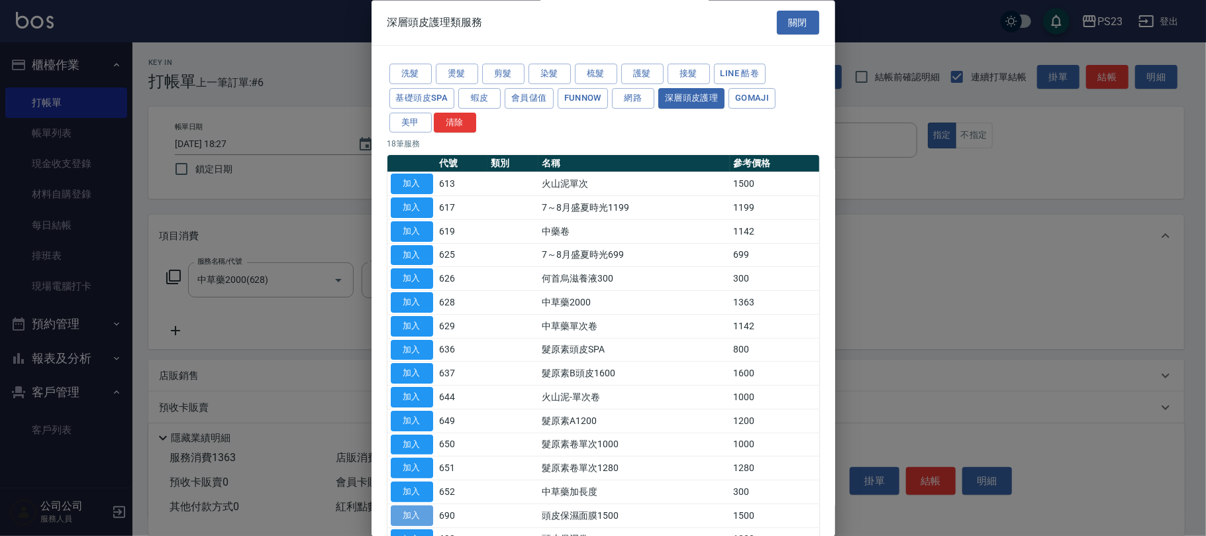
click at [416, 518] on button "加入" at bounding box center [412, 515] width 42 height 21
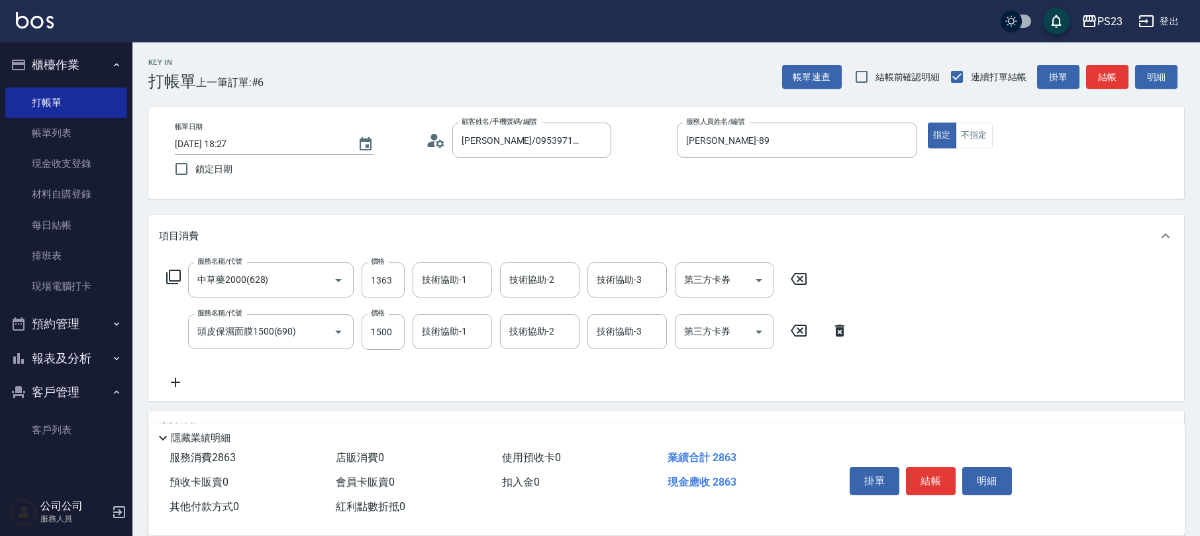
click at [168, 272] on icon at bounding box center [174, 277] width 16 height 16
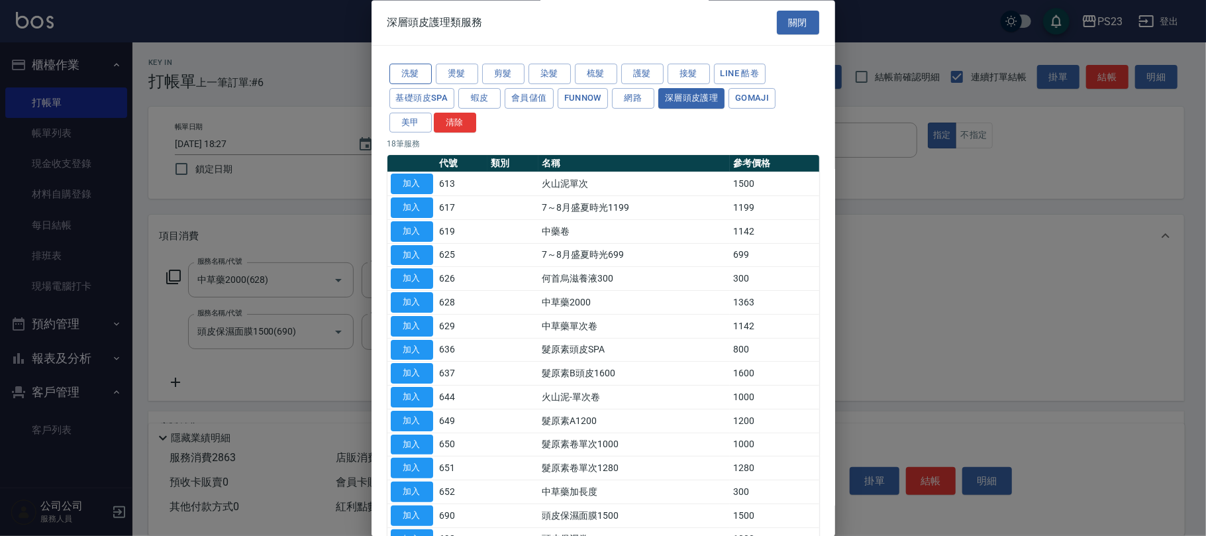
click at [407, 72] on button "洗髮" at bounding box center [410, 74] width 42 height 21
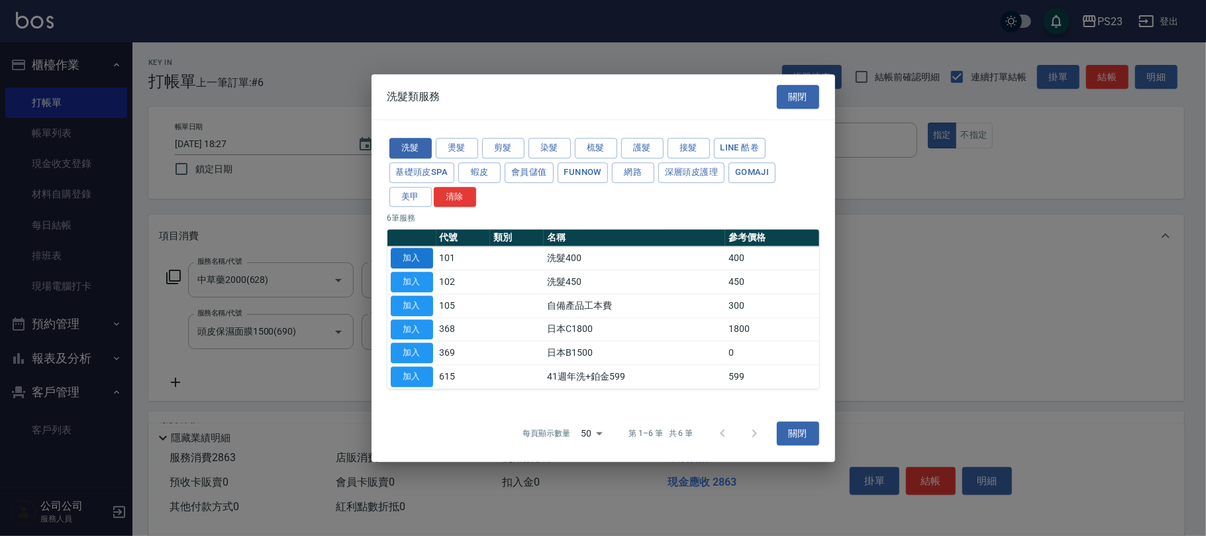
click at [413, 253] on button "加入" at bounding box center [412, 258] width 42 height 21
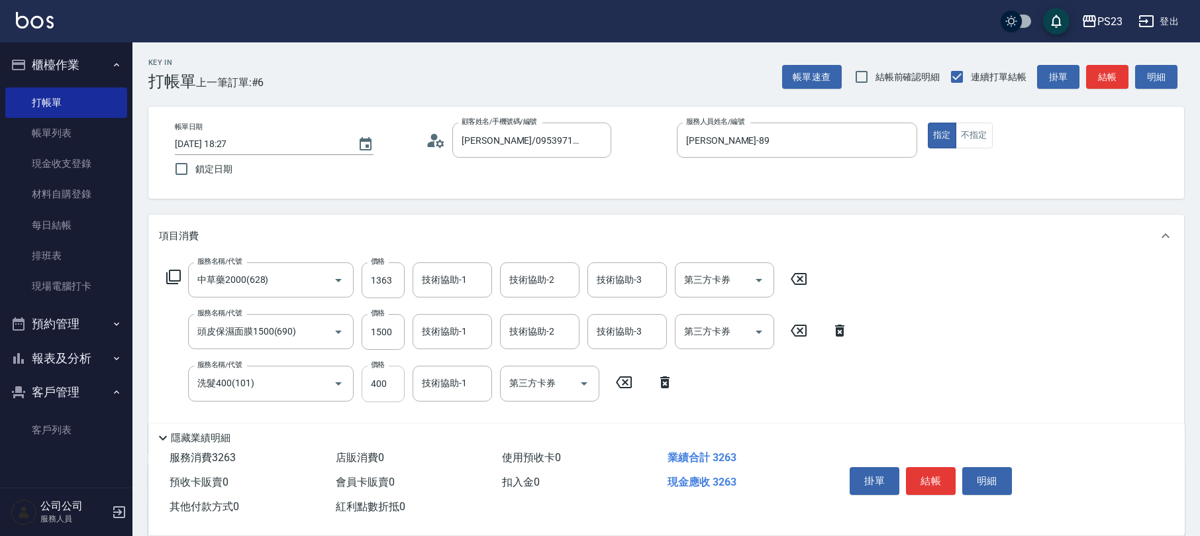
click at [381, 385] on input "400" at bounding box center [383, 384] width 43 height 36
type input "500"
click at [387, 334] on input "1500" at bounding box center [383, 332] width 43 height 36
type input "1300"
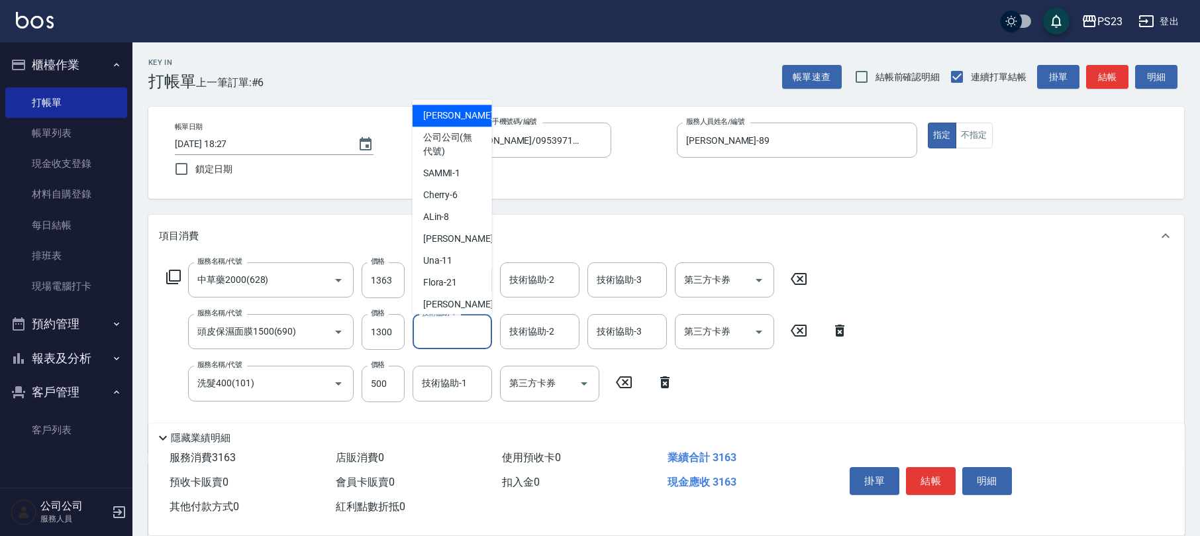
click at [427, 334] on input "技術協助-1" at bounding box center [453, 331] width 68 height 23
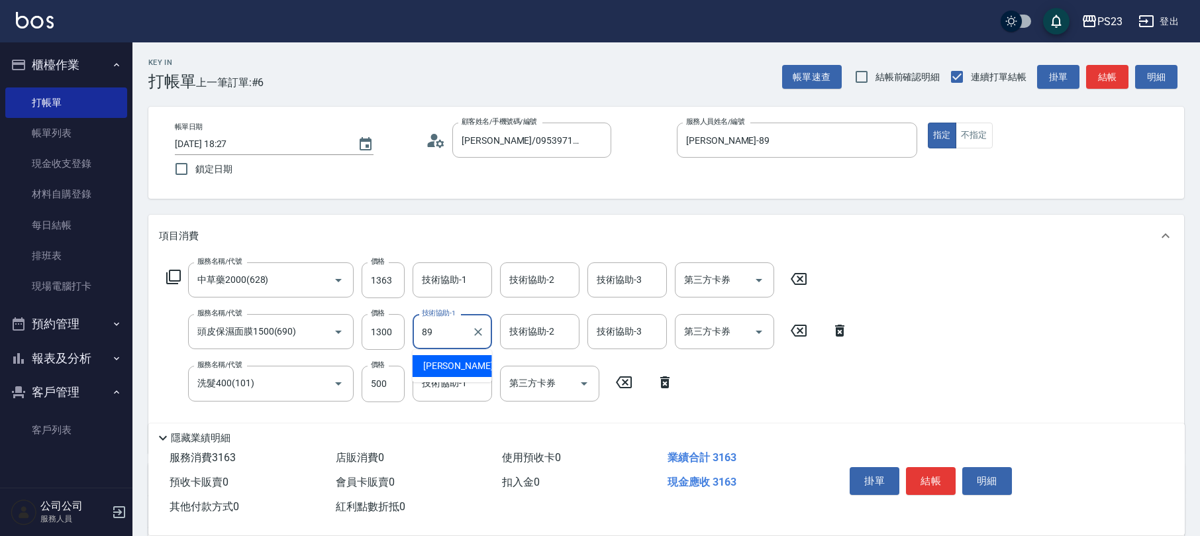
click at [430, 368] on span "[PERSON_NAME] -89" at bounding box center [464, 366] width 83 height 14
type input "[PERSON_NAME]-89"
click at [385, 277] on input "1363" at bounding box center [383, 280] width 43 height 36
click at [387, 276] on input "1363" at bounding box center [383, 280] width 43 height 36
type input "1700"
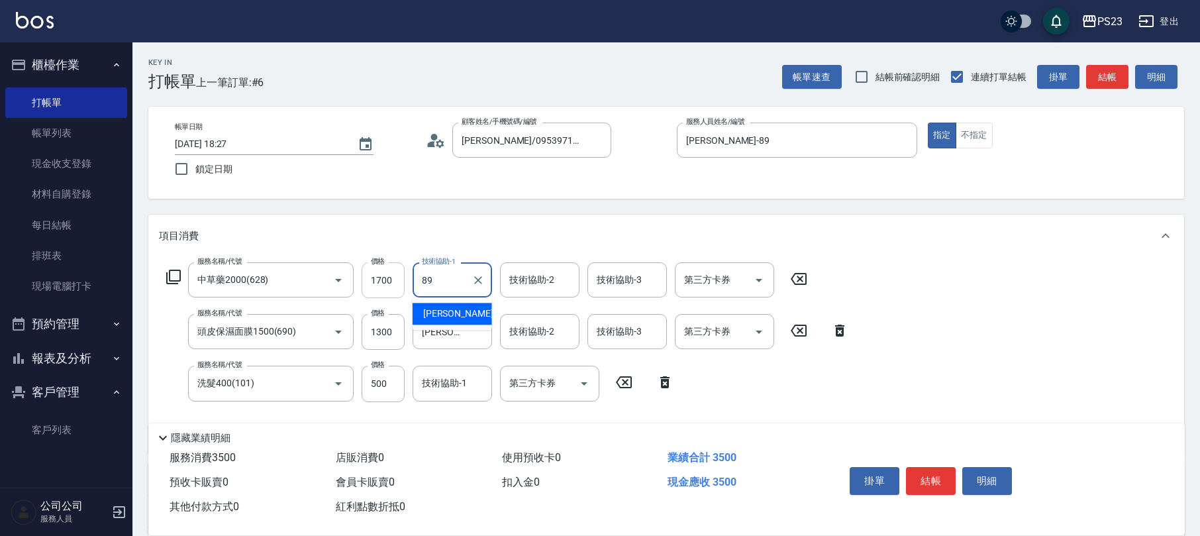
type input "[PERSON_NAME]-89"
click at [438, 385] on input "技術協助-1" at bounding box center [453, 383] width 68 height 23
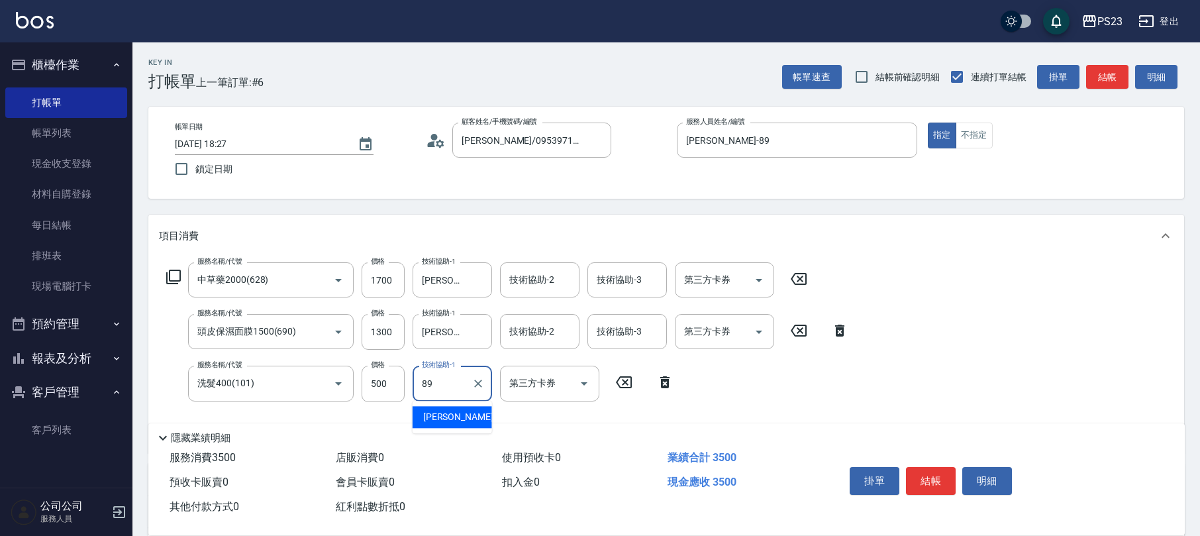
type input "[PERSON_NAME]-89"
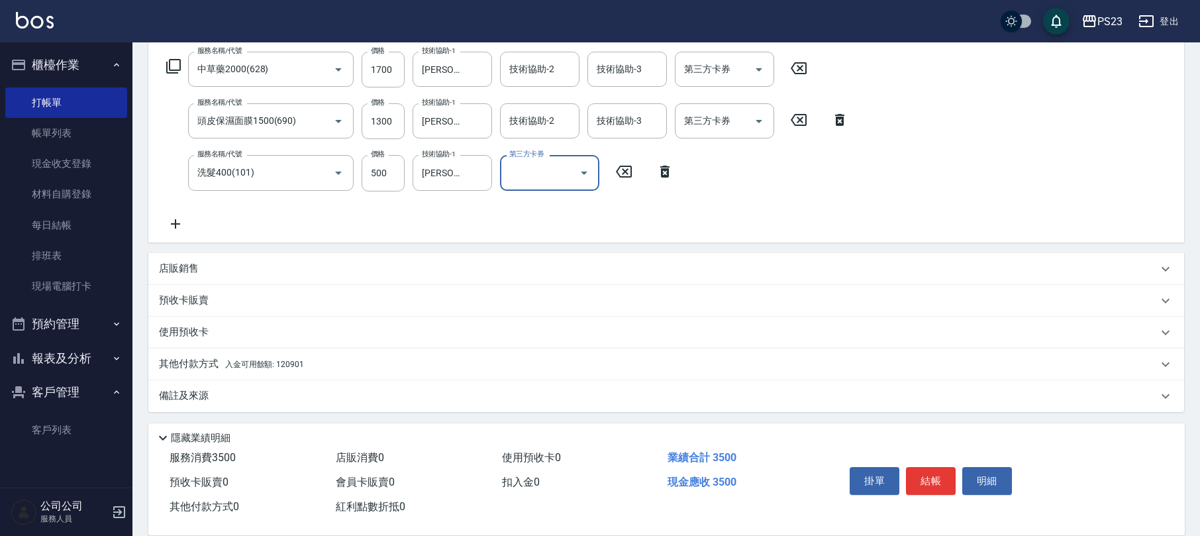
click at [204, 271] on div "店販銷售" at bounding box center [658, 269] width 999 height 14
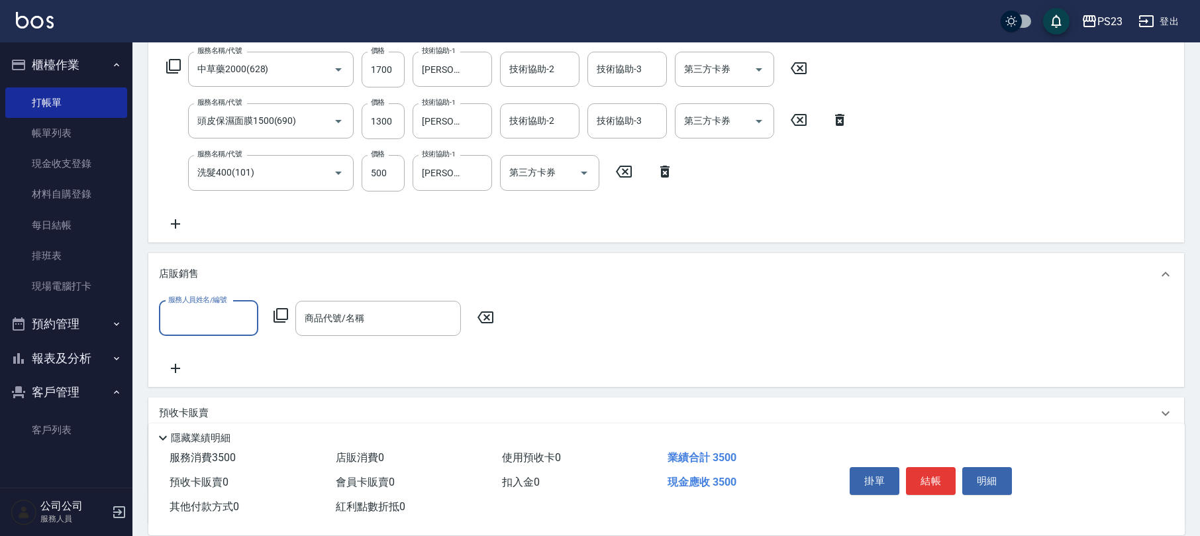
scroll to position [0, 0]
type input "[PERSON_NAME]-89"
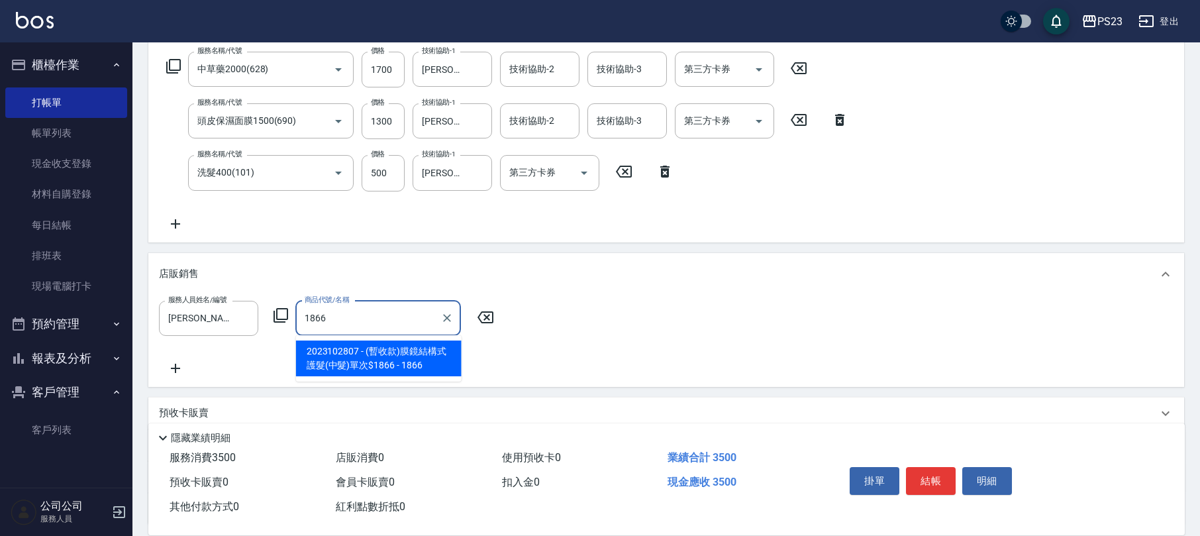
click at [359, 366] on span "2023102807 - (暫收款)膜鏡結構式護髮(中髮)單次$1866 - 1866" at bounding box center [379, 358] width 166 height 36
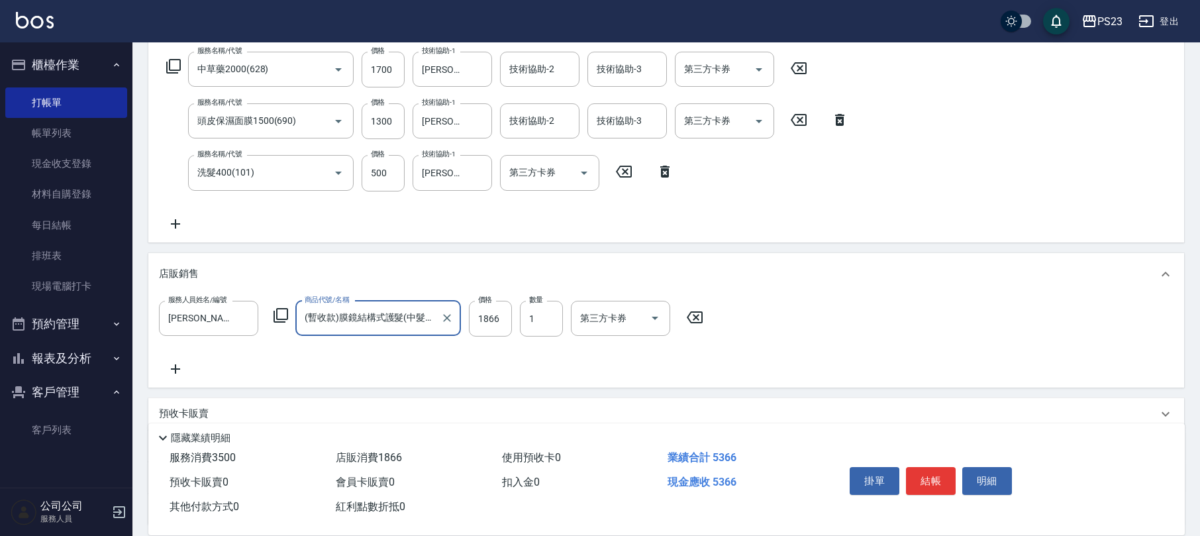
scroll to position [324, 0]
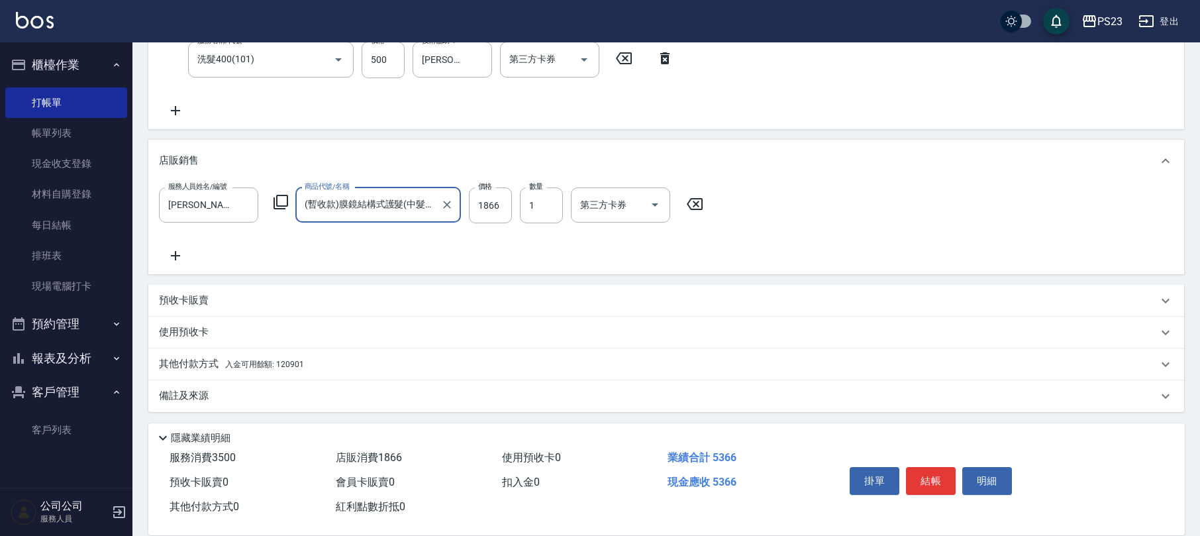
type input "(暫收款)膜鏡結構式護髮(中髮)單次$1866"
click at [355, 364] on div "其他付款方式 入金可用餘額: 120901" at bounding box center [658, 364] width 999 height 15
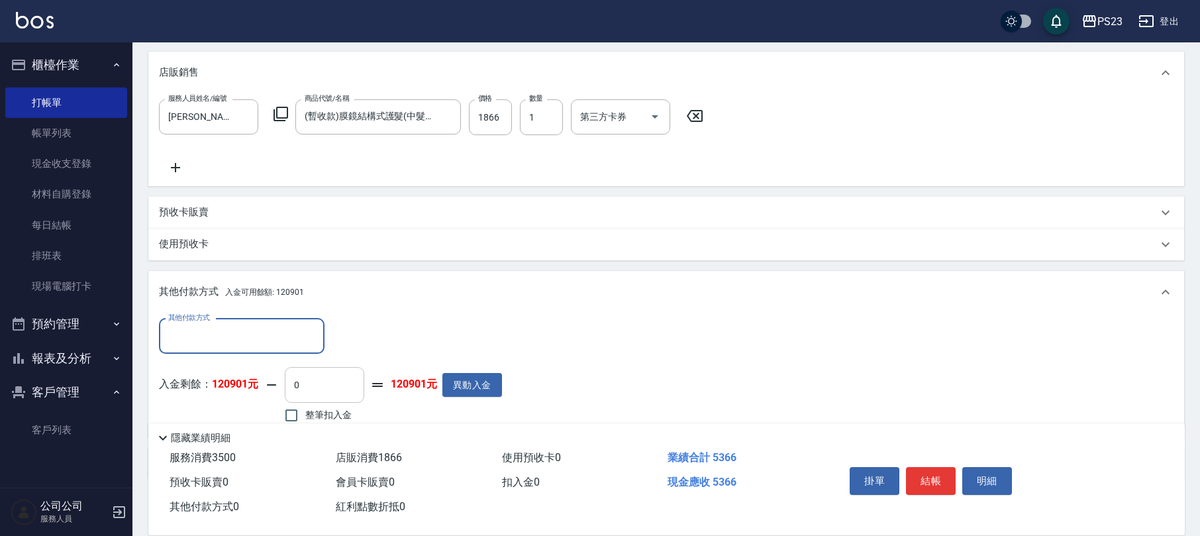
scroll to position [479, 0]
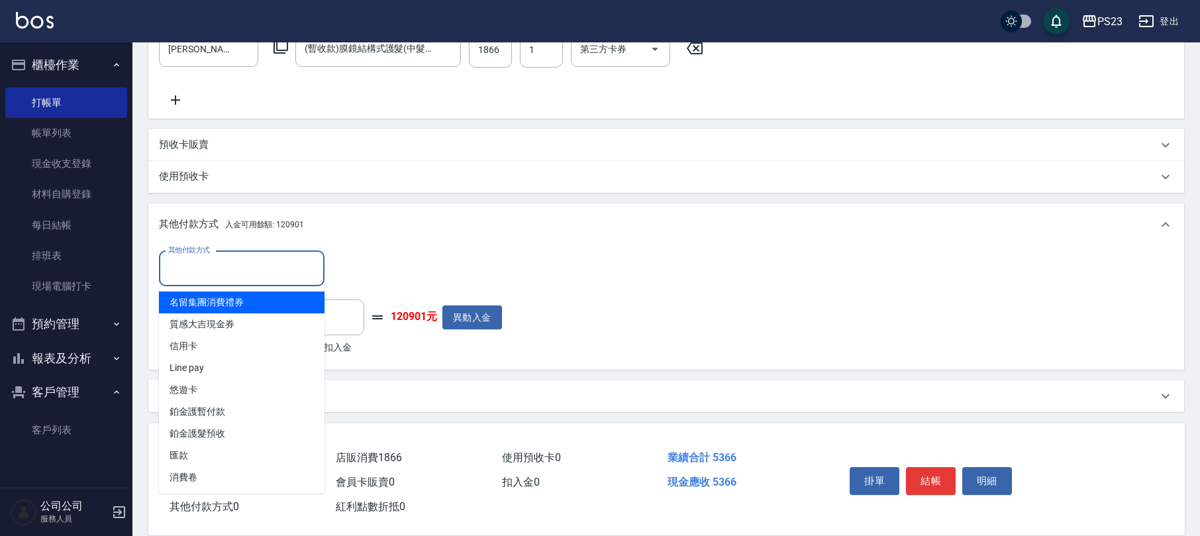
click at [269, 269] on input "其他付款方式" at bounding box center [242, 268] width 154 height 23
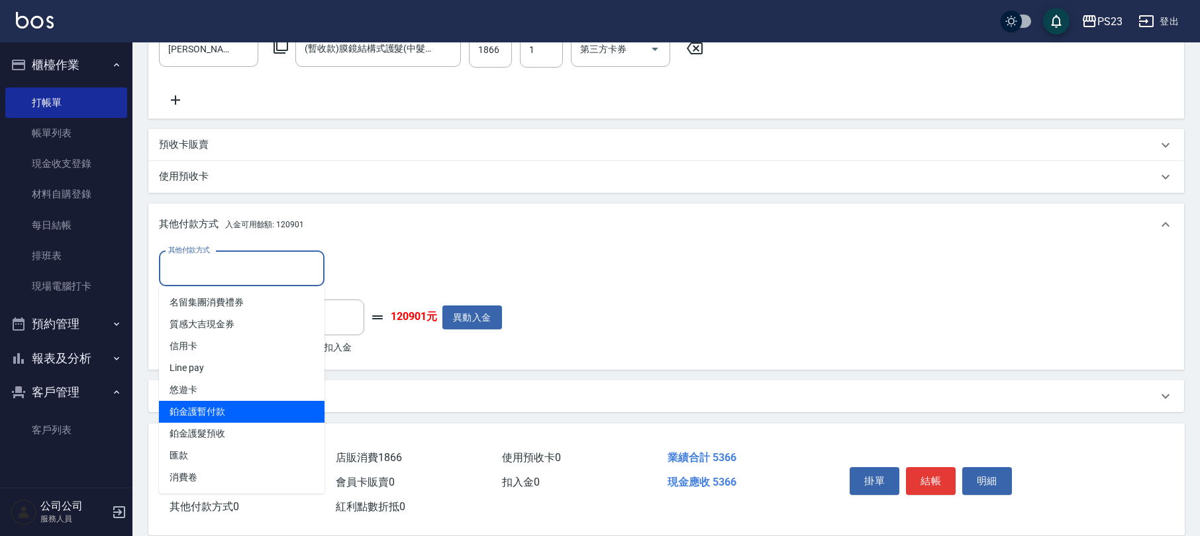
click at [241, 413] on span "鉑金護暫付款" at bounding box center [242, 412] width 166 height 22
type input "鉑金護暫付款"
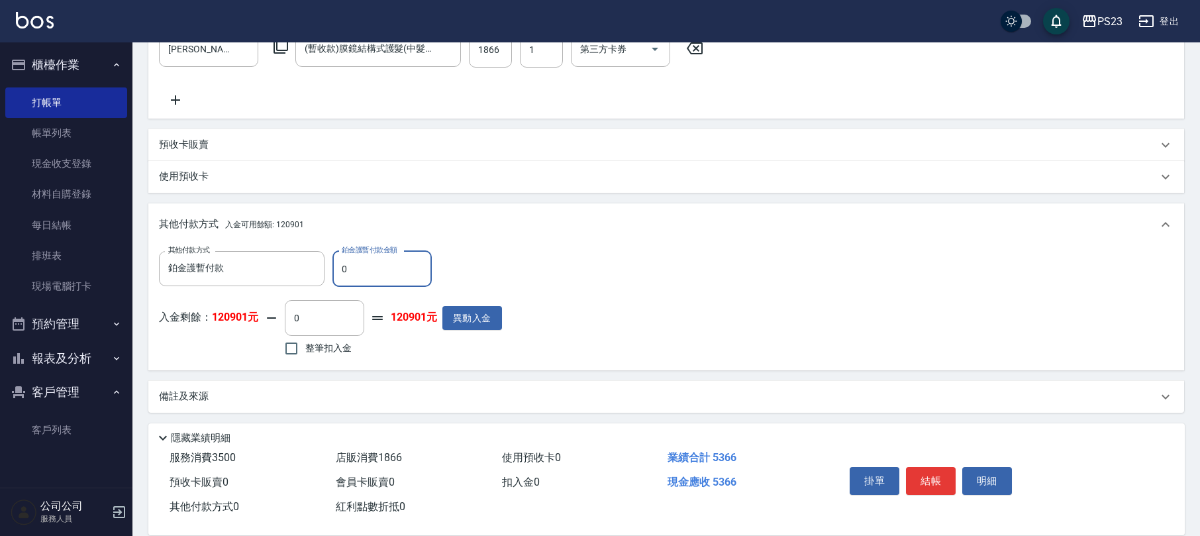
click at [354, 276] on input "0" at bounding box center [381, 269] width 99 height 36
type input "1866"
click at [291, 354] on input "整筆扣入金" at bounding box center [291, 348] width 28 height 28
checkbox input "true"
type input "3500"
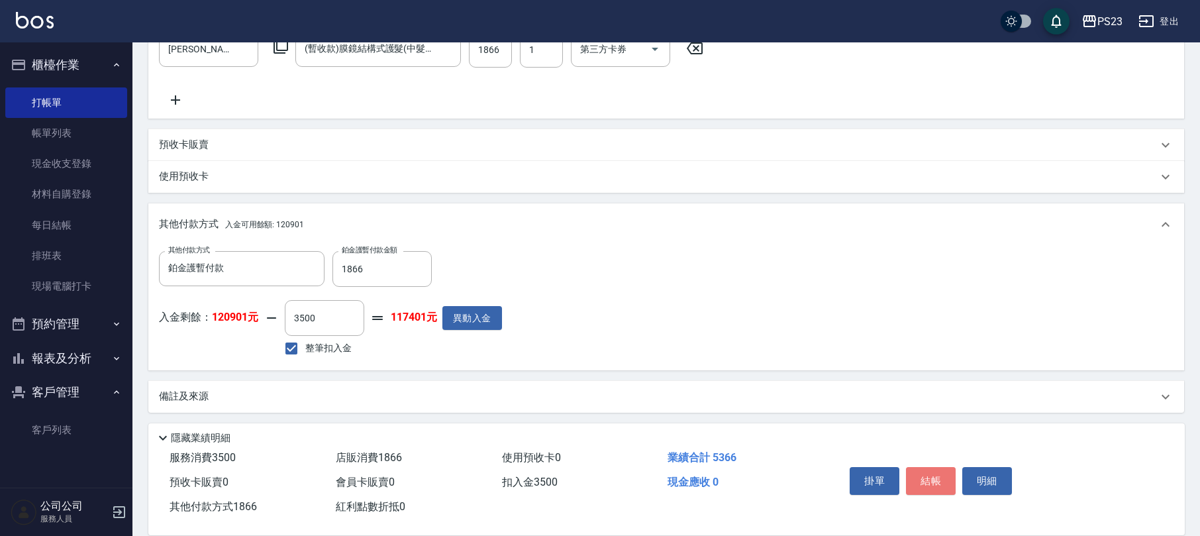
click at [928, 483] on button "結帳" at bounding box center [931, 481] width 50 height 28
type input "[DATE] 18:37"
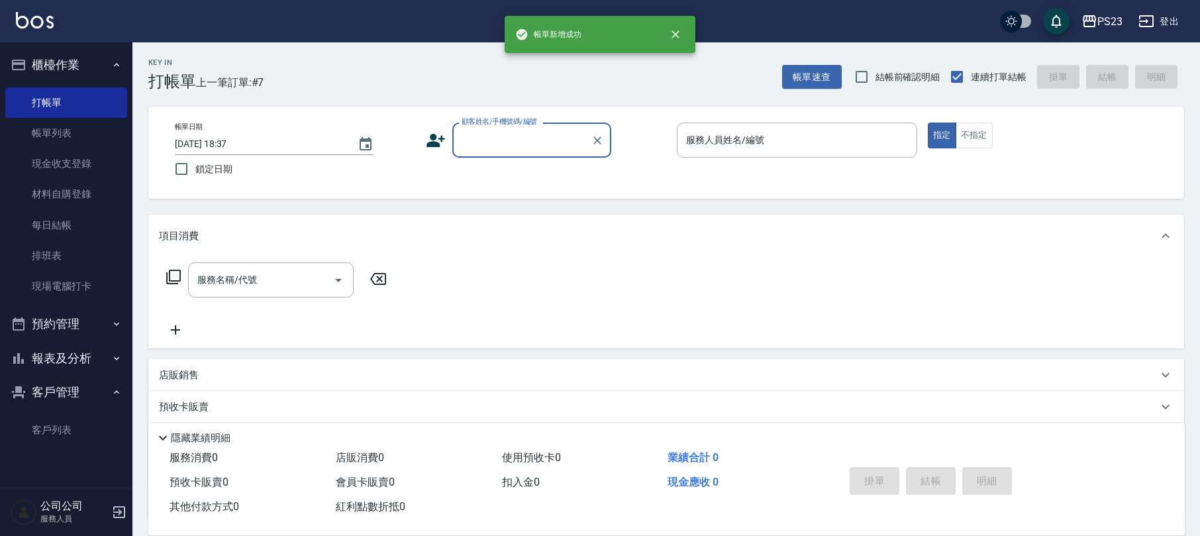
scroll to position [0, 0]
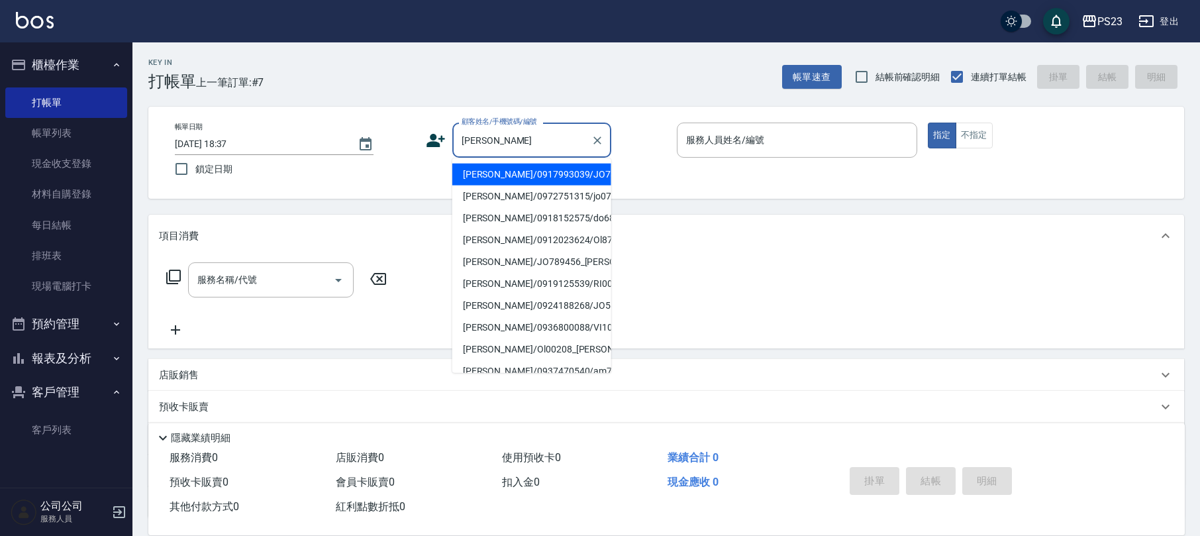
click at [528, 171] on li "[PERSON_NAME]/0917993039/JO730904" at bounding box center [531, 175] width 159 height 22
type input "[PERSON_NAME]/0917993039/JO730904"
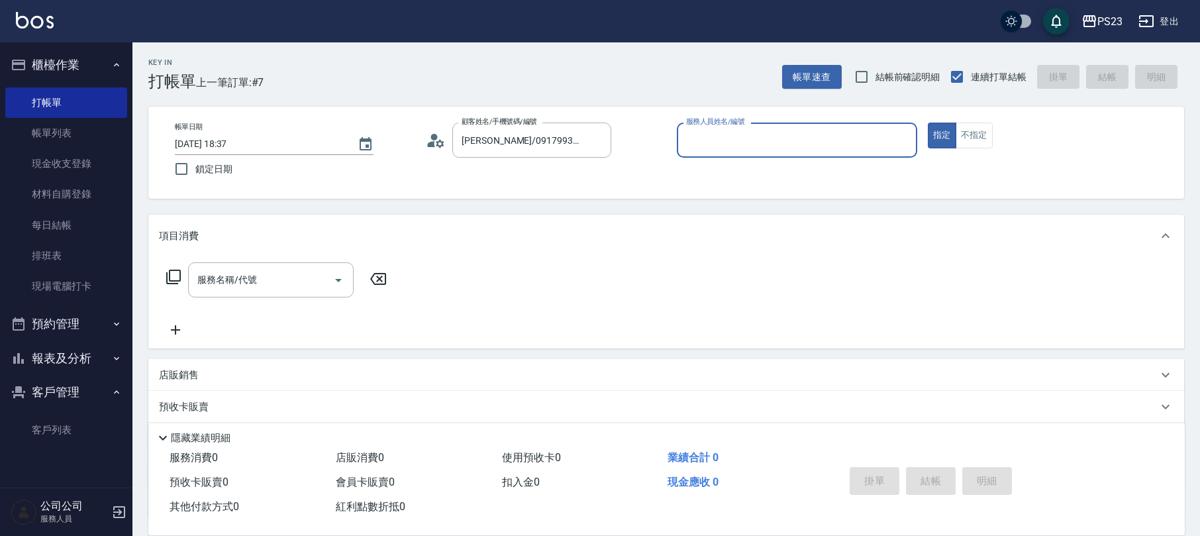
type input "[PERSON_NAME]-89"
click at [180, 278] on icon at bounding box center [173, 277] width 15 height 15
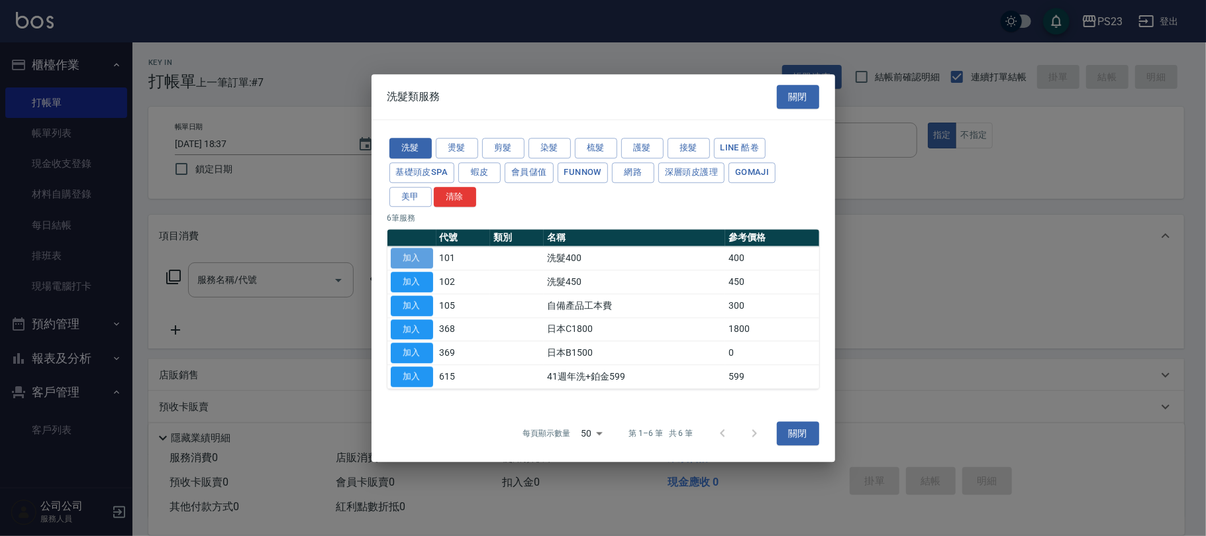
click at [409, 257] on button "加入" at bounding box center [412, 258] width 42 height 21
type input "洗髮400(101)"
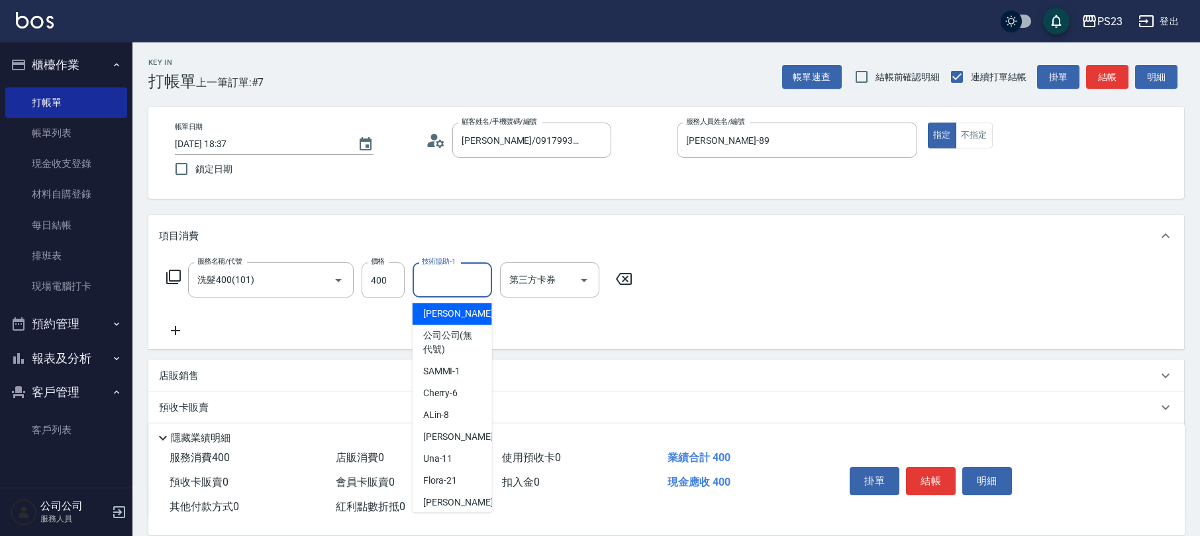
click at [459, 281] on input "技術協助-1" at bounding box center [453, 279] width 68 height 23
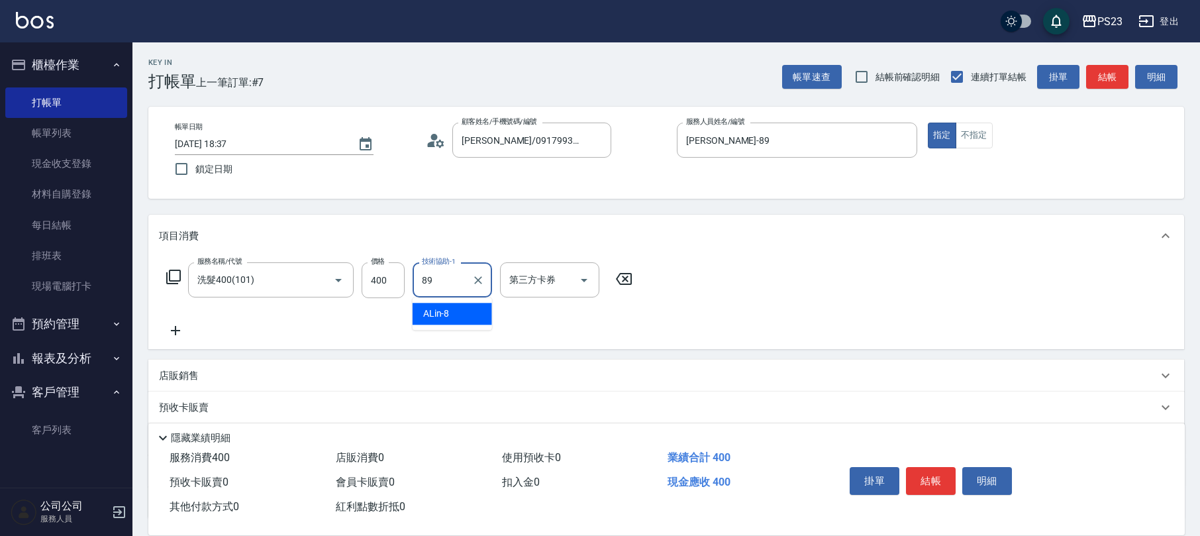
type input "[PERSON_NAME]-89"
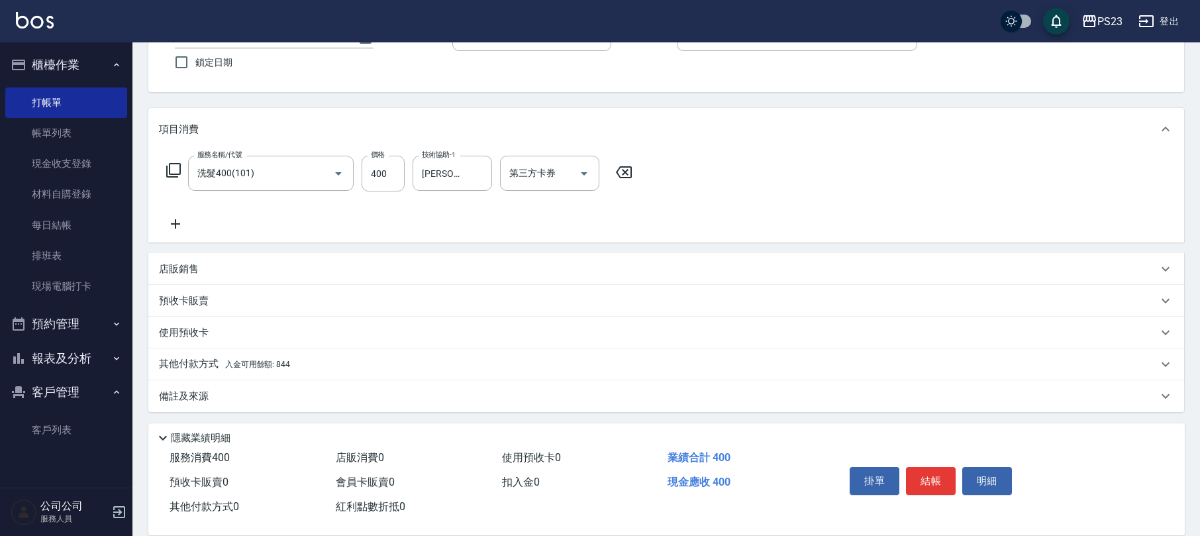
click at [303, 358] on div "其他付款方式 入金可用餘額: 844" at bounding box center [658, 364] width 999 height 15
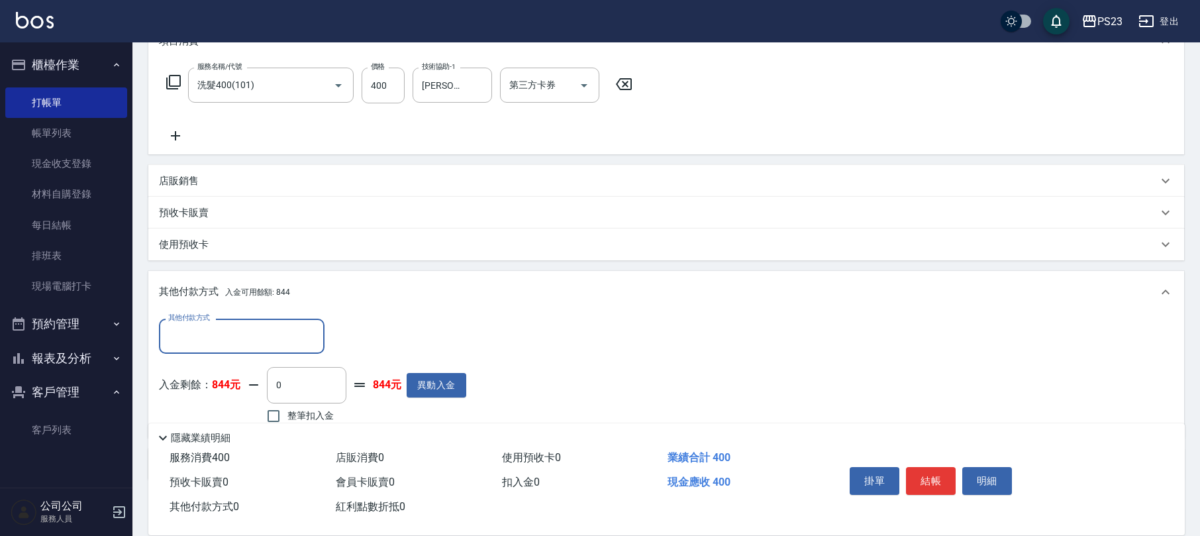
scroll to position [0, 0]
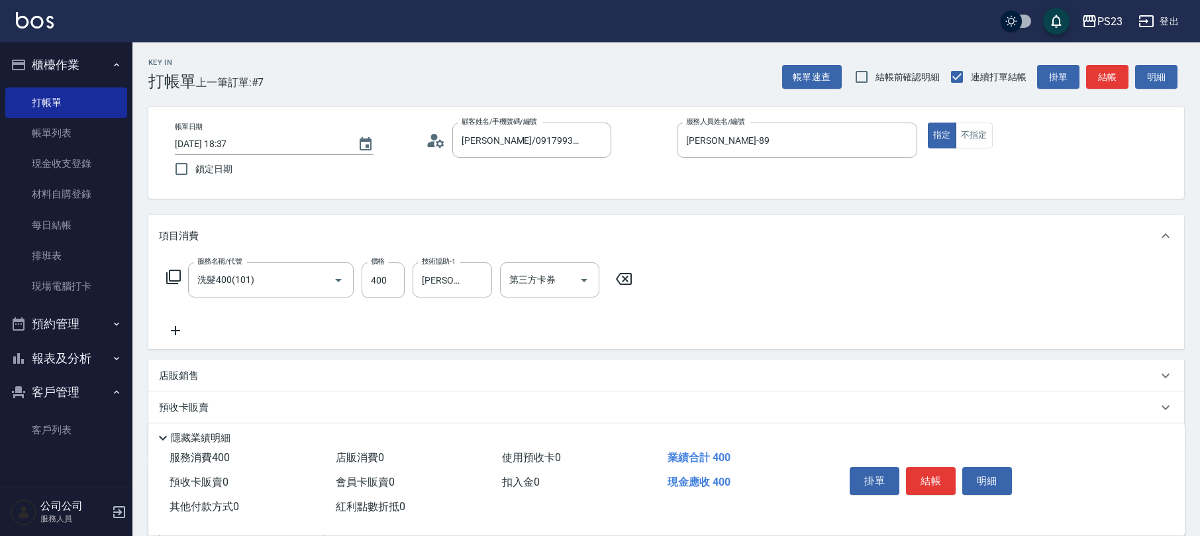
click at [626, 284] on icon at bounding box center [624, 279] width 16 height 12
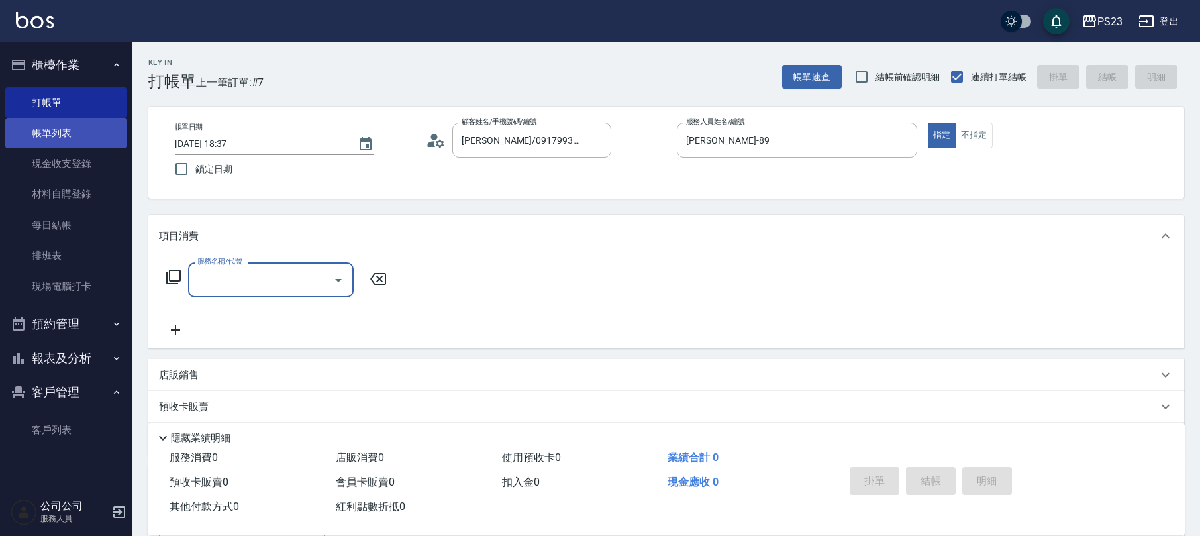
click at [54, 131] on link "帳單列表" at bounding box center [66, 133] width 122 height 30
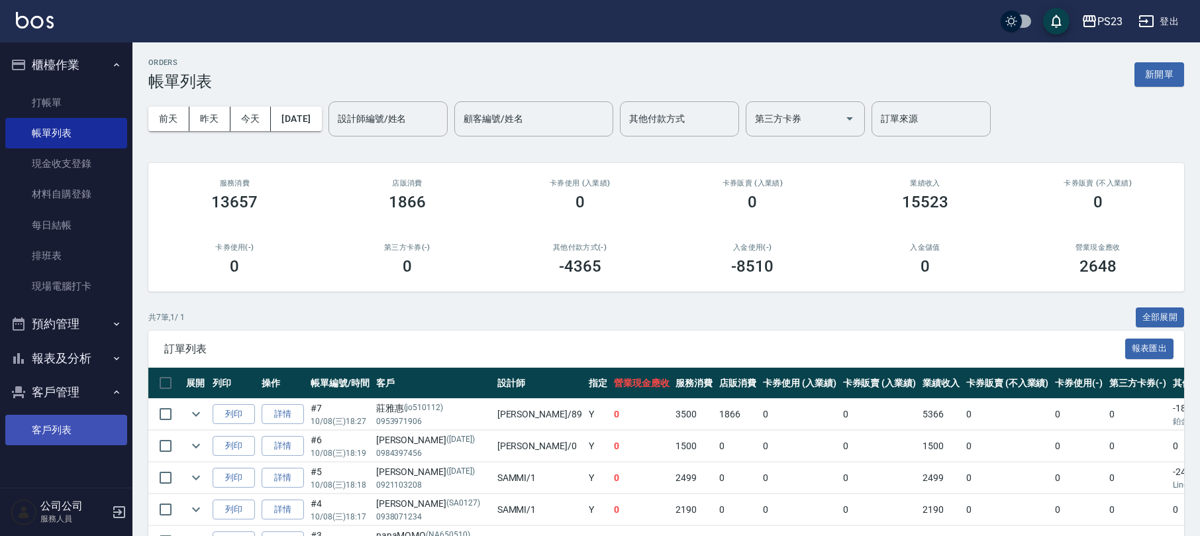
click at [57, 427] on link "客戶列表" at bounding box center [66, 430] width 122 height 30
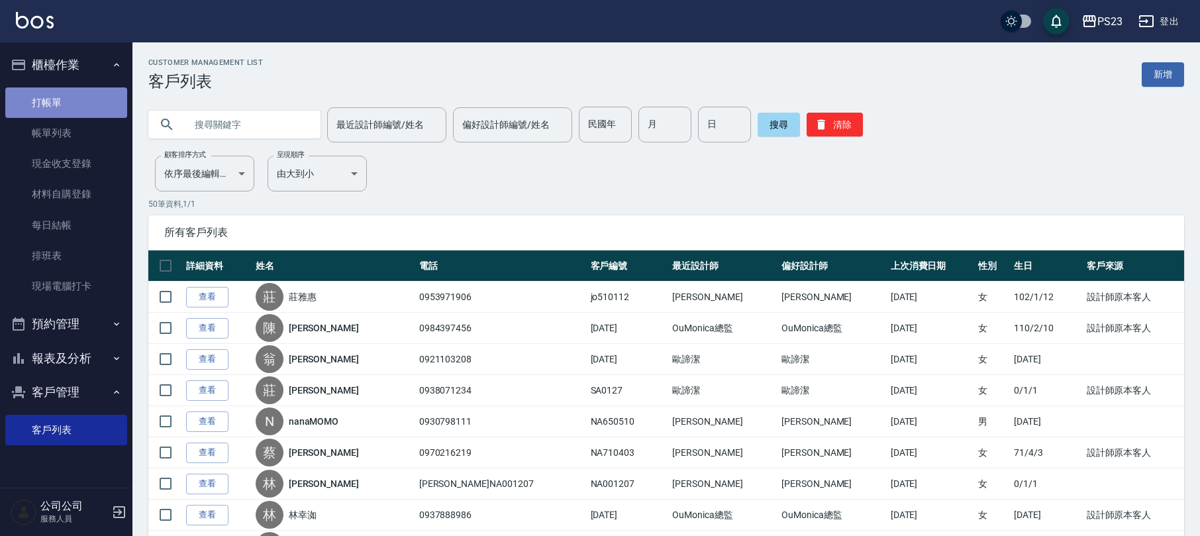
click at [83, 91] on link "打帳單" at bounding box center [66, 102] width 122 height 30
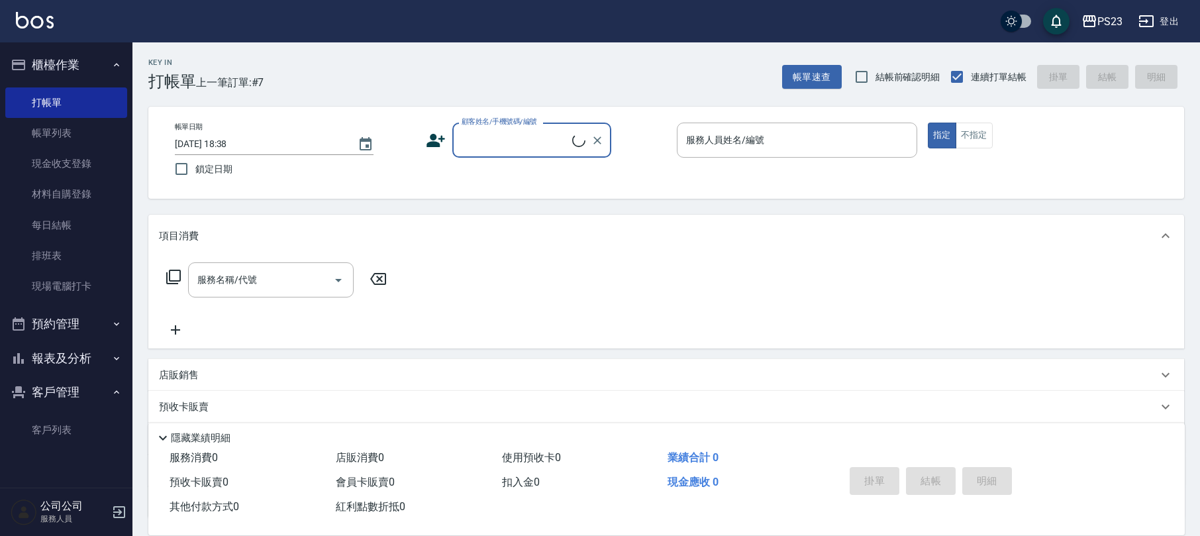
click at [496, 130] on input "顧客姓名/手機號碼/編號" at bounding box center [515, 139] width 114 height 23
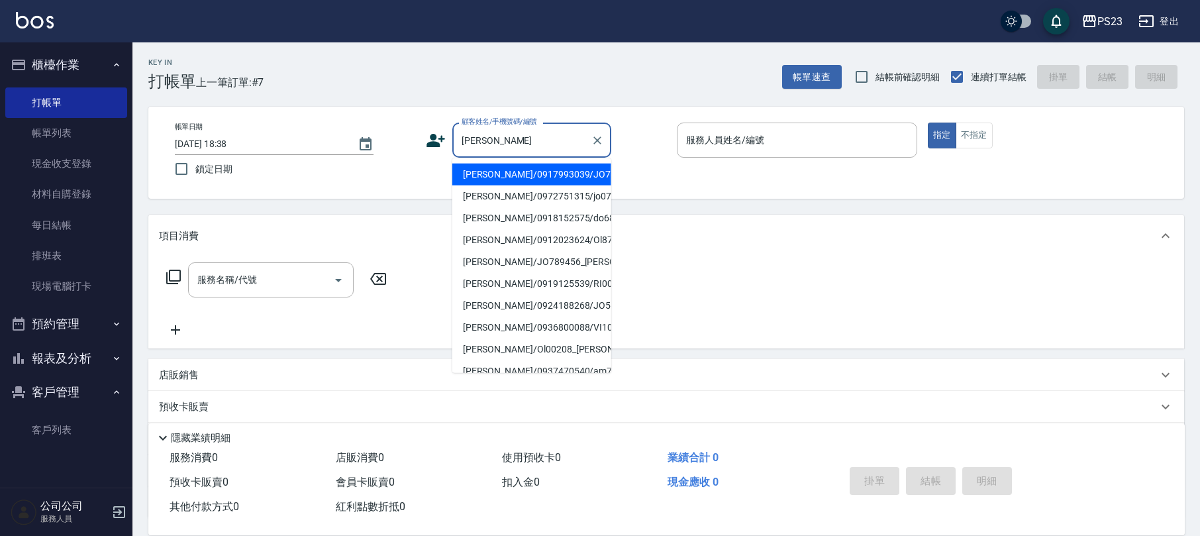
click at [535, 173] on li "[PERSON_NAME]/0917993039/JO730904" at bounding box center [531, 175] width 159 height 22
type input "[PERSON_NAME]/0917993039/JO730904"
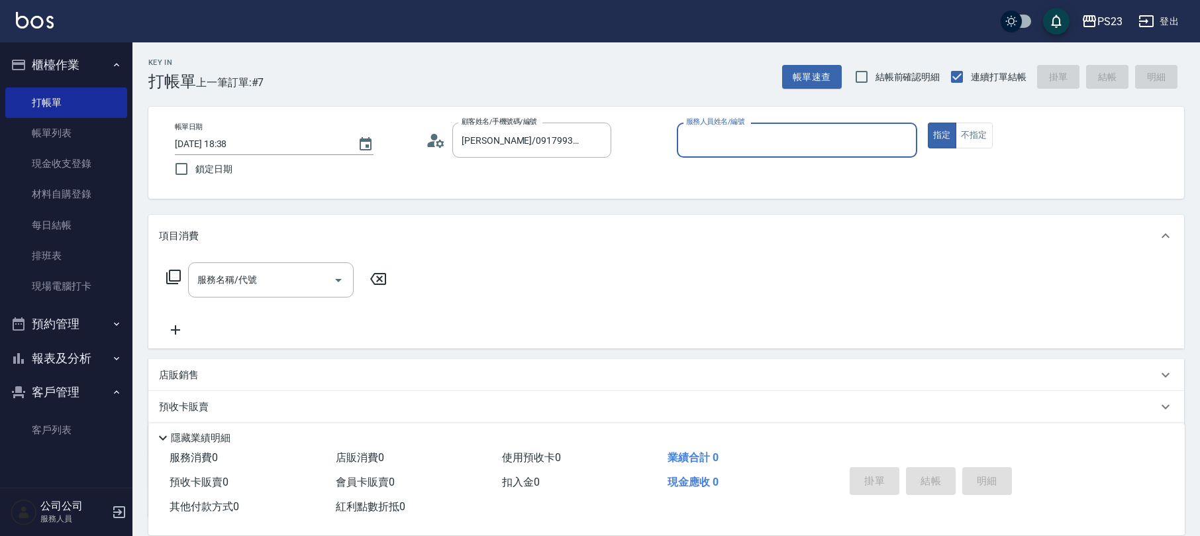
type input "[PERSON_NAME]-89"
click at [167, 279] on icon at bounding box center [173, 277] width 15 height 15
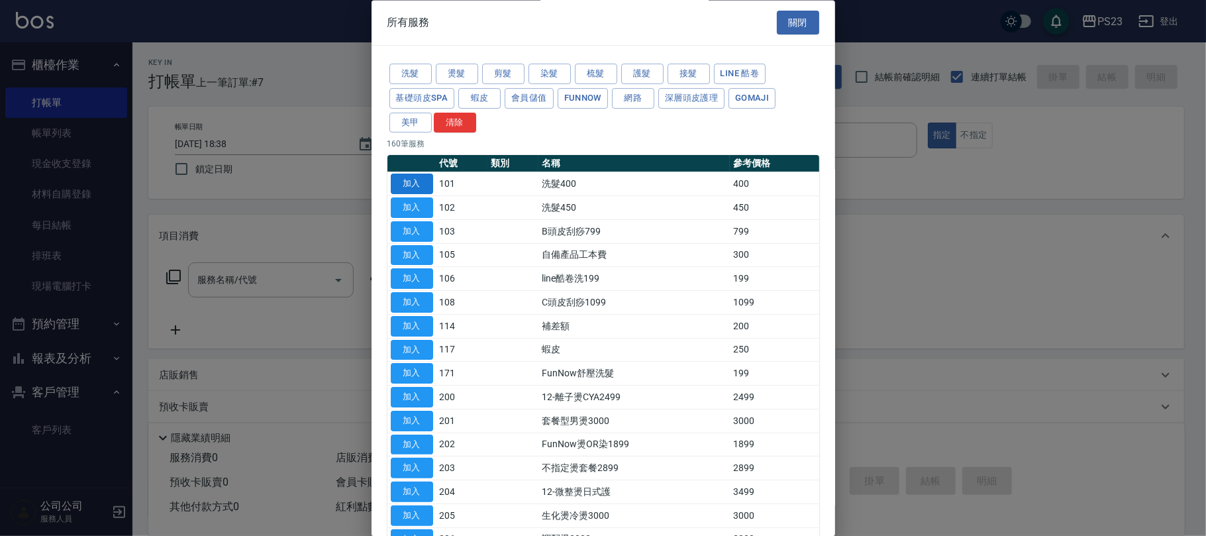
click at [416, 181] on button "加入" at bounding box center [412, 184] width 42 height 21
type input "洗髮400(101)"
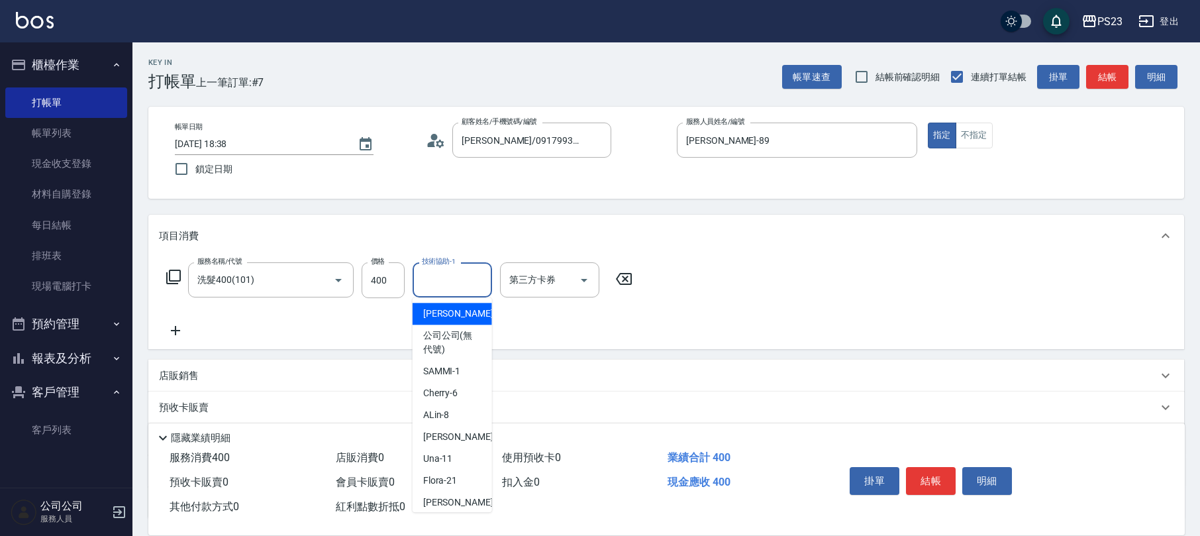
click at [440, 286] on input "技術協助-1" at bounding box center [453, 279] width 68 height 23
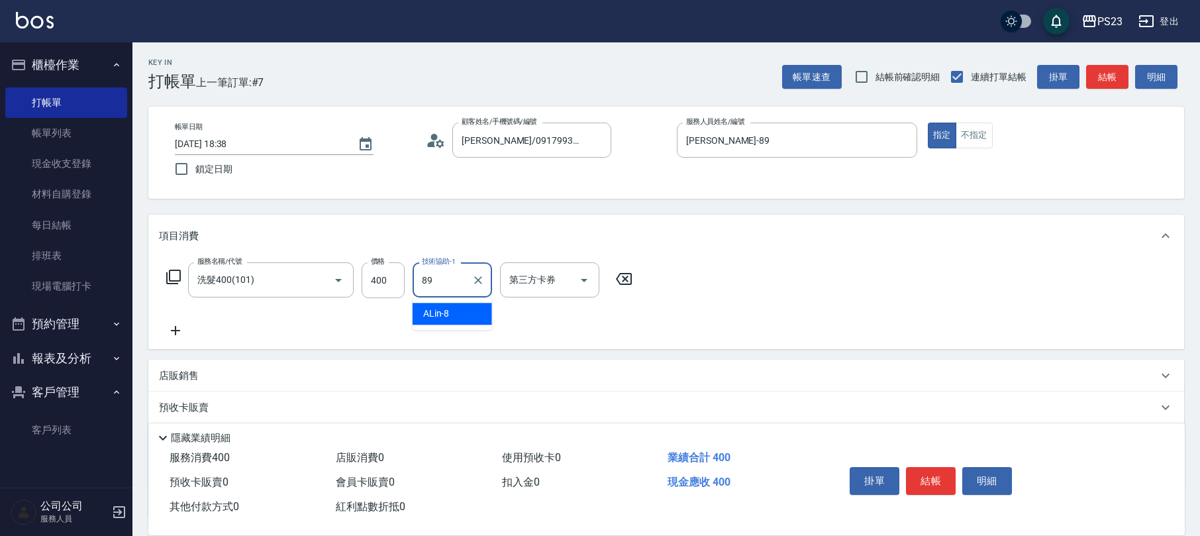
type input "[PERSON_NAME]-89"
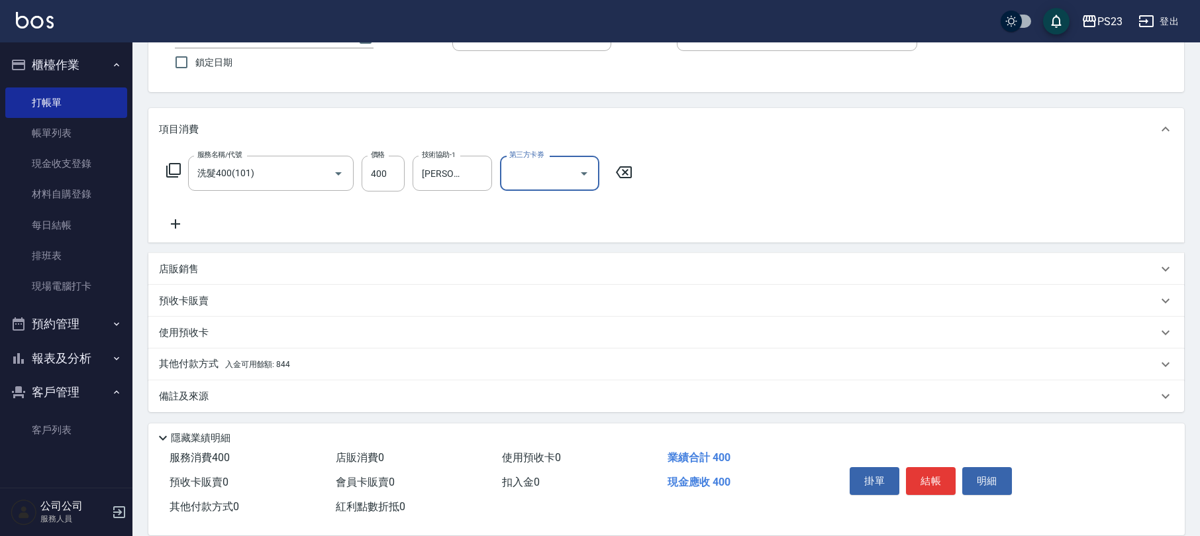
click at [313, 359] on div "其他付款方式 入金可用餘額: 844" at bounding box center [658, 364] width 999 height 15
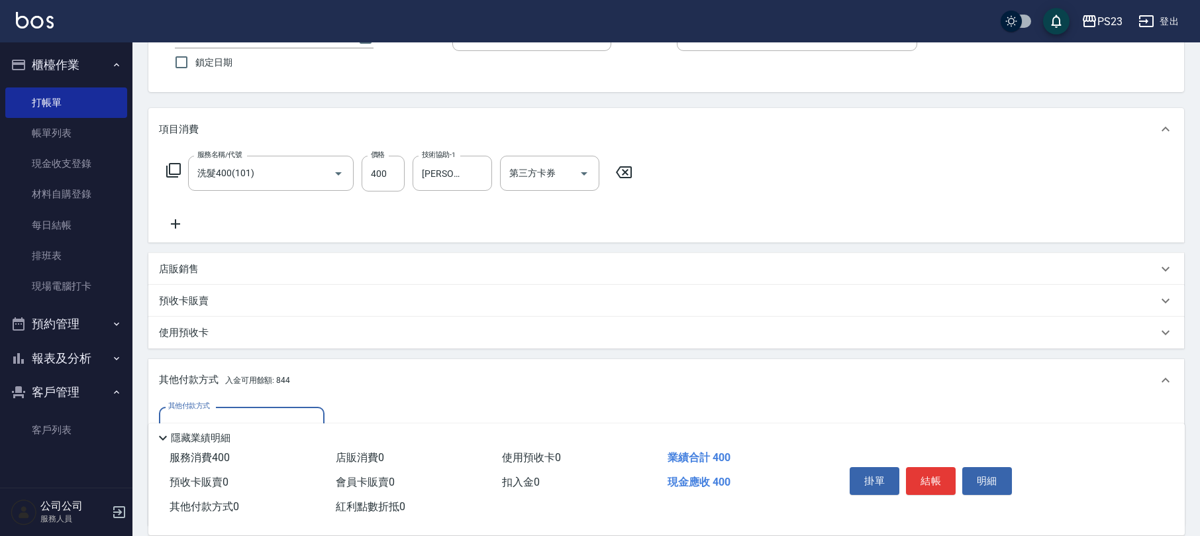
scroll to position [263, 0]
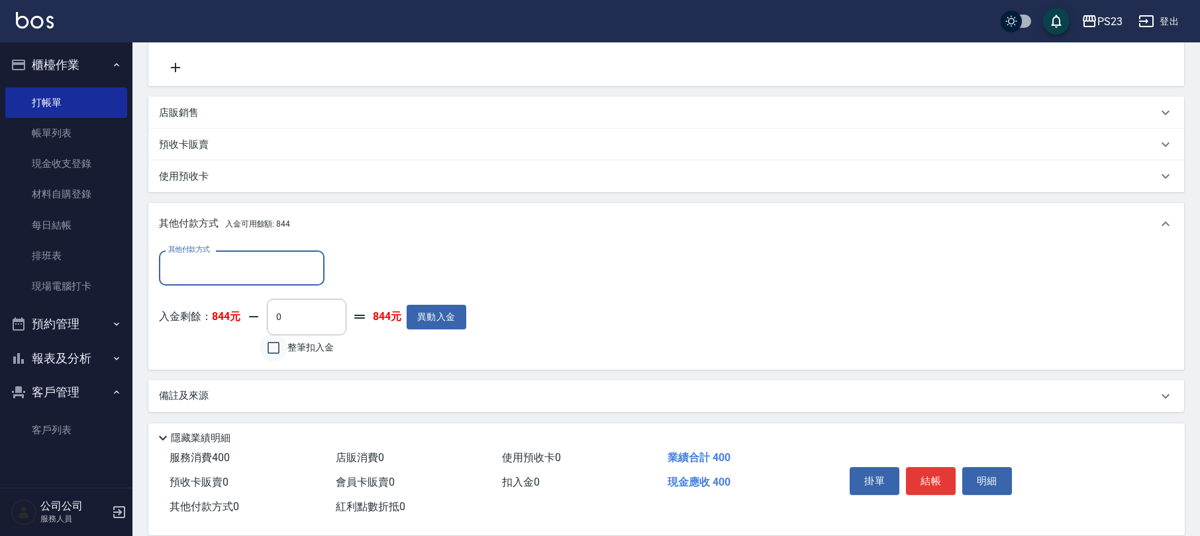
click at [274, 356] on input "整筆扣入金" at bounding box center [274, 348] width 28 height 28
checkbox input "true"
type input "400"
click at [928, 476] on button "結帳" at bounding box center [931, 481] width 50 height 28
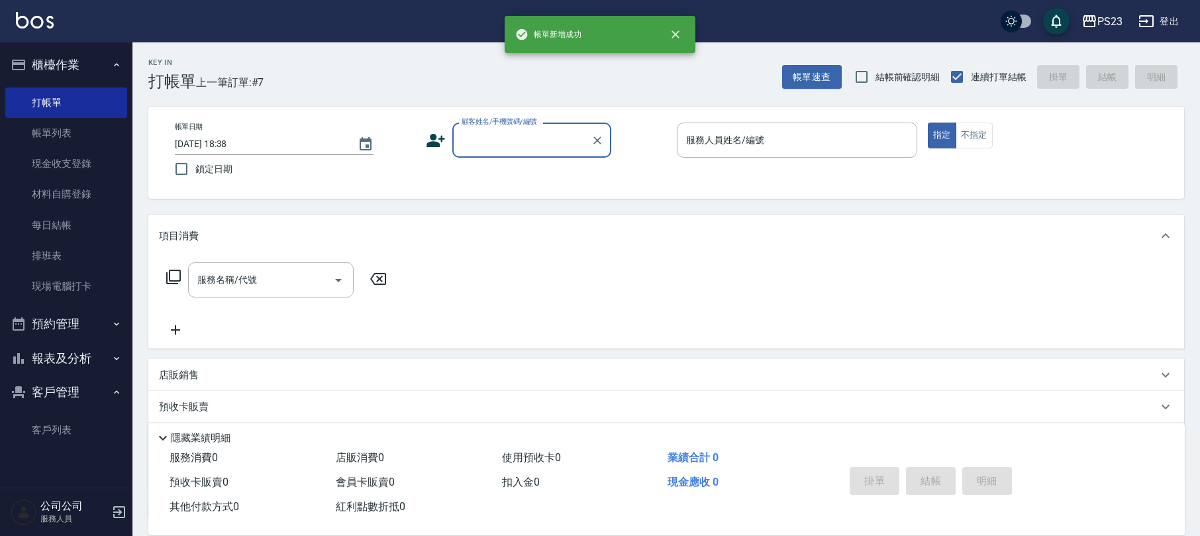
scroll to position [0, 0]
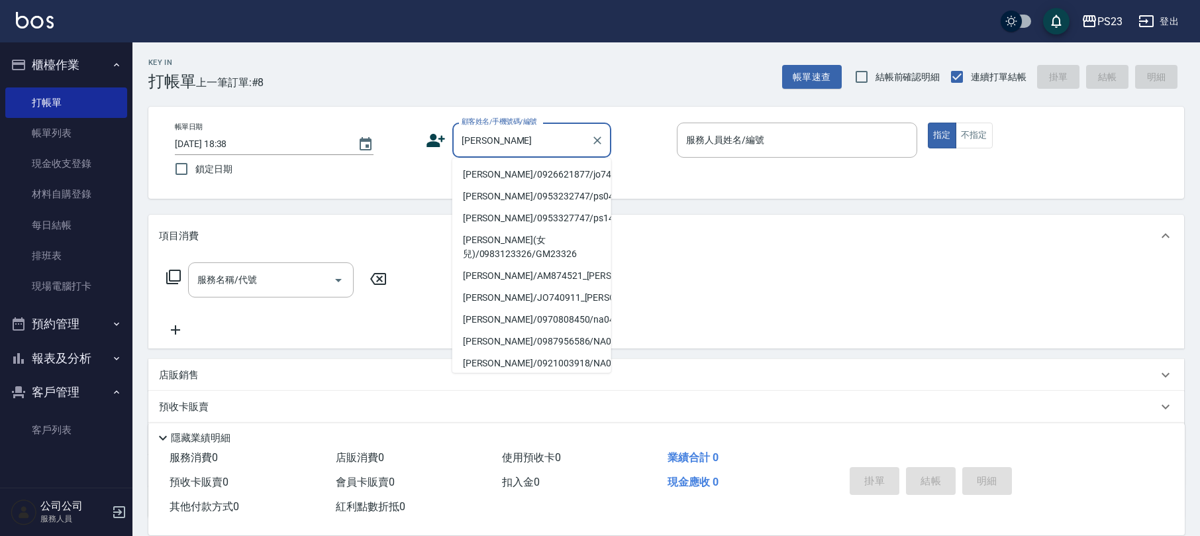
click at [512, 174] on li "[PERSON_NAME]/0926621877/jo740911" at bounding box center [531, 175] width 159 height 22
type input "[PERSON_NAME]/0926621877/jo740911"
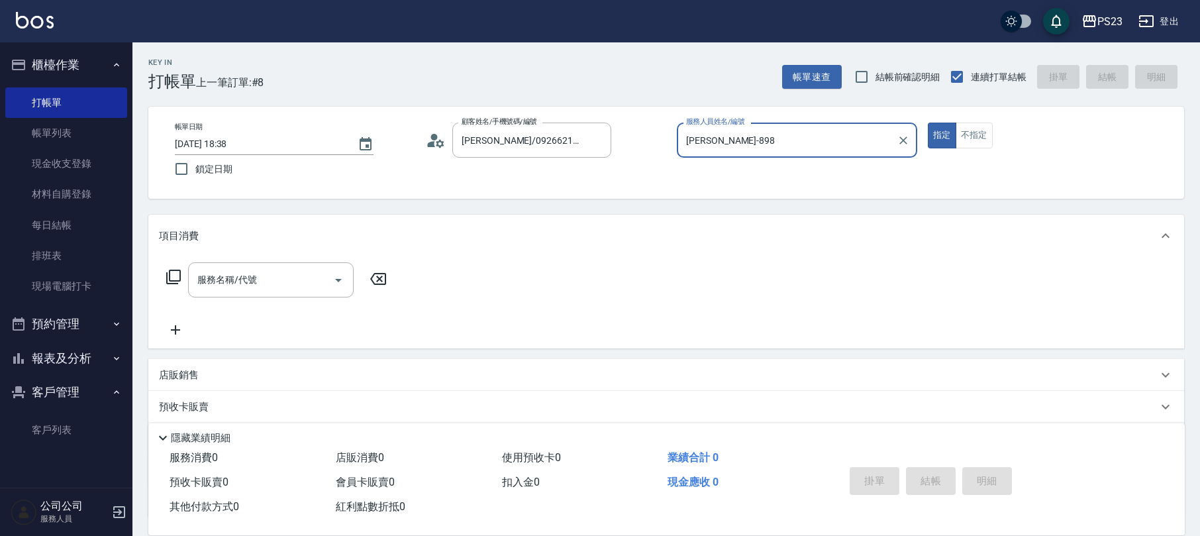
type input "[PERSON_NAME]-89"
click at [928, 123] on button "指定" at bounding box center [942, 136] width 28 height 26
type button "true"
click at [170, 279] on icon at bounding box center [174, 277] width 16 height 16
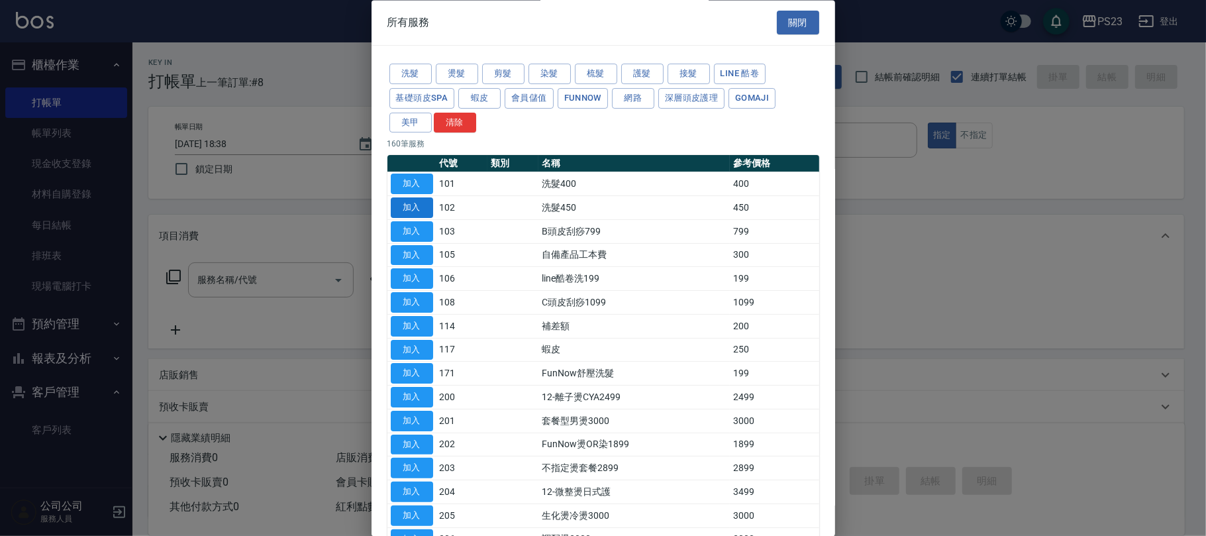
click at [413, 210] on button "加入" at bounding box center [412, 208] width 42 height 21
type input "洗髮450(102)"
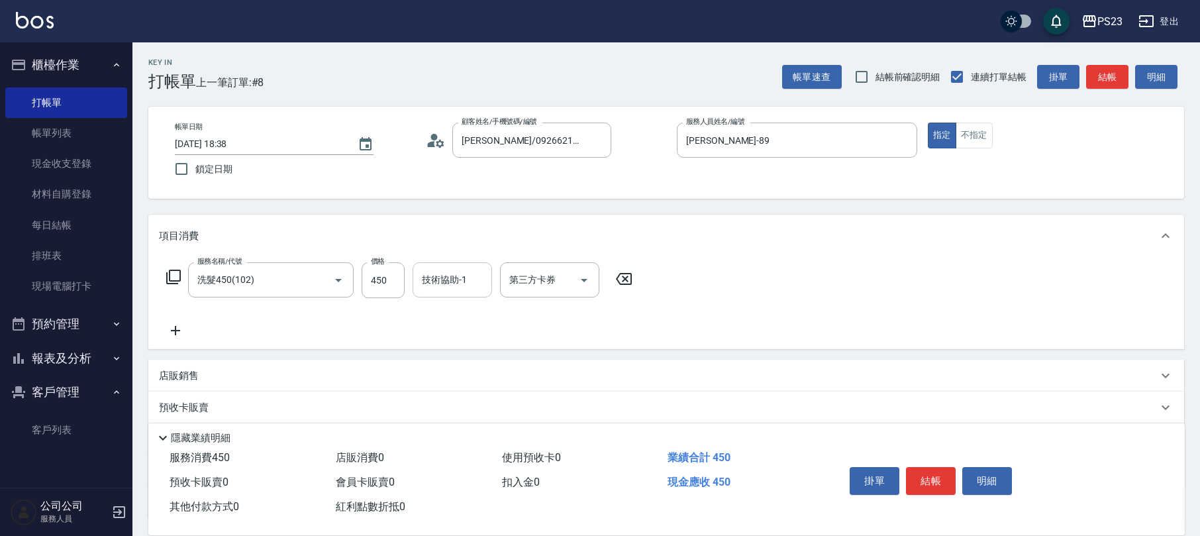
click at [461, 287] on input "技術協助-1" at bounding box center [453, 279] width 68 height 23
type input "[PERSON_NAME]-89"
click at [233, 381] on div "店販銷售" at bounding box center [658, 376] width 999 height 14
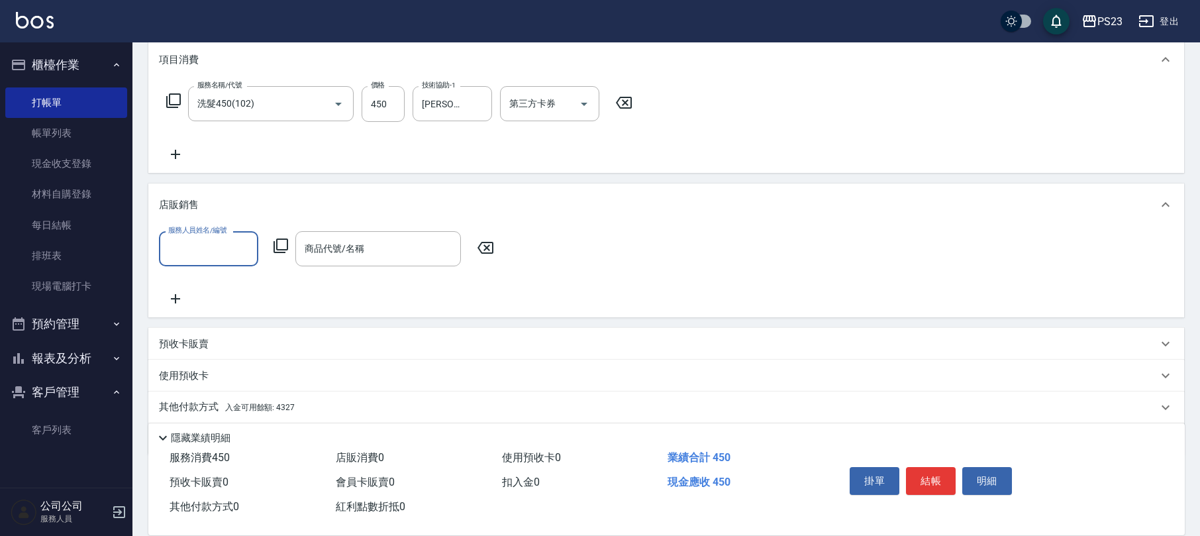
scroll to position [220, 0]
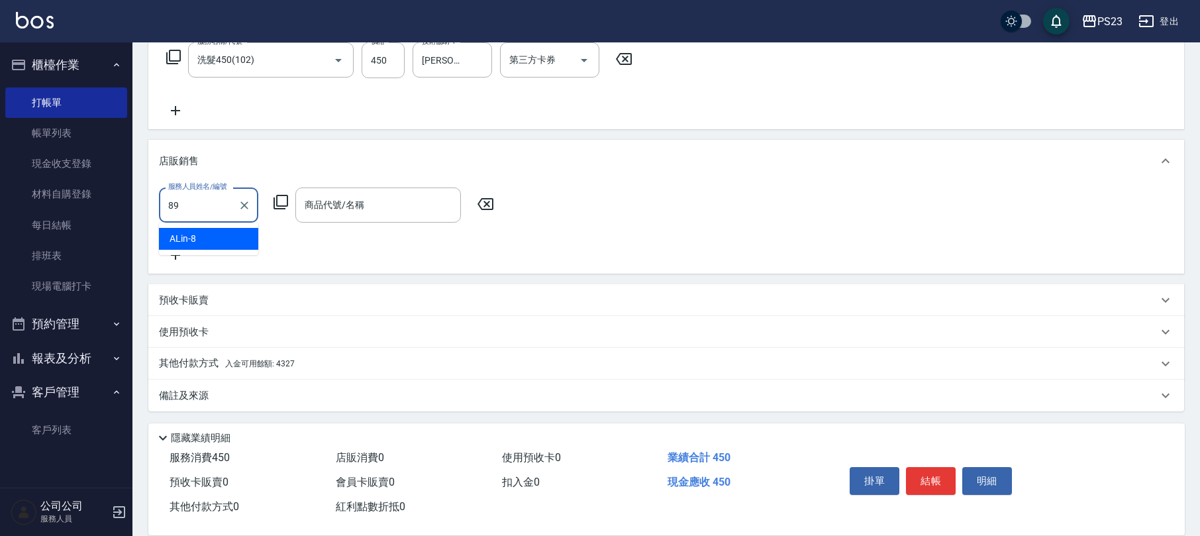
type input "[PERSON_NAME]-89"
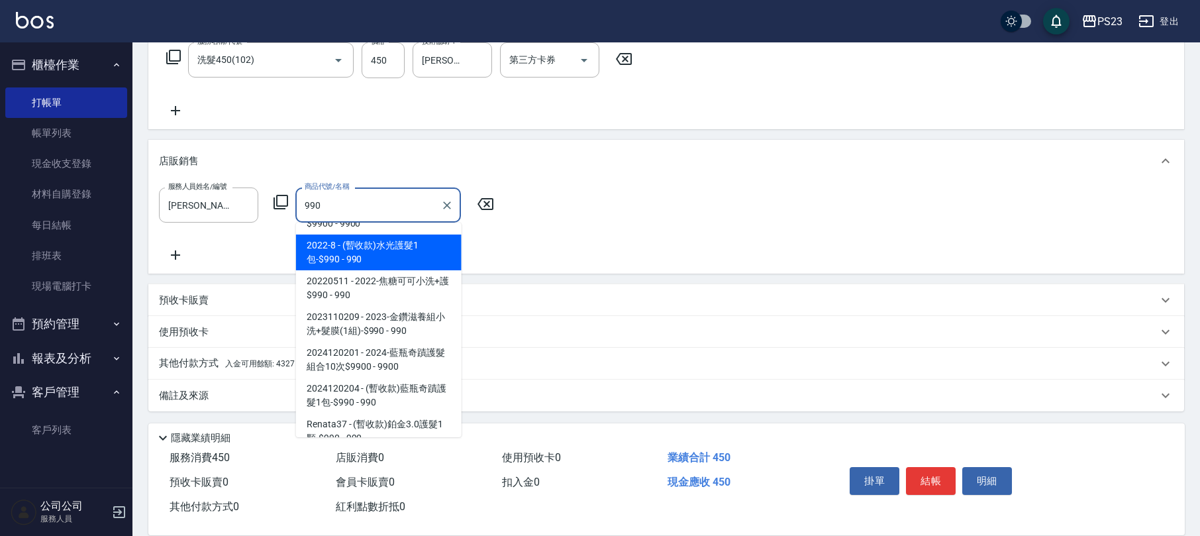
scroll to position [103, 0]
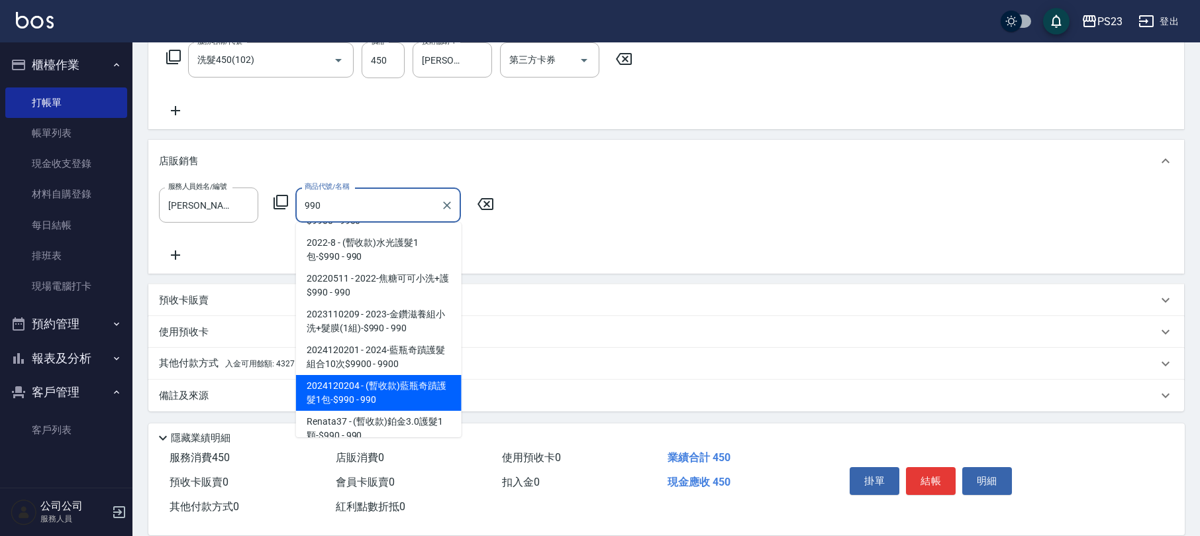
click at [425, 393] on span "2024120204 - (暫收款)藍瓶奇蹟護髮1包-$990 - 990" at bounding box center [379, 393] width 166 height 36
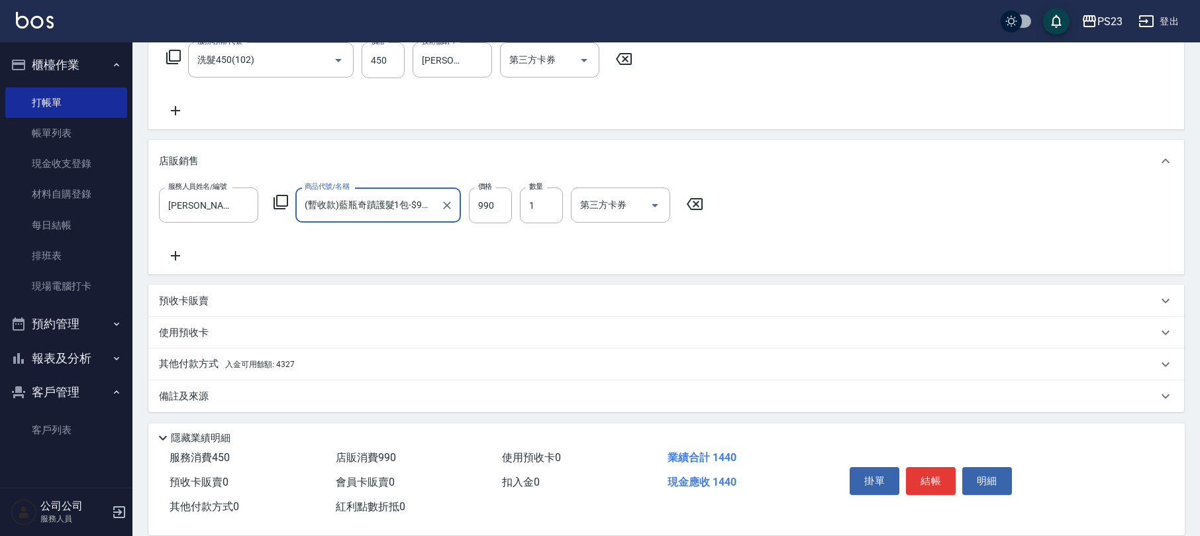
scroll to position [221, 0]
type input "(暫收款)藍瓶奇蹟護髮1包-$990"
click at [321, 363] on div "其他付款方式 入金可用餘額: 4327" at bounding box center [658, 363] width 999 height 15
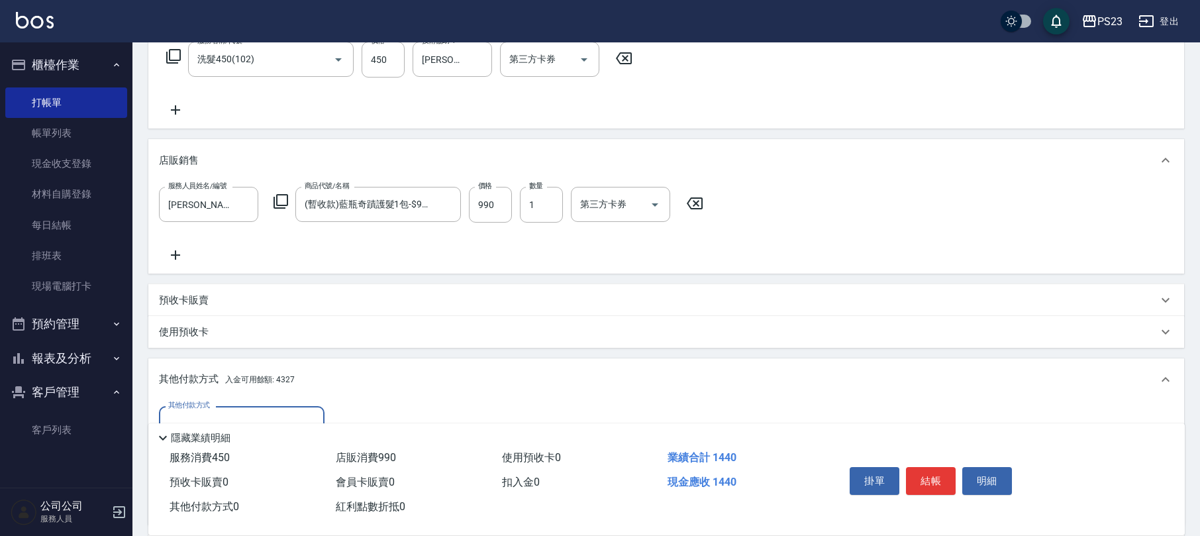
scroll to position [376, 0]
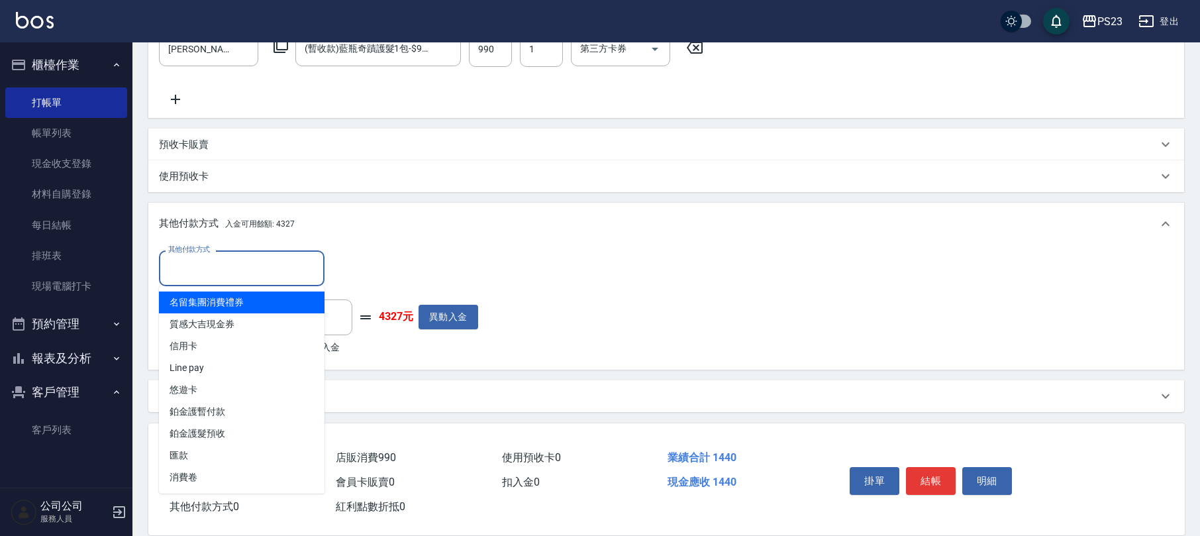
click at [236, 270] on input "其他付款方式" at bounding box center [242, 267] width 154 height 23
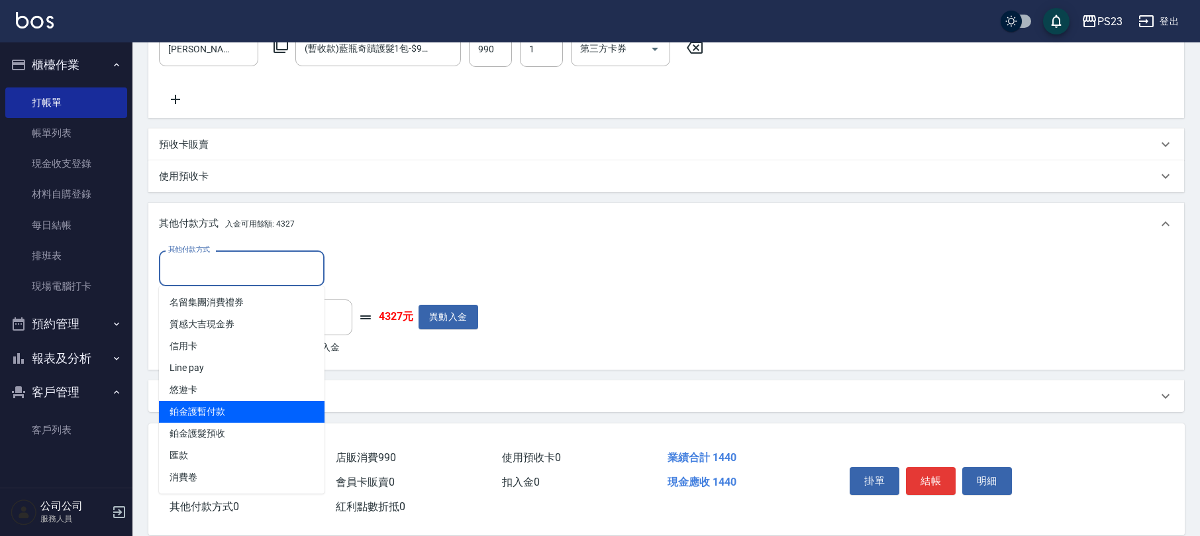
click at [228, 407] on span "鉑金護暫付款" at bounding box center [242, 412] width 166 height 22
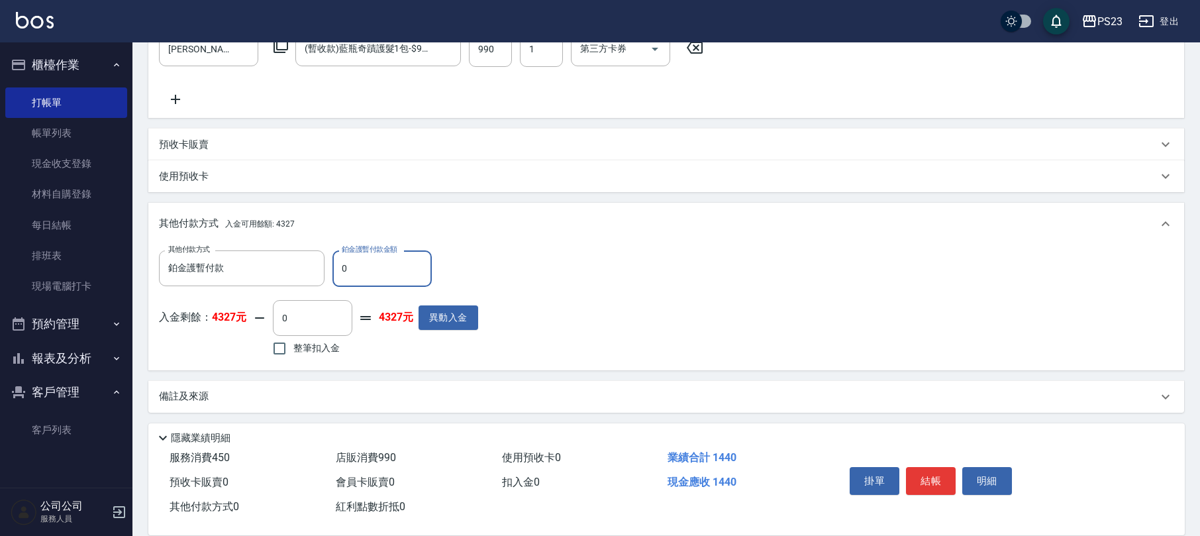
type input "鉑金護暫付款"
type input "990"
click at [278, 342] on input "整筆扣入金" at bounding box center [280, 348] width 28 height 28
checkbox input "true"
type input "450"
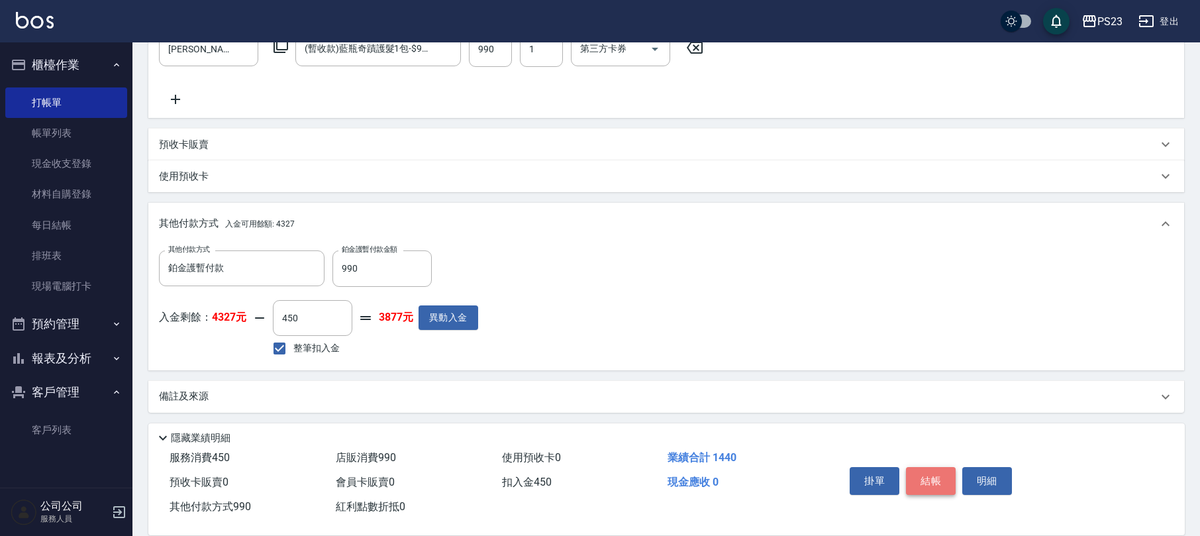
click at [920, 473] on button "結帳" at bounding box center [931, 481] width 50 height 28
type input "[DATE] 18:39"
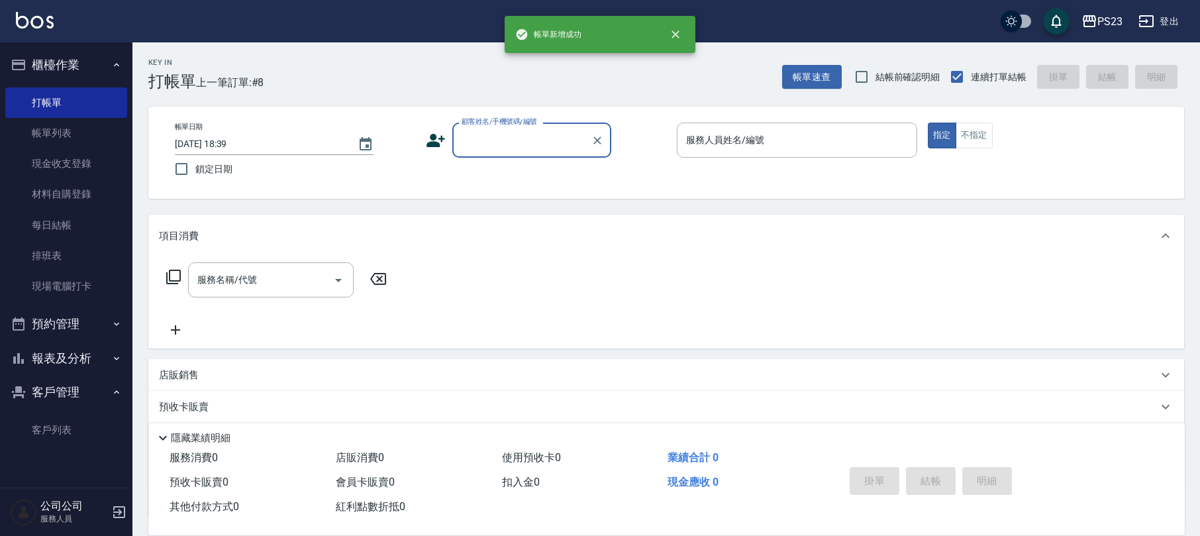
scroll to position [0, 0]
